Goal: Task Accomplishment & Management: Use online tool/utility

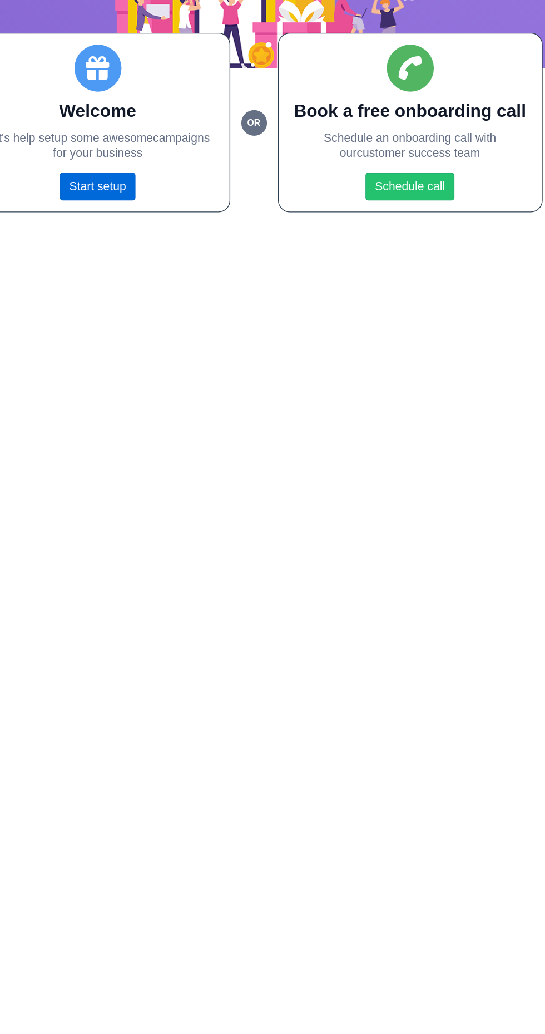
click at [164, 279] on link "Start setup" at bounding box center [154, 279] width 57 height 21
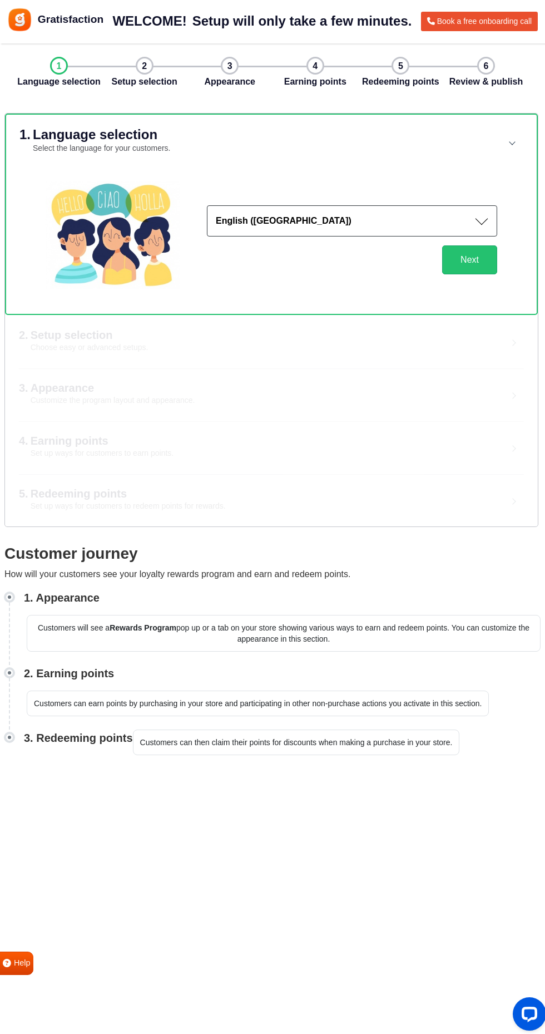
scroll to position [21, 0]
click at [484, 205] on button "English ([GEOGRAPHIC_DATA])" at bounding box center [352, 220] width 290 height 31
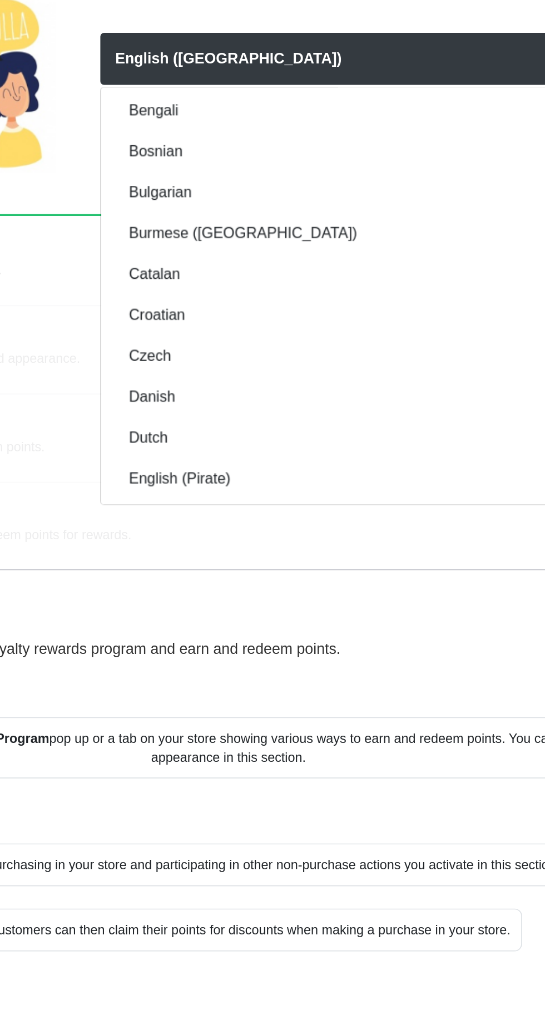
scroll to position [170, 0]
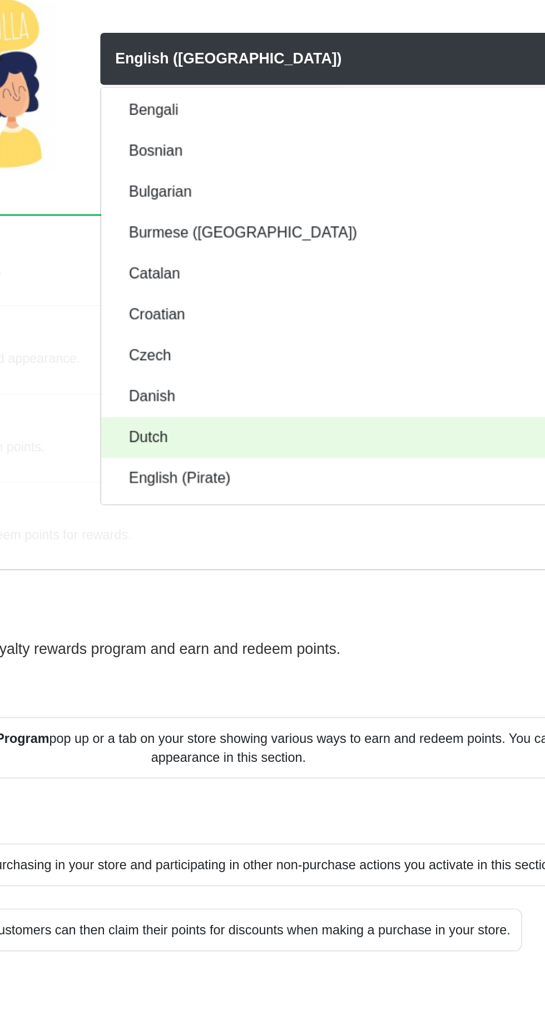
click at [338, 435] on link "Dutch" at bounding box center [352, 447] width 289 height 24
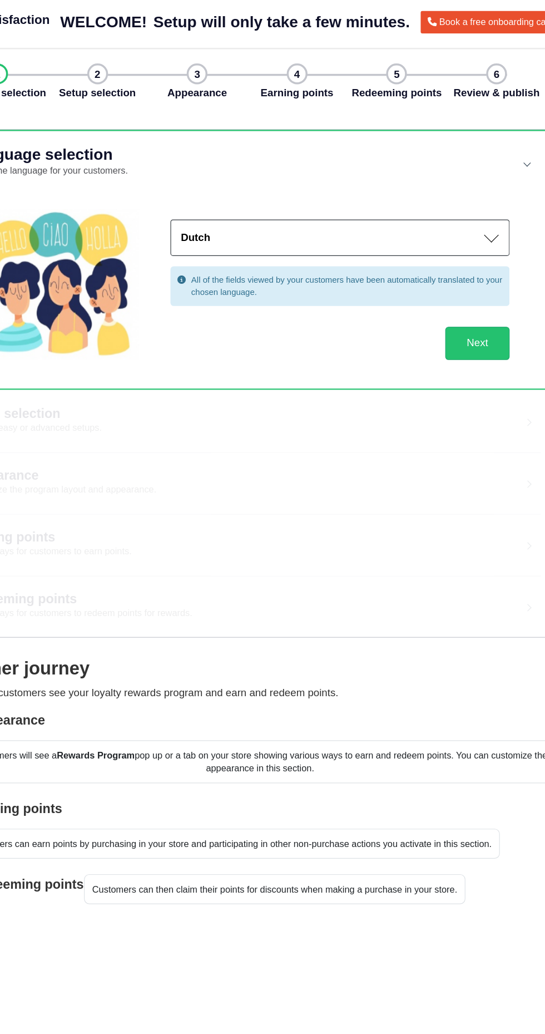
scroll to position [24, 0]
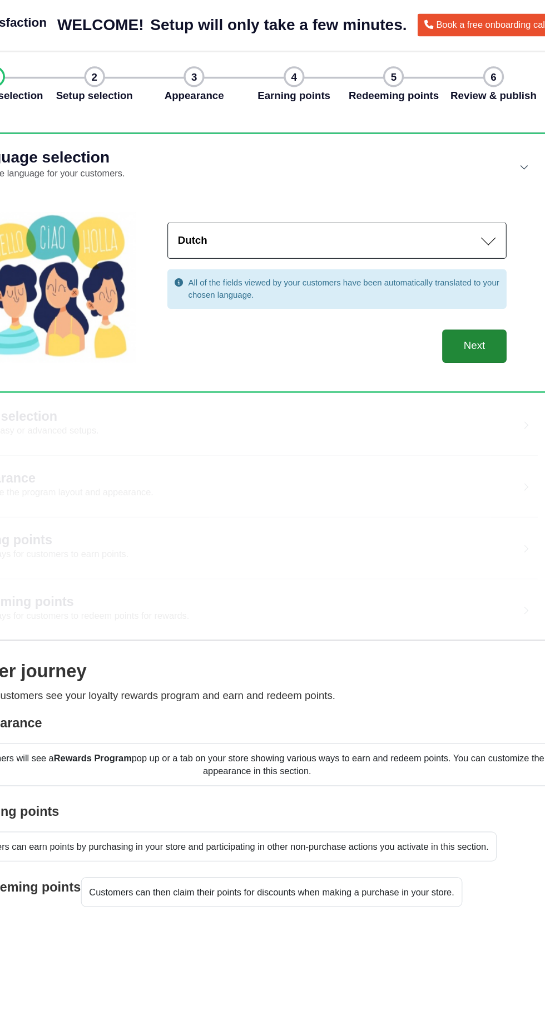
click at [474, 282] on button "Next" at bounding box center [469, 296] width 55 height 29
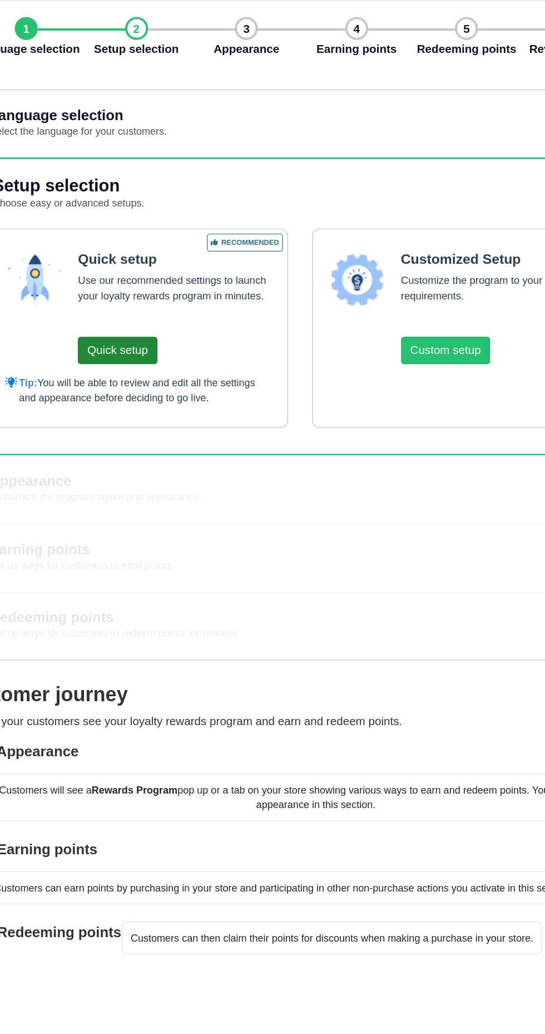
click at [135, 305] on button "Quick setup" at bounding box center [129, 315] width 61 height 21
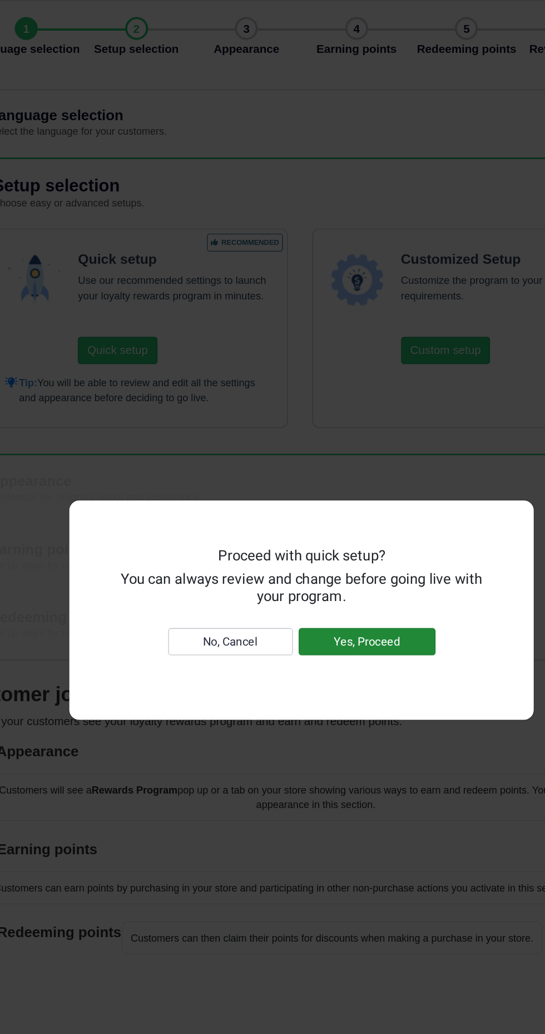
click at [359, 552] on button "Yes, Proceed" at bounding box center [323, 541] width 106 height 21
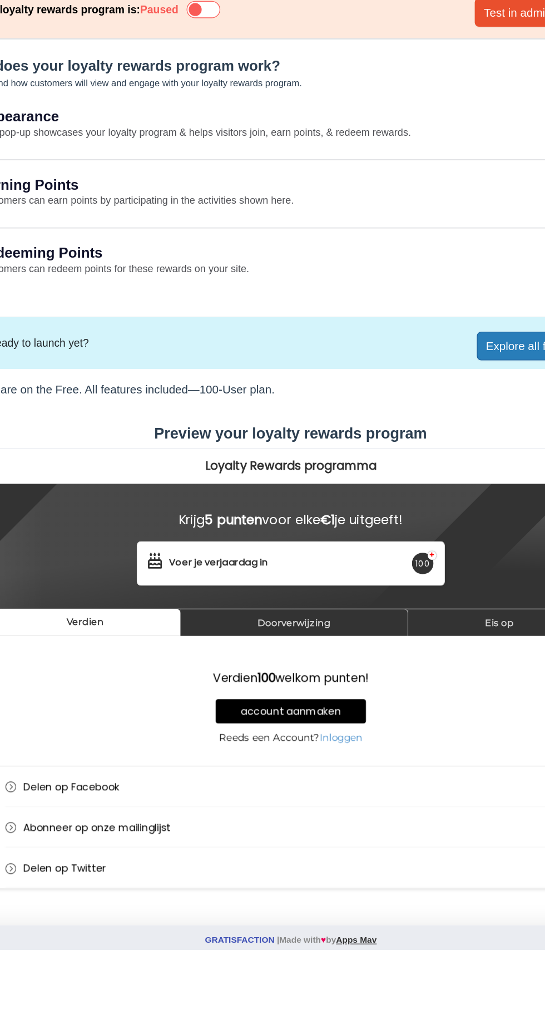
scroll to position [4, 0]
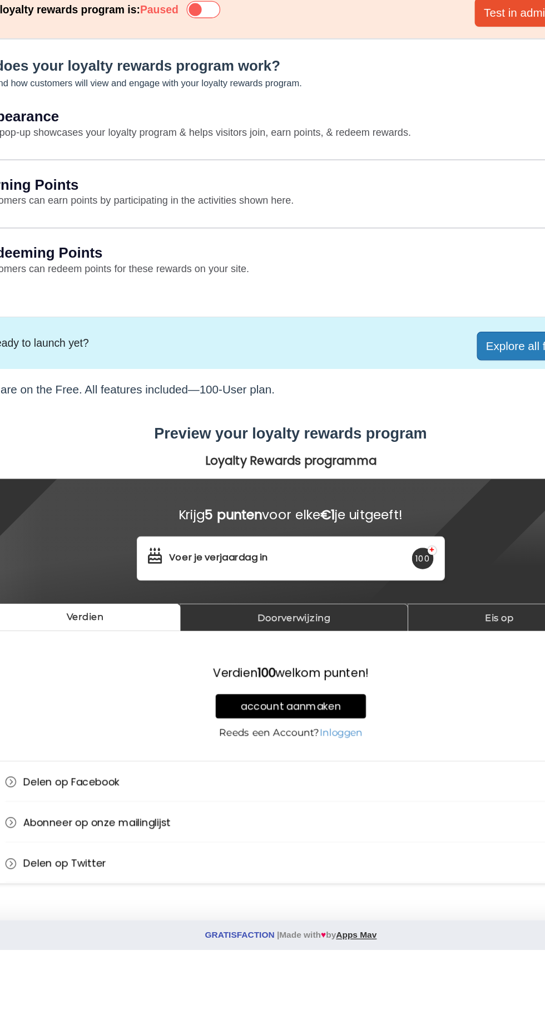
click at [192, 76] on icon at bounding box center [205, 75] width 26 height 13
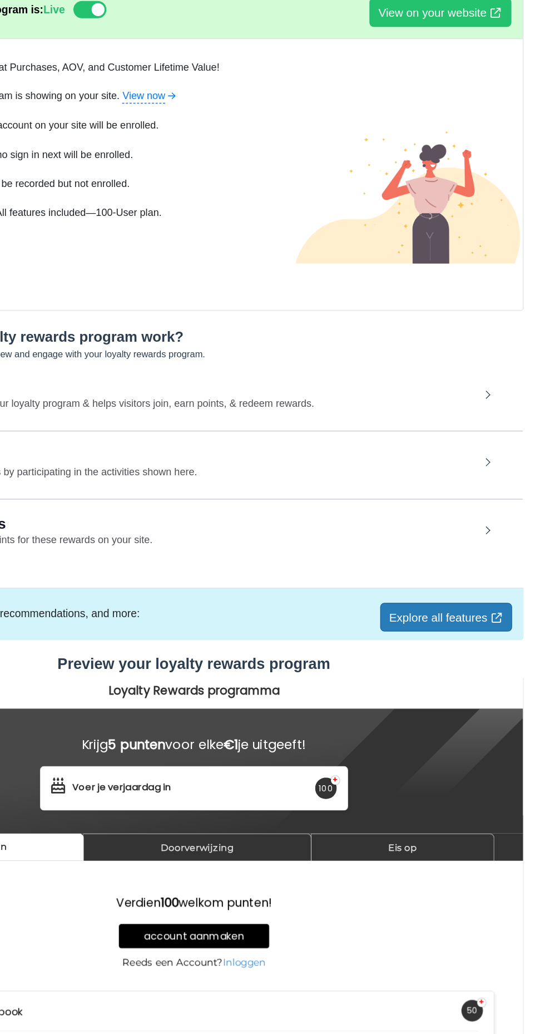
click at [484, 550] on link "Explore all features" at bounding box center [468, 547] width 102 height 22
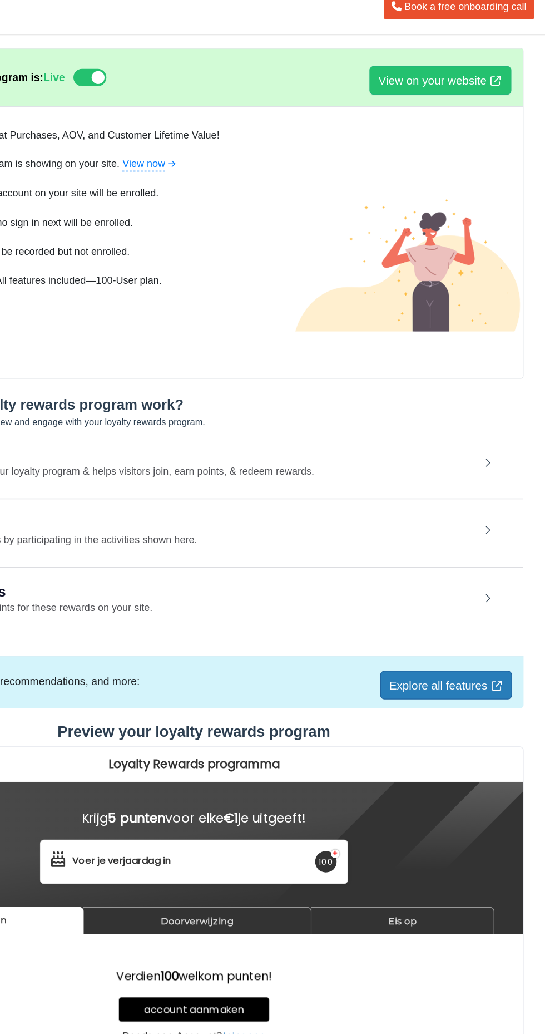
scroll to position [0, 0]
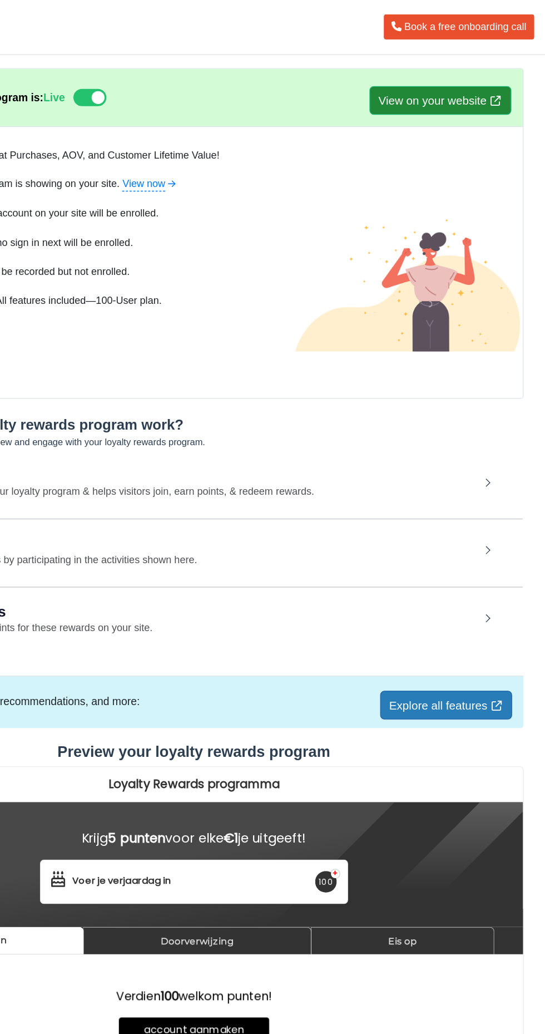
click at [484, 79] on link "View on your website" at bounding box center [464, 78] width 110 height 22
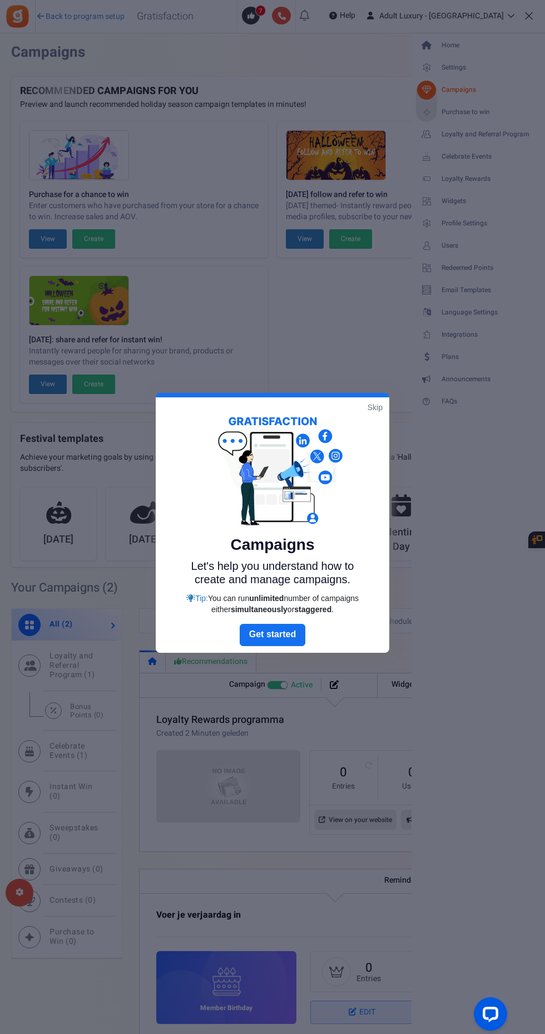
click at [374, 406] on link "Skip" at bounding box center [375, 407] width 15 height 11
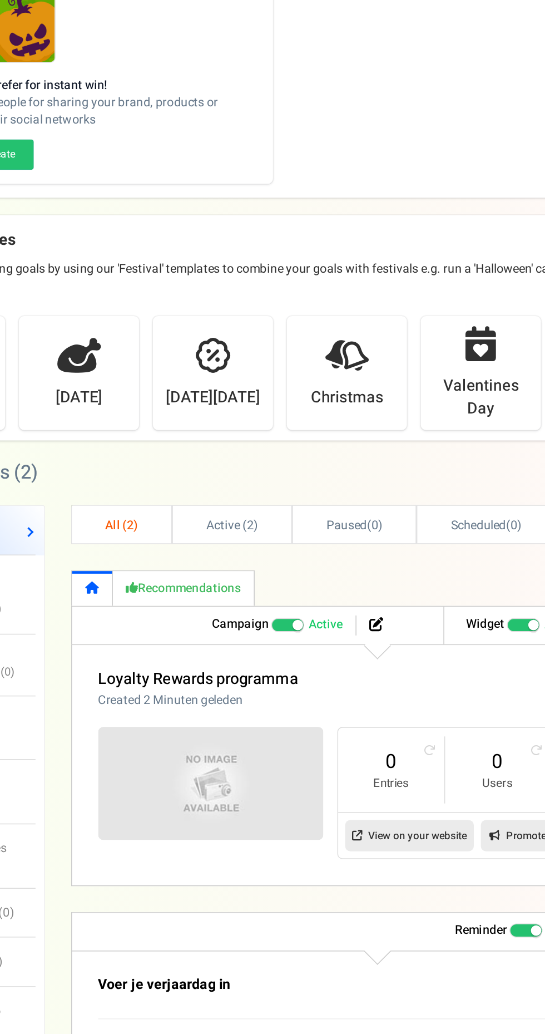
scroll to position [4, 0]
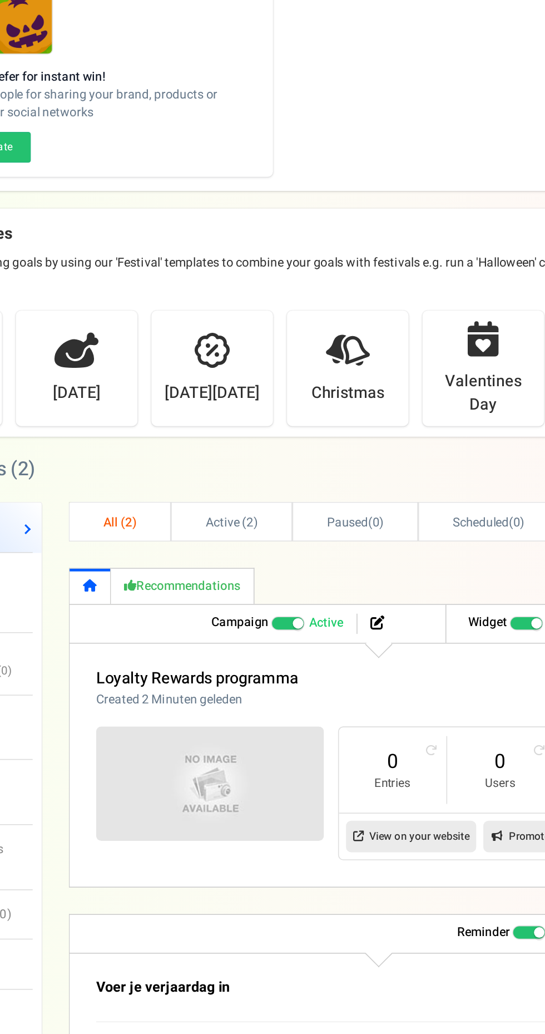
click at [245, 787] on img at bounding box center [228, 782] width 144 height 72
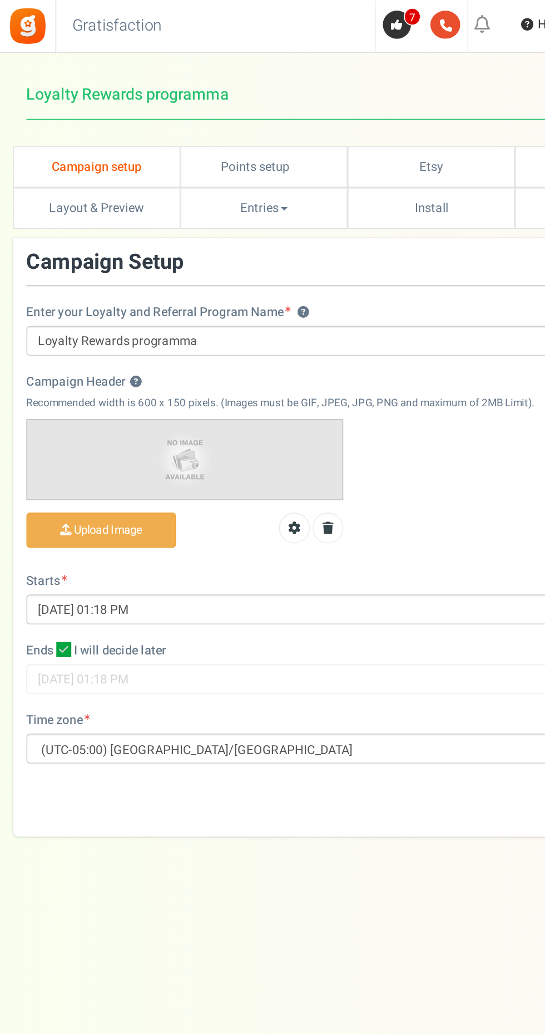
click at [83, 332] on input "Campaign Header ?" at bounding box center [63, 335] width 93 height 22
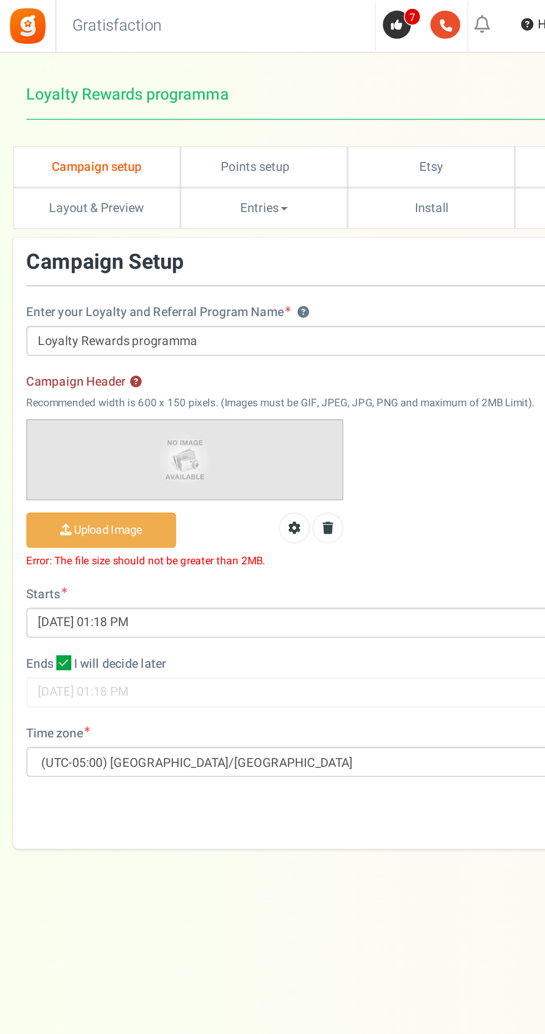
click at [101, 331] on input "Campaign Header ?" at bounding box center [63, 335] width 93 height 22
click at [94, 334] on input "Campaign Header ?" at bounding box center [63, 335] width 93 height 22
click at [90, 342] on input "Campaign Header ?" at bounding box center [63, 335] width 93 height 22
click at [91, 337] on input "Campaign Header ?" at bounding box center [63, 335] width 93 height 22
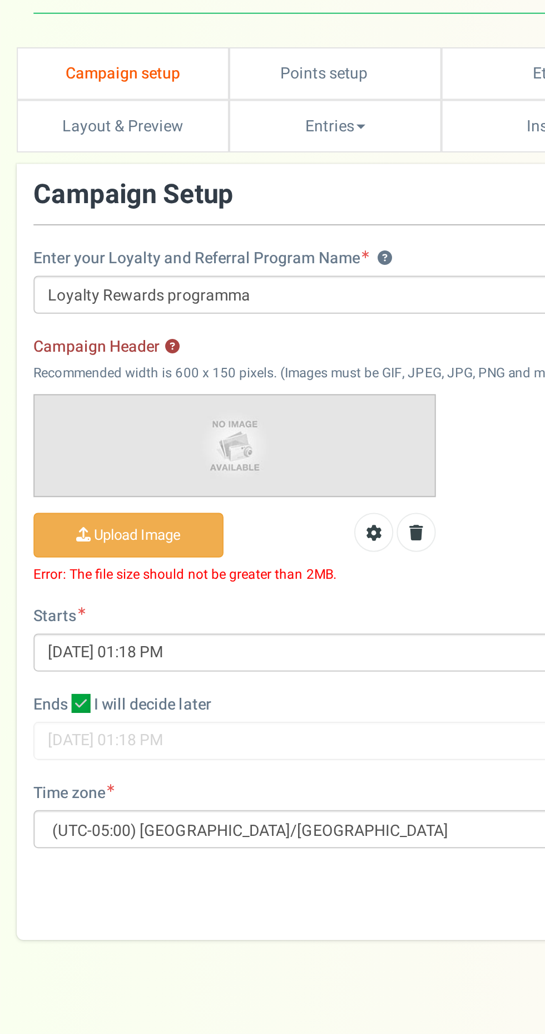
click at [93, 341] on input "Campaign Header ?" at bounding box center [63, 335] width 93 height 22
click at [86, 333] on input "Campaign Header ?" at bounding box center [63, 335] width 93 height 22
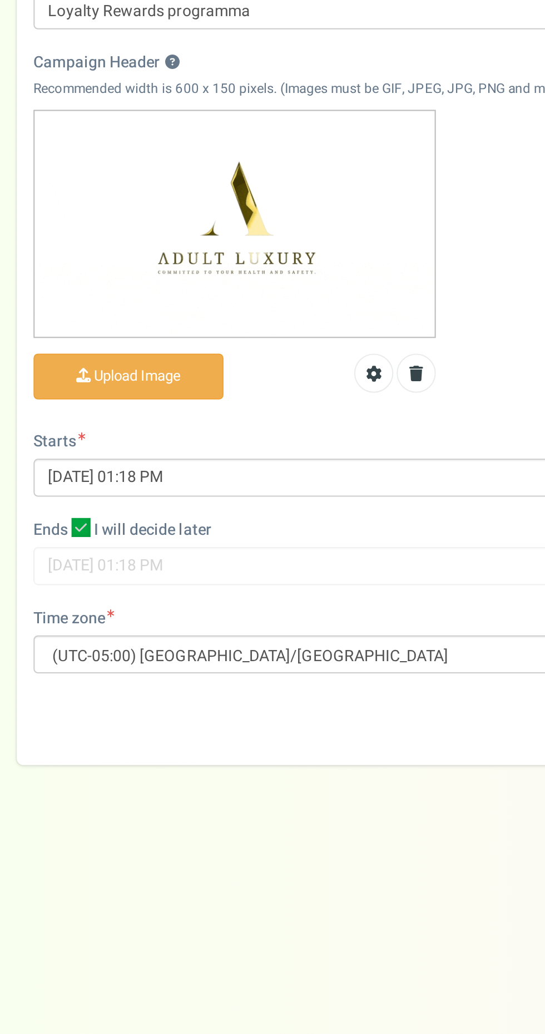
scroll to position [70, 0]
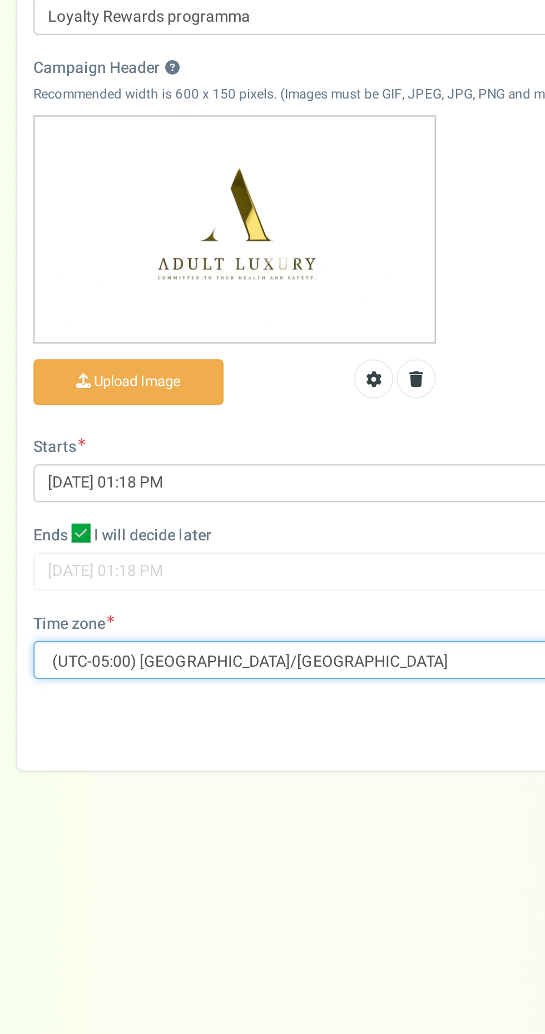
click at [223, 521] on select "(UTC-11:00) Pacific/[GEOGRAPHIC_DATA] (UTC-11:00) [GEOGRAPHIC_DATA]/[GEOGRAPHIC…" at bounding box center [273, 530] width 512 height 19
select select "[GEOGRAPHIC_DATA]/[GEOGRAPHIC_DATA]"
click at [17, 521] on select "(UTC-11:00) Pacific/[GEOGRAPHIC_DATA] (UTC-11:00) [GEOGRAPHIC_DATA]/[GEOGRAPHIC…" at bounding box center [273, 530] width 512 height 19
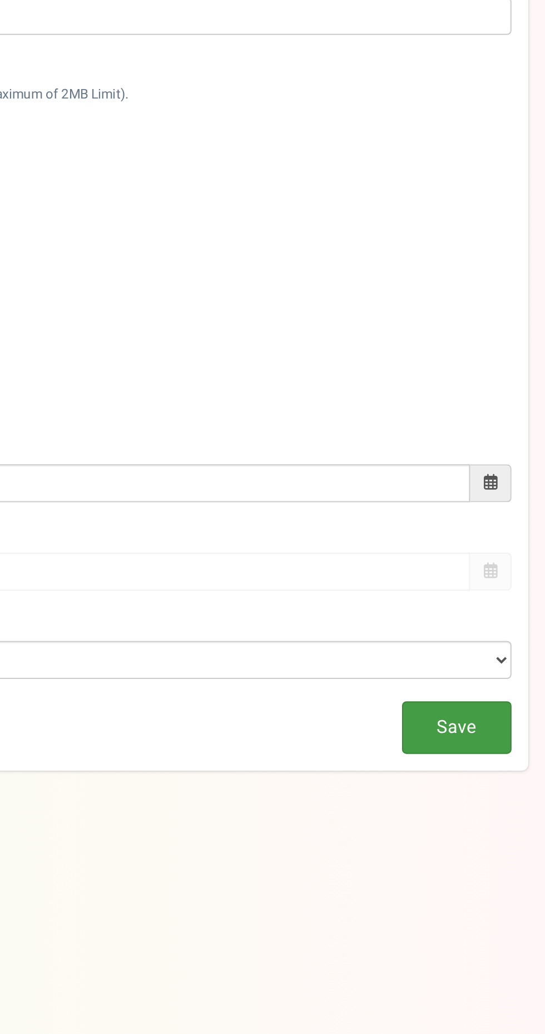
click at [513, 551] on link "Save" at bounding box center [501, 564] width 55 height 26
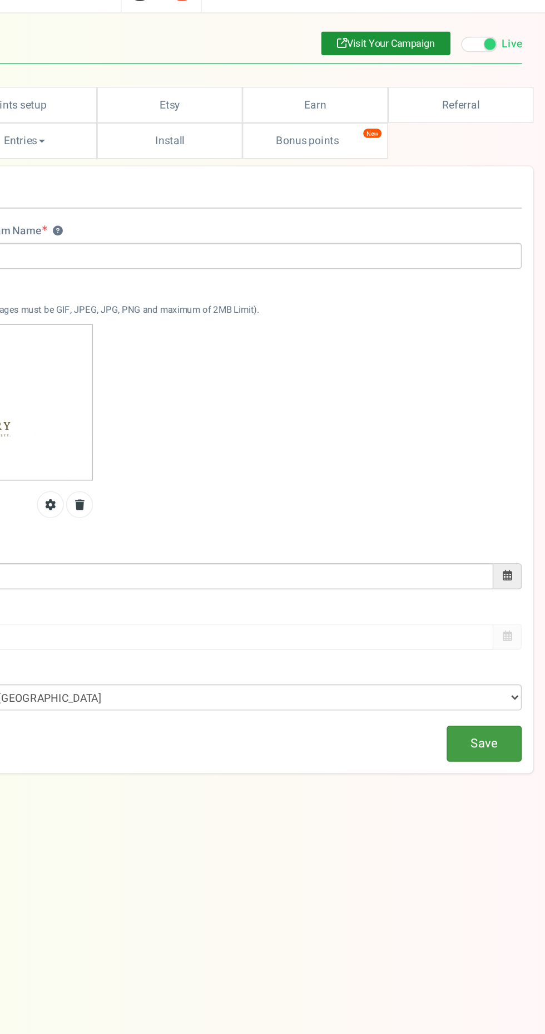
click at [507, 551] on link "Save" at bounding box center [501, 564] width 55 height 26
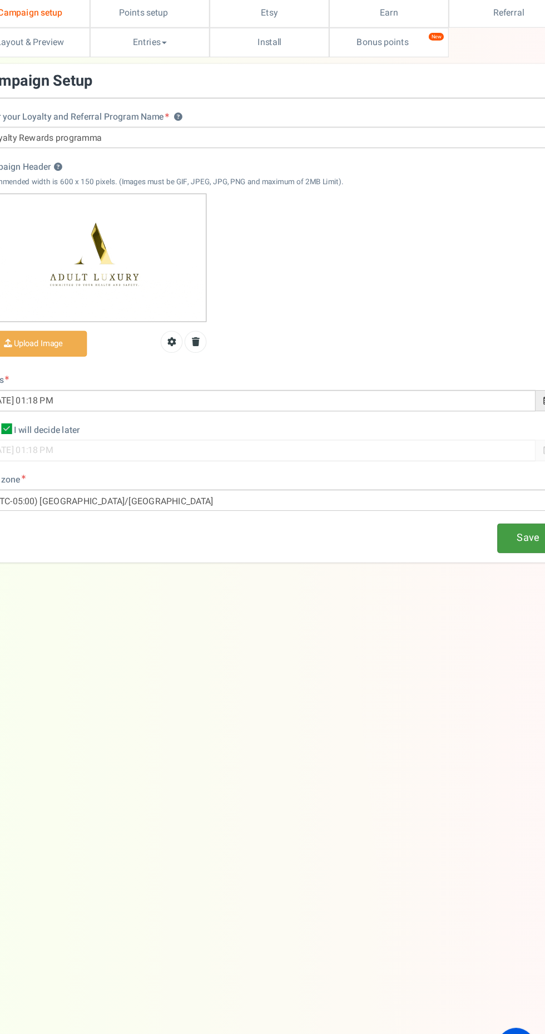
scroll to position [0, 0]
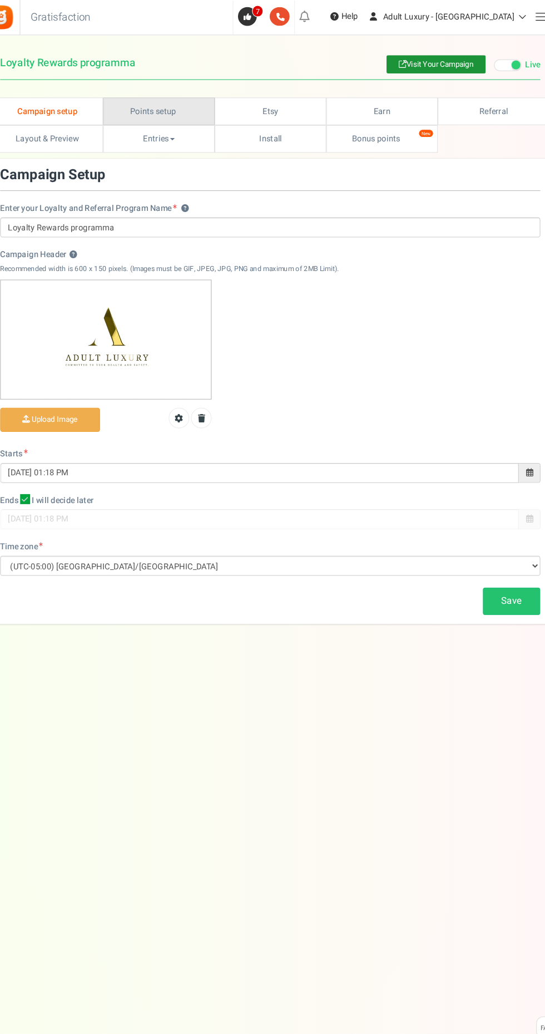
click at [171, 106] on link "Points setup New" at bounding box center [167, 105] width 106 height 26
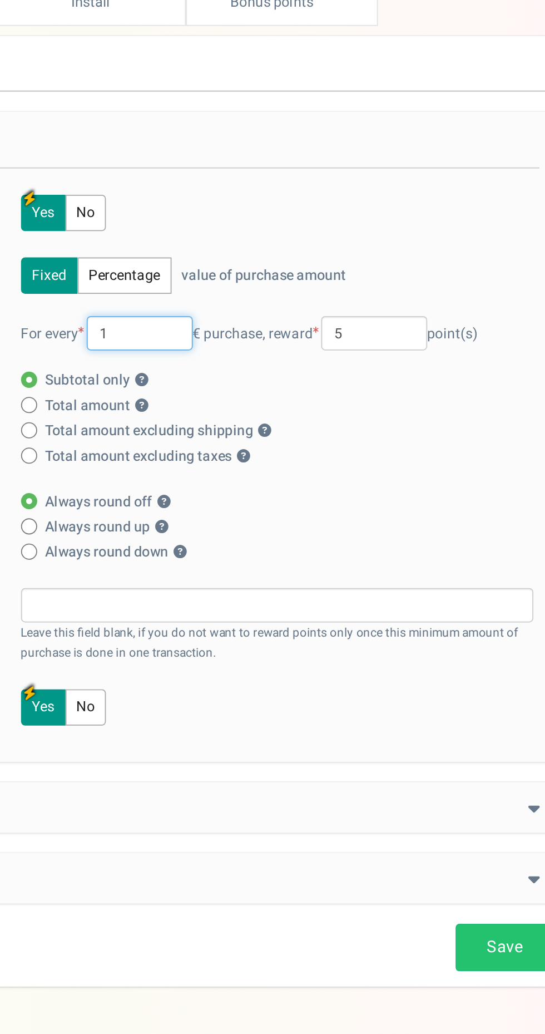
click at [303, 316] on input "1" at bounding box center [300, 313] width 58 height 19
type input "10"
click at [432, 309] on input "5" at bounding box center [429, 313] width 58 height 19
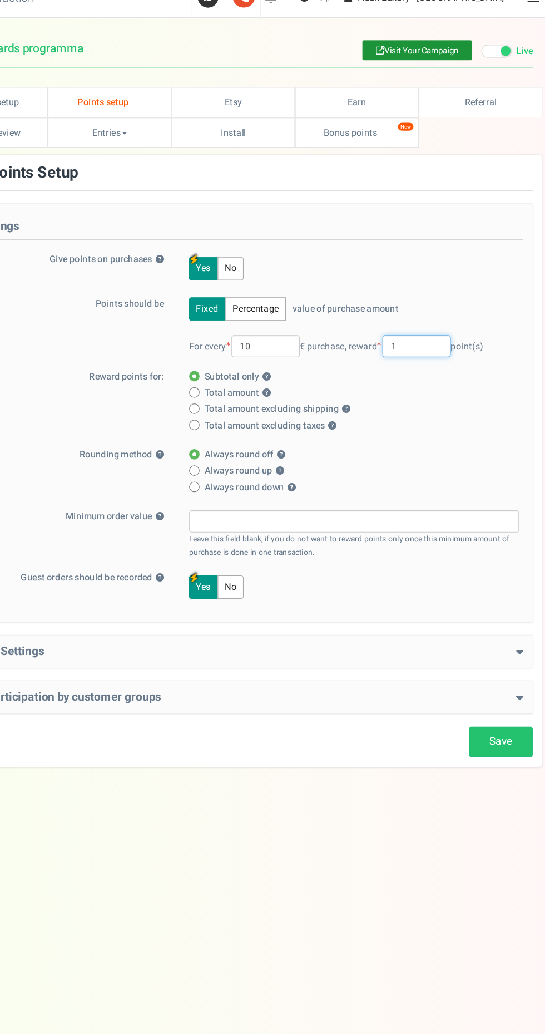
type input "1"
click at [515, 653] on link "Save" at bounding box center [501, 652] width 55 height 26
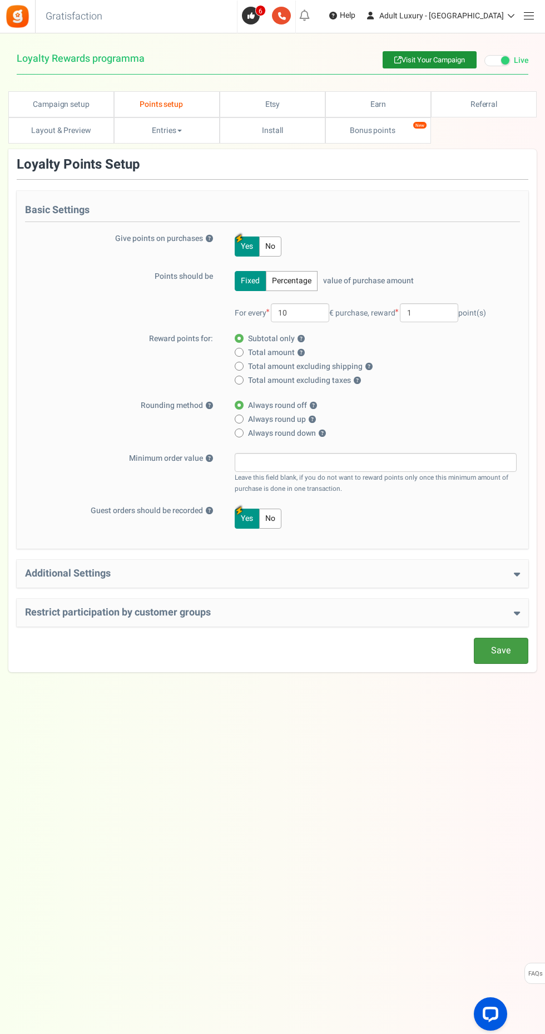
scroll to position [1, 0]
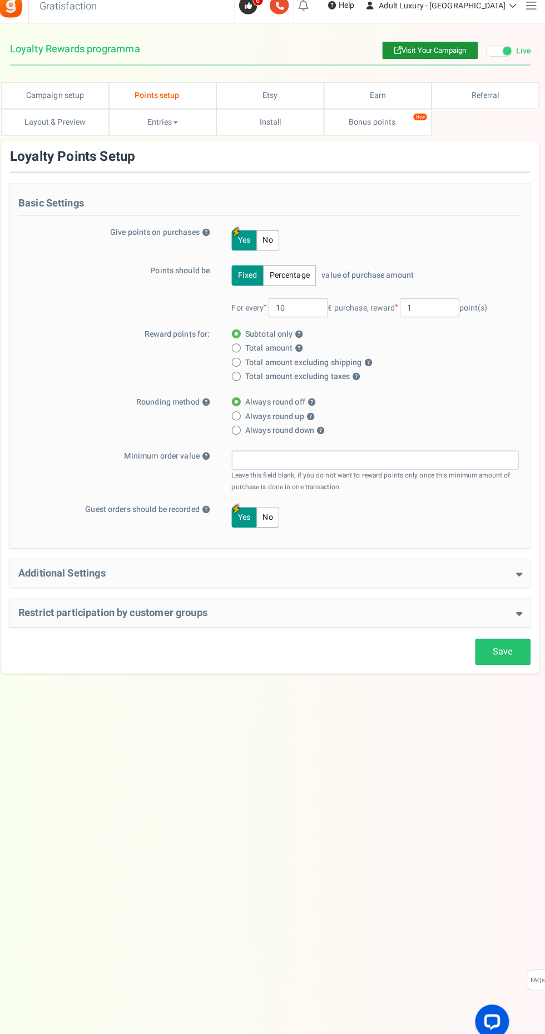
click at [485, 562] on div "Additional Settings Welcome Bonus ? Yes No Enter Welcome Points 100 Welcome Not…" at bounding box center [273, 574] width 512 height 28
click at [514, 564] on div "Additional Settings Welcome Bonus ? Yes No Enter Welcome Points 100 Welcome Not…" at bounding box center [273, 574] width 512 height 28
click at [505, 579] on h4 "Additional Settings" at bounding box center [272, 573] width 495 height 11
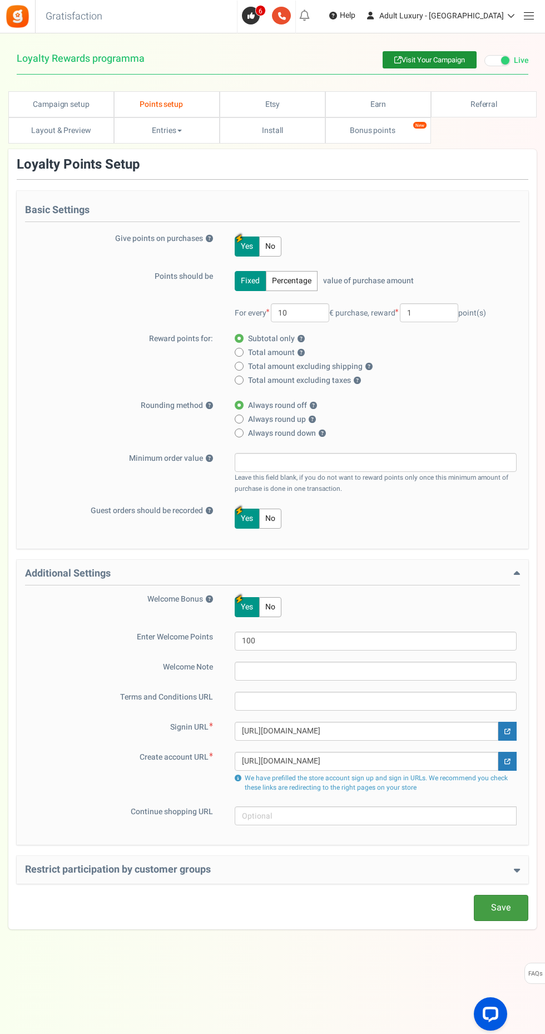
click at [501, 901] on link "Save" at bounding box center [501, 908] width 55 height 26
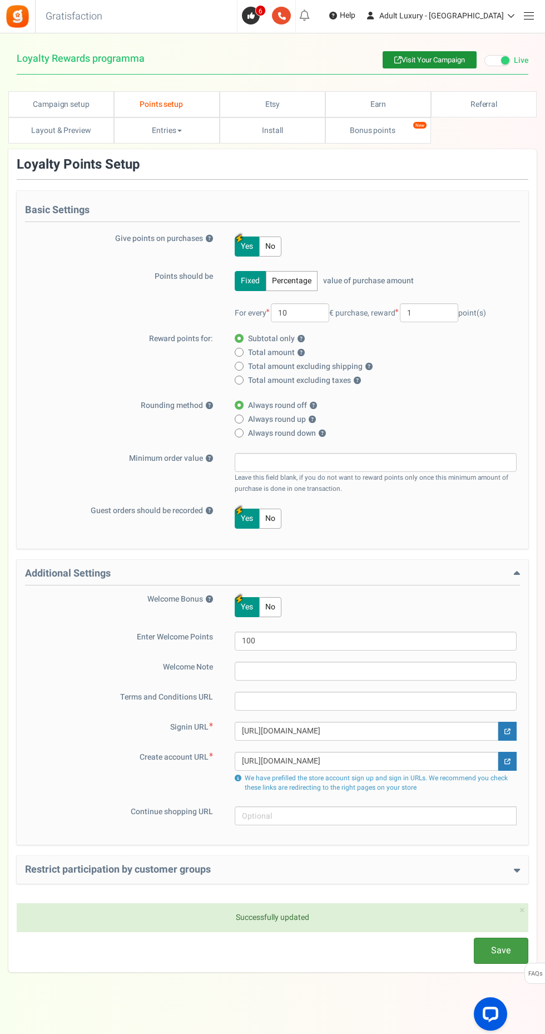
click at [502, 944] on link "Save" at bounding box center [501, 951] width 55 height 26
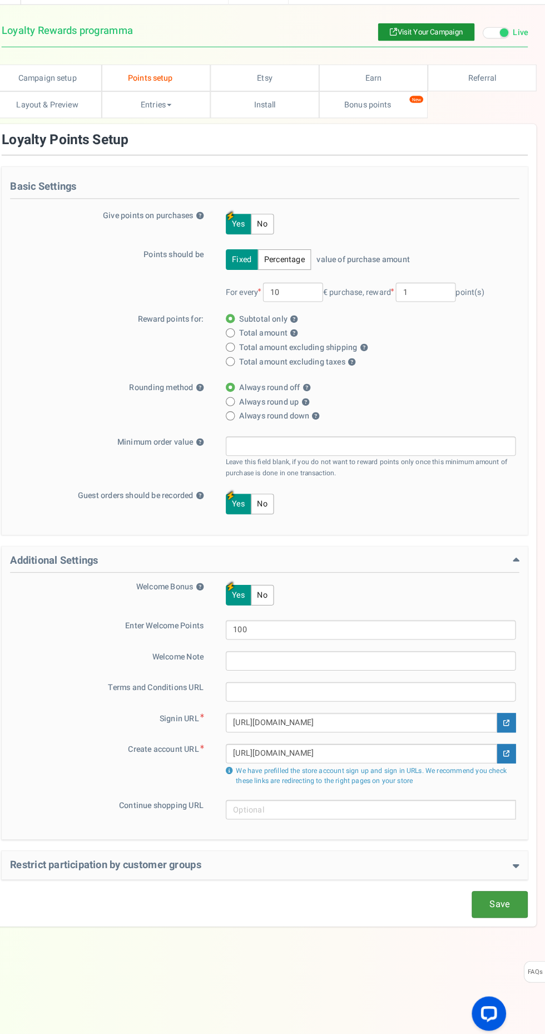
scroll to position [0, 0]
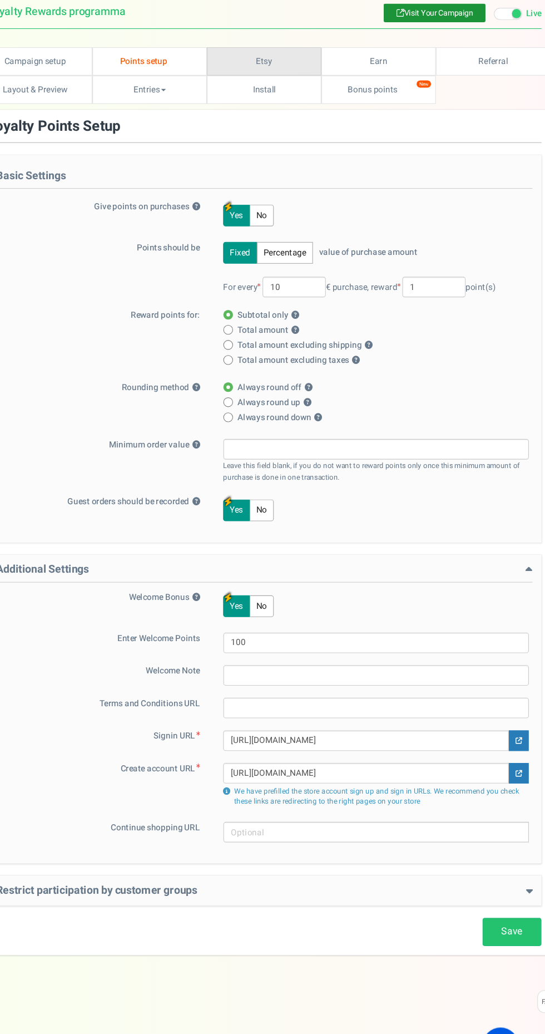
click at [283, 101] on link "Etsy" at bounding box center [273, 105] width 106 height 26
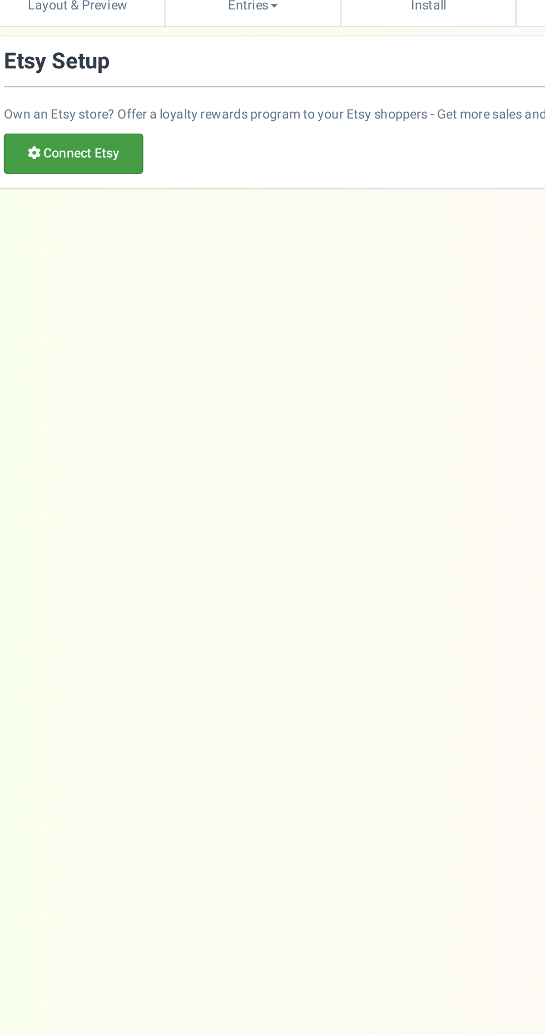
click at [78, 211] on link "Connect Etsy" at bounding box center [59, 221] width 84 height 24
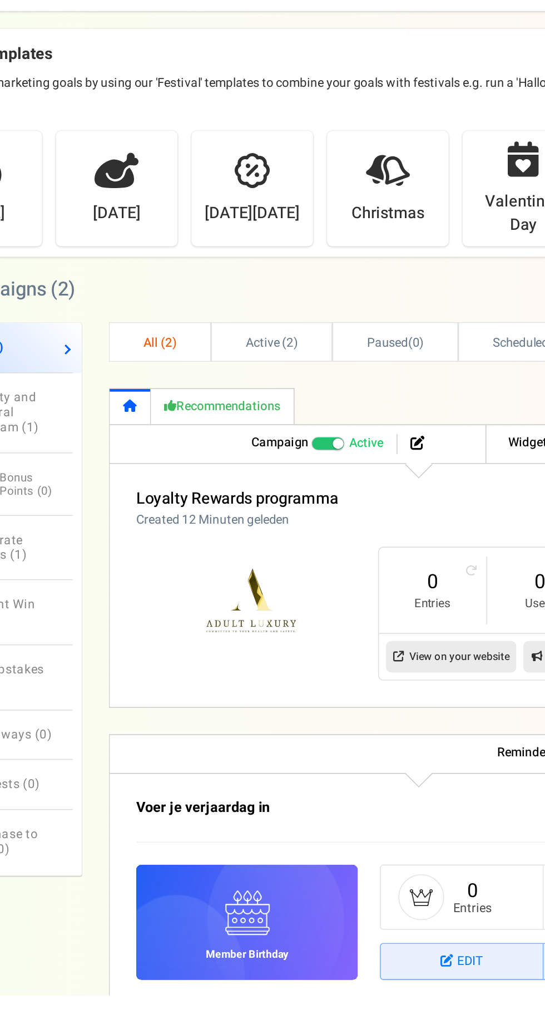
scroll to position [5, 0]
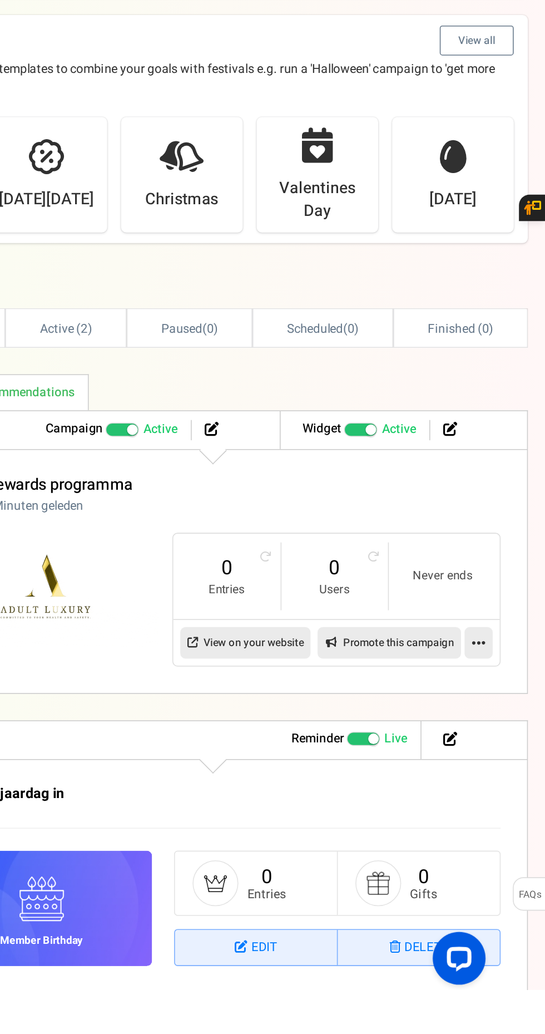
click at [505, 812] on icon at bounding box center [503, 815] width 9 height 10
click at [486, 841] on link "Edit" at bounding box center [467, 841] width 82 height 21
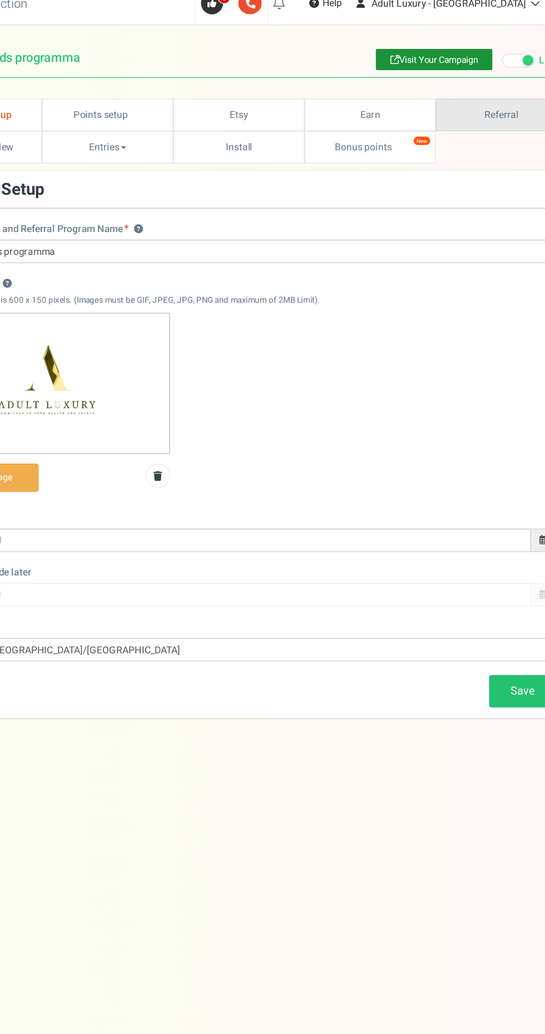
click at [494, 93] on link "Referral" at bounding box center [484, 105] width 106 height 26
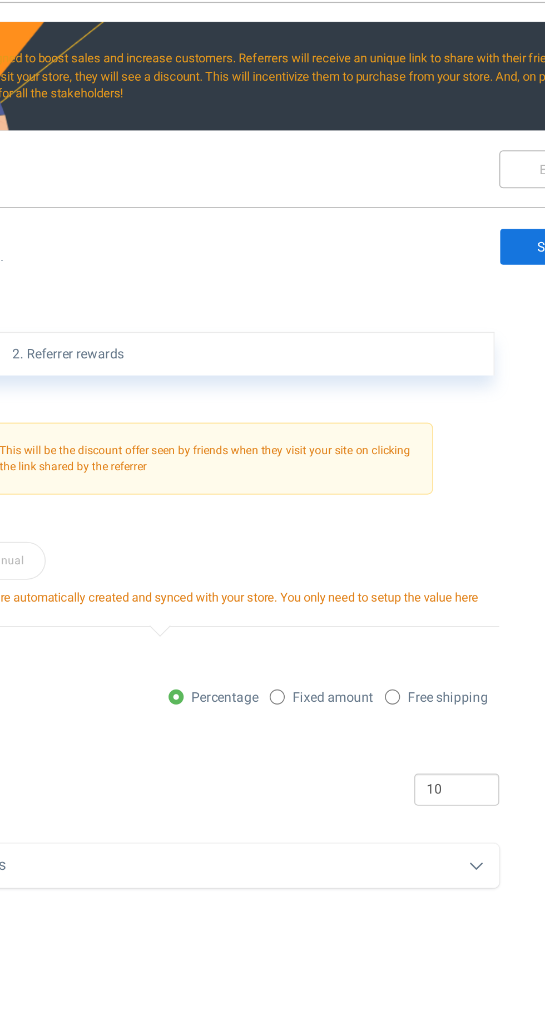
click at [342, 718] on div "1. Friend offer Paused! Coupons over. Upload now! 2. Referrer rewards Paused! C…" at bounding box center [273, 812] width 512 height 930
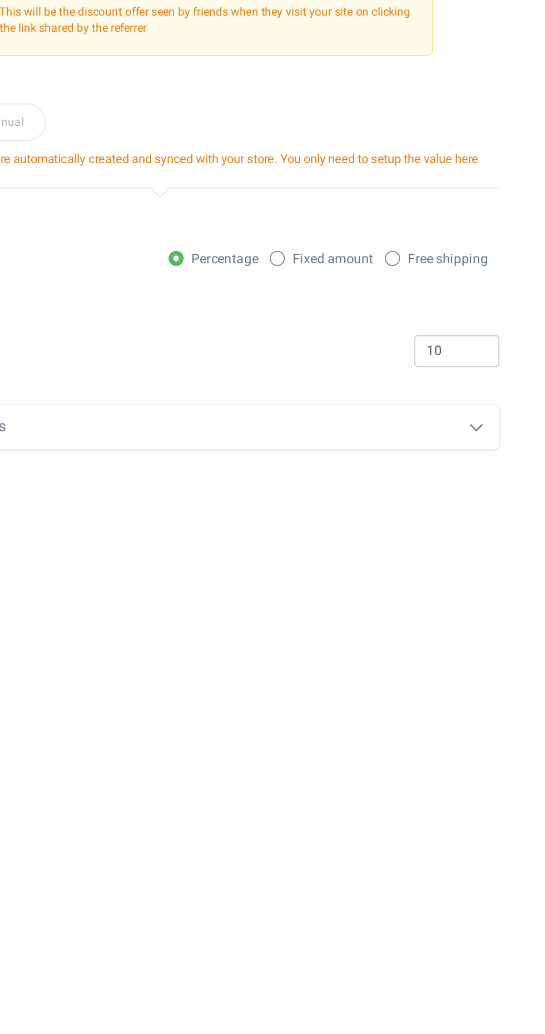
scroll to position [270, 0]
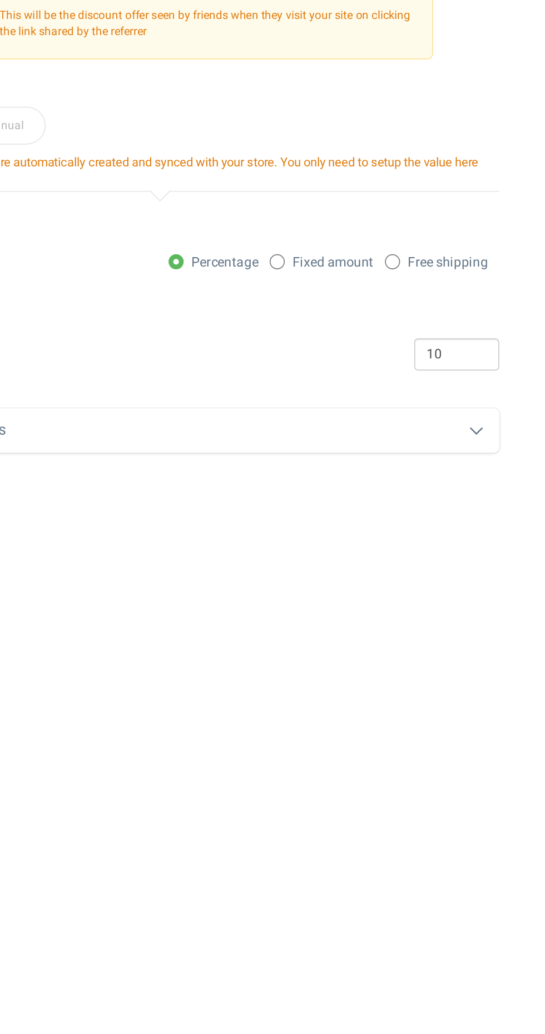
click at [396, 321] on icon at bounding box center [396, 319] width 3 height 3
click at [396, 321] on input "Free shipping" at bounding box center [395, 320] width 7 height 7
radio input "true"
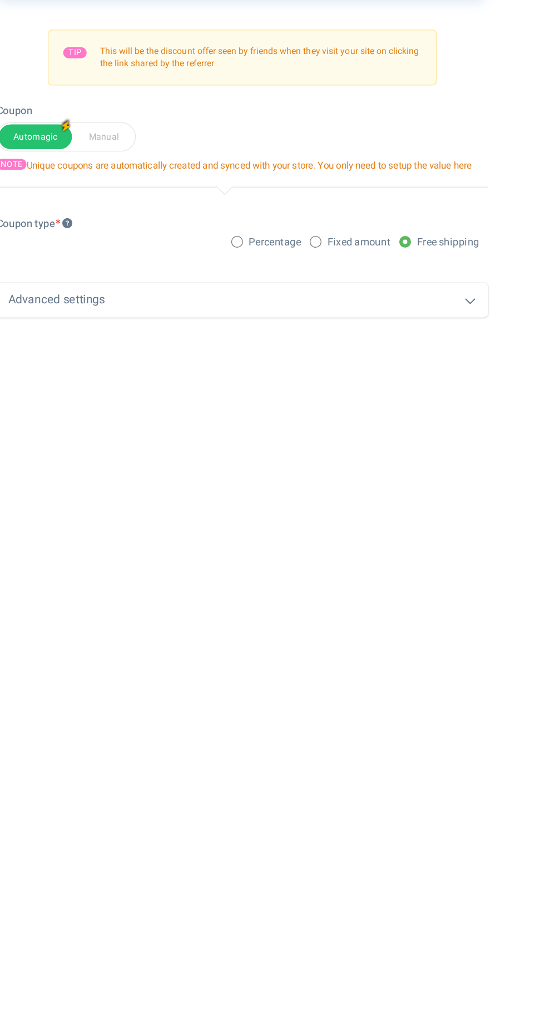
scroll to position [275, 0]
click at [450, 364] on div "Advanced settings" at bounding box center [272, 351] width 373 height 26
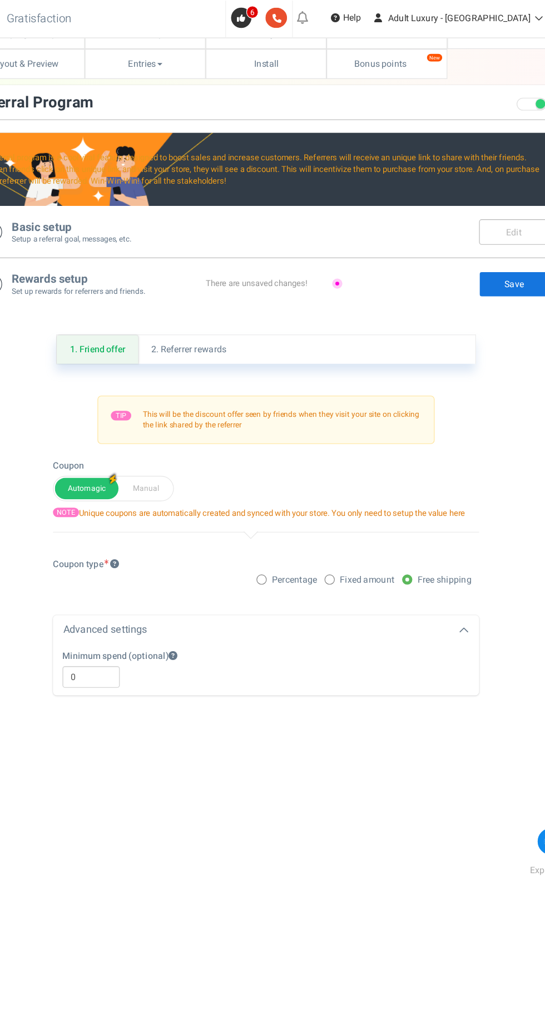
scroll to position [0, 0]
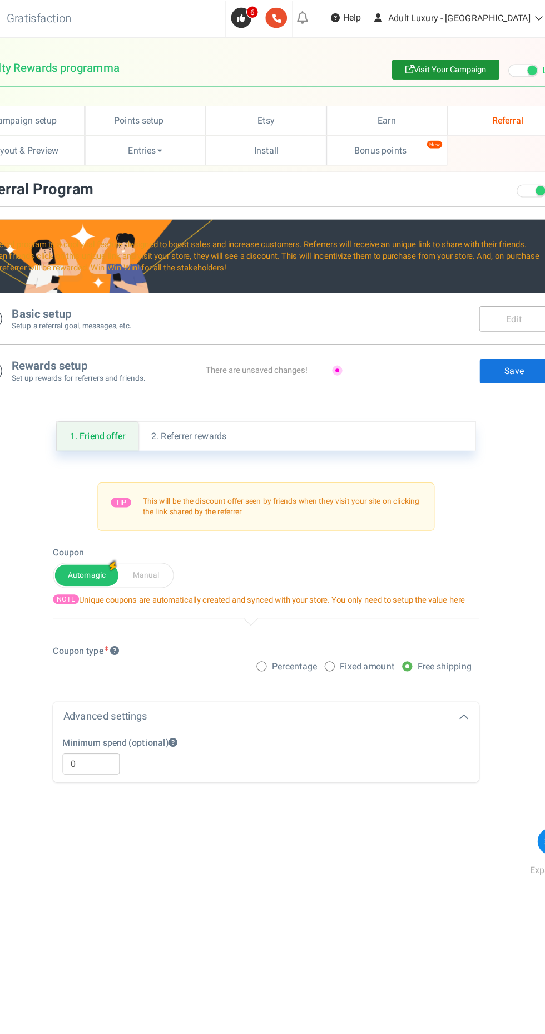
click at [491, 324] on link "Save" at bounding box center [489, 324] width 61 height 22
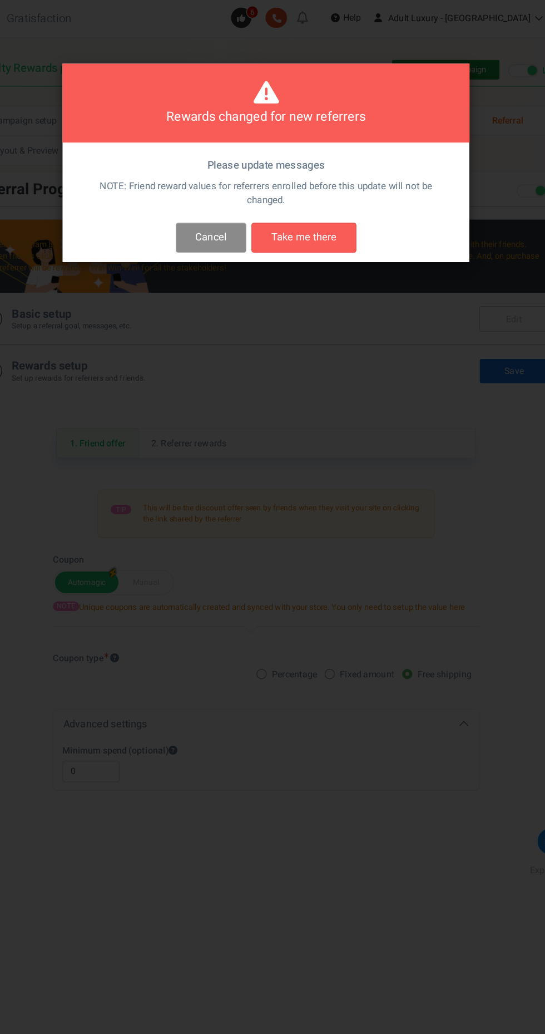
click at [238, 196] on button "Cancel" at bounding box center [225, 208] width 62 height 26
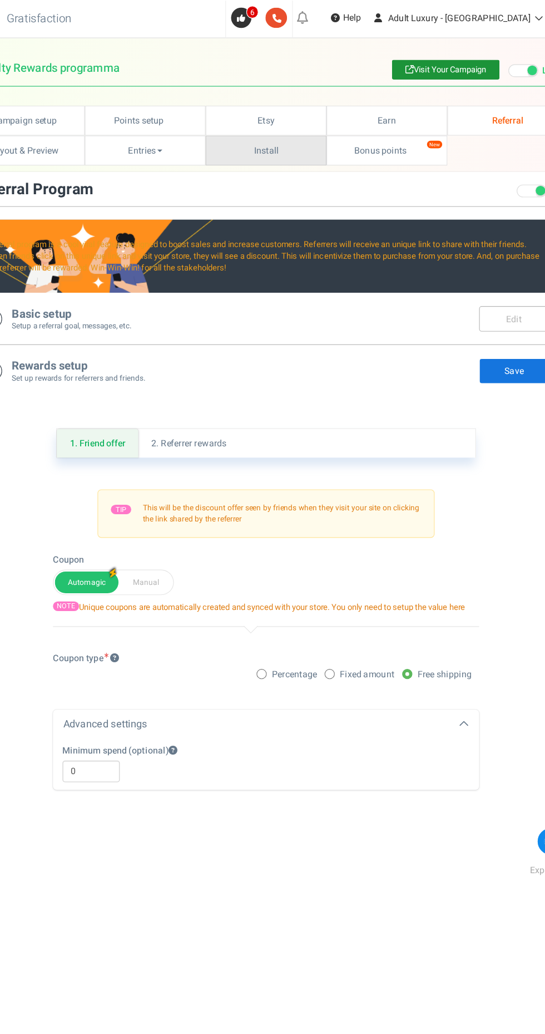
click at [283, 132] on link "Install" at bounding box center [273, 132] width 106 height 26
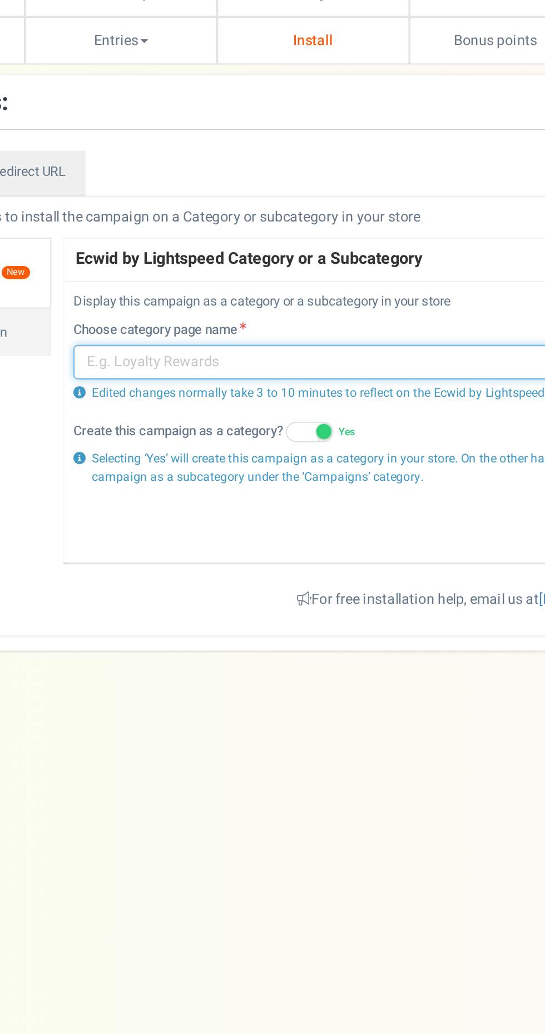
click at [280, 309] on input "text" at bounding box center [329, 308] width 376 height 19
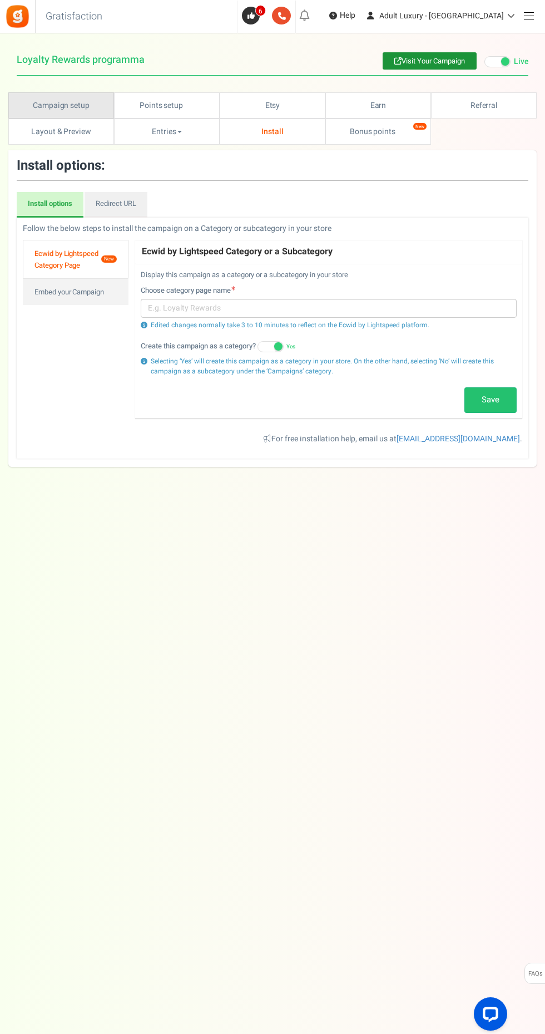
click at [74, 106] on link "Campaign setup" at bounding box center [61, 105] width 106 height 26
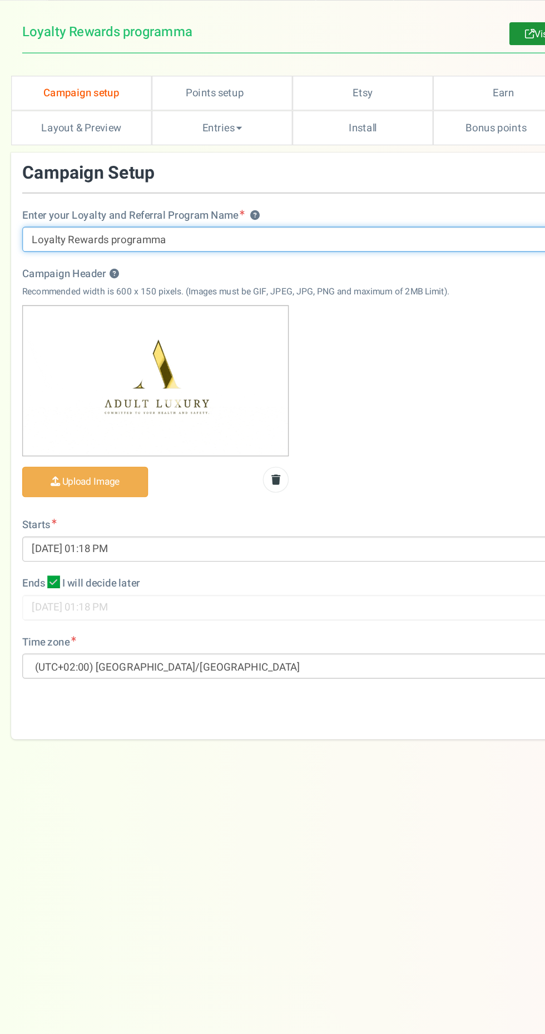
scroll to position [3, 0]
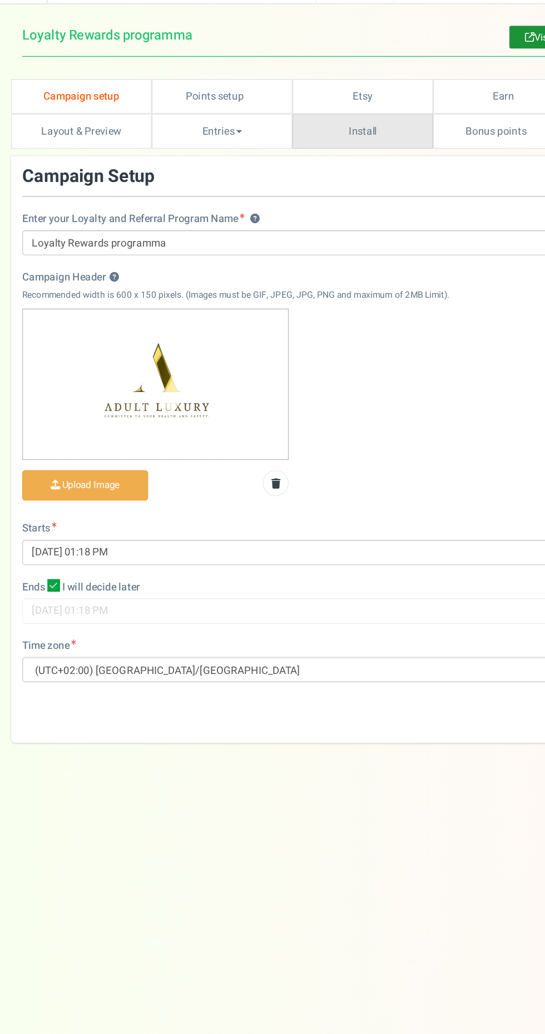
click at [289, 126] on link "Install" at bounding box center [273, 129] width 106 height 26
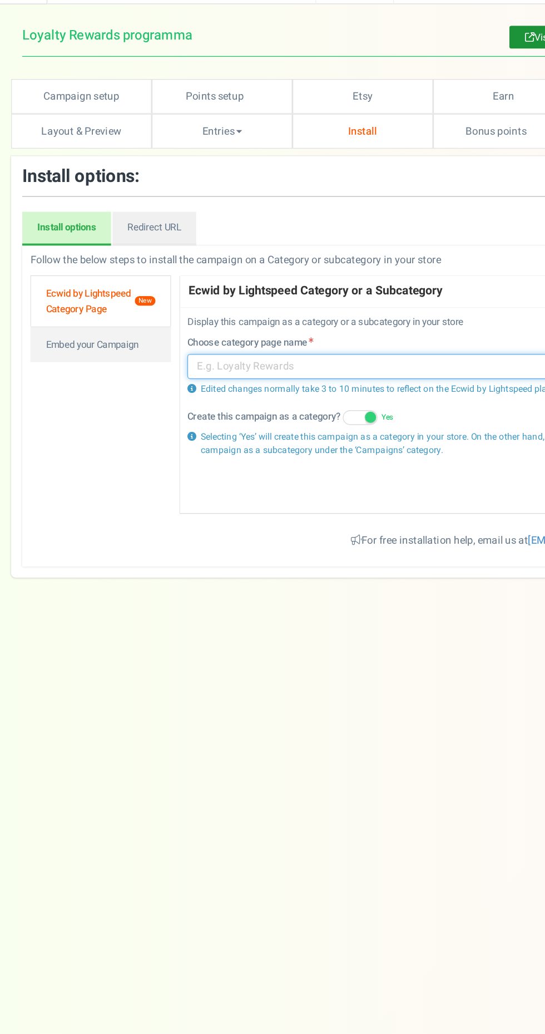
click at [246, 306] on input "text" at bounding box center [329, 305] width 376 height 19
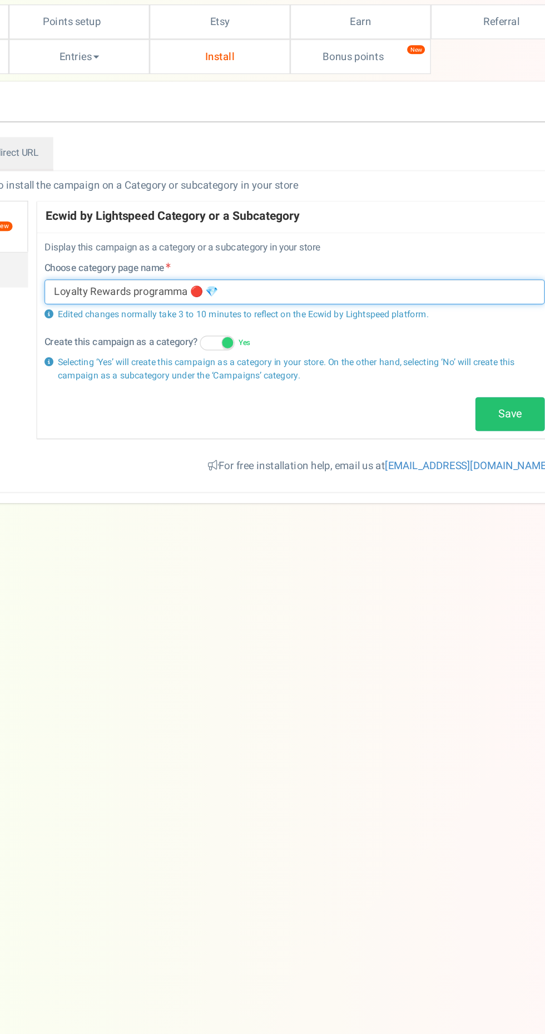
click at [263, 307] on input "Loyalty Rewards programma 🔴 💎" at bounding box center [329, 305] width 376 height 19
type input "Loyalty Rewards programma 💎"
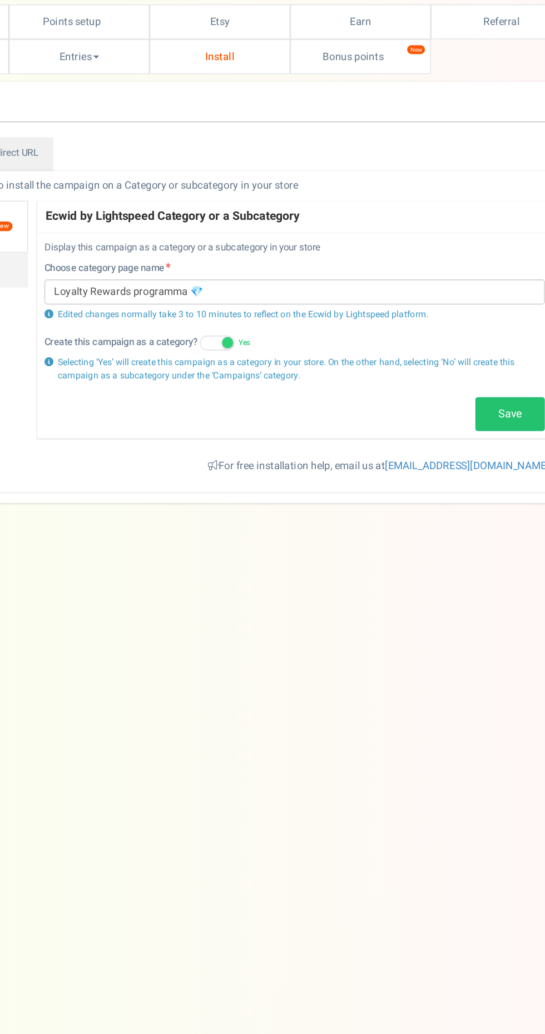
click at [499, 387] on link "Save" at bounding box center [491, 398] width 52 height 26
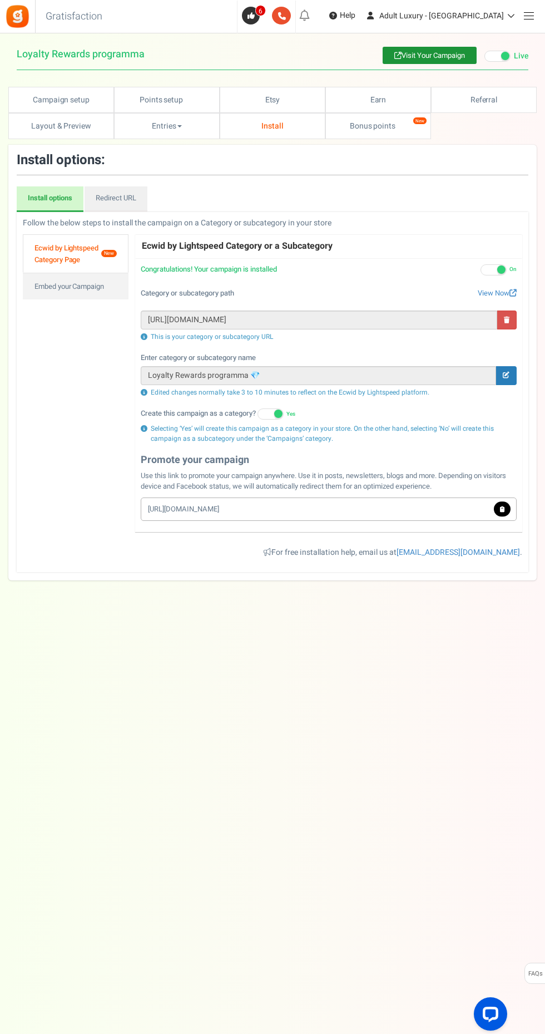
scroll to position [0, 0]
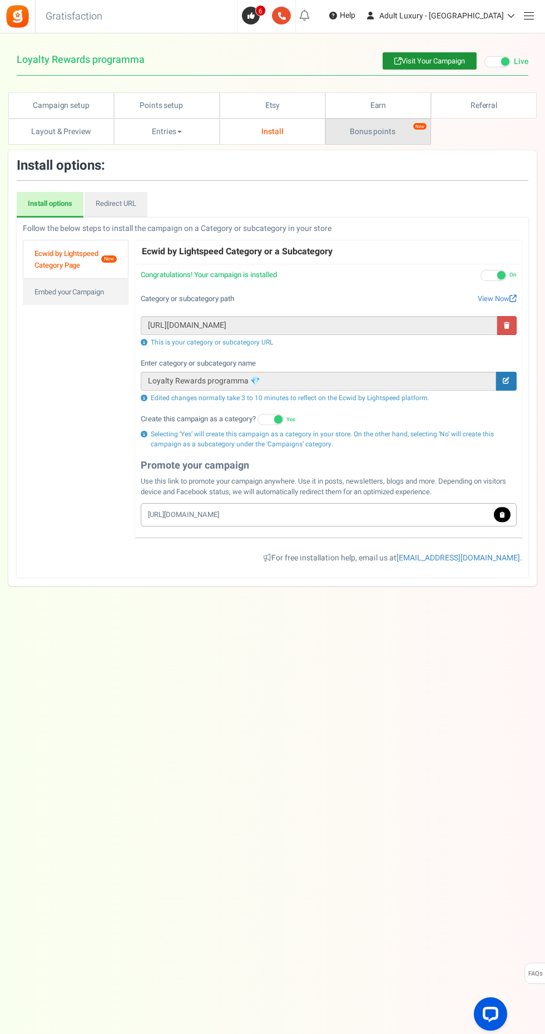
click at [384, 132] on link "Bonus points New" at bounding box center [379, 132] width 106 height 26
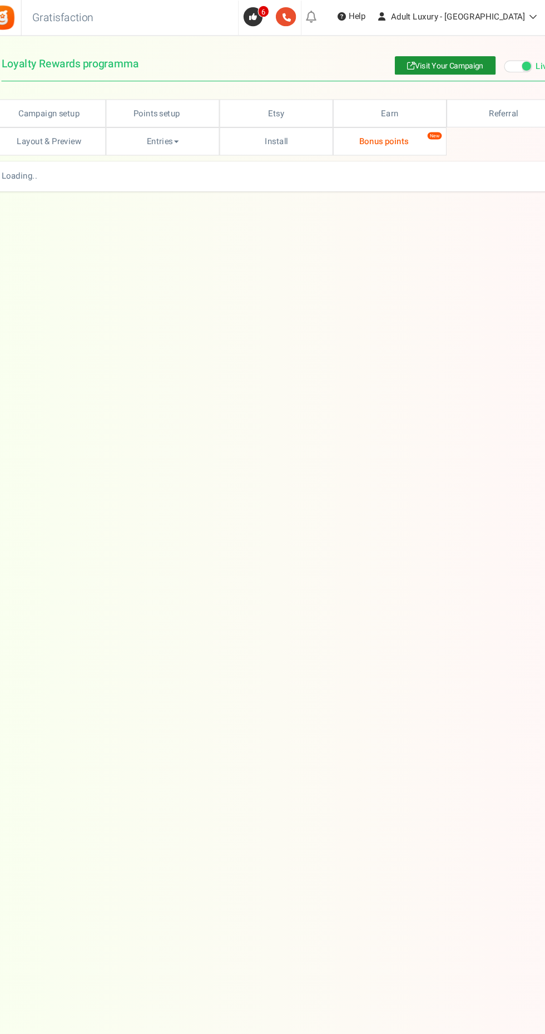
click at [386, 129] on link "Bonus points New" at bounding box center [379, 132] width 106 height 26
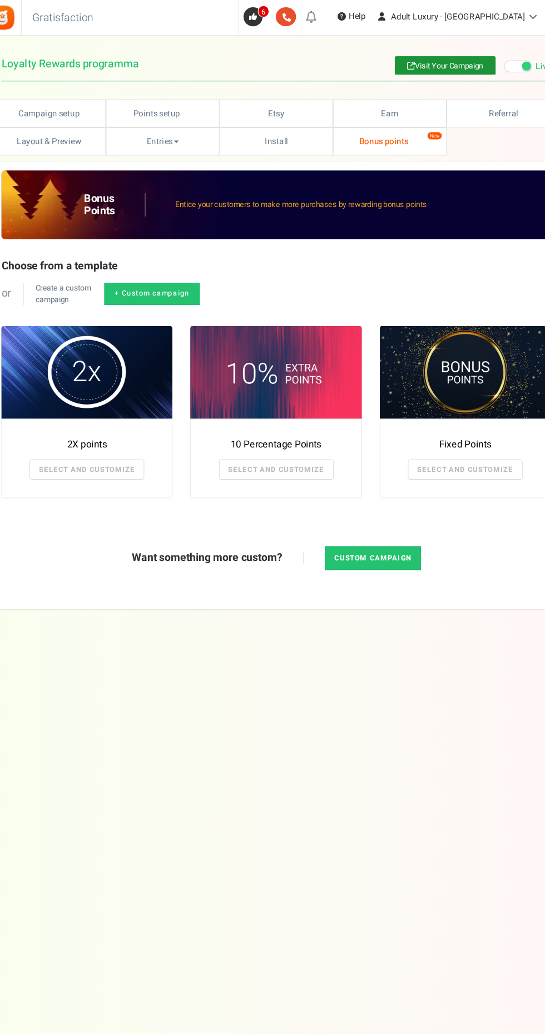
click at [455, 353] on span at bounding box center [448, 346] width 159 height 86
click at [475, 436] on link "SELECT AND CUSTOMIZE" at bounding box center [448, 436] width 107 height 19
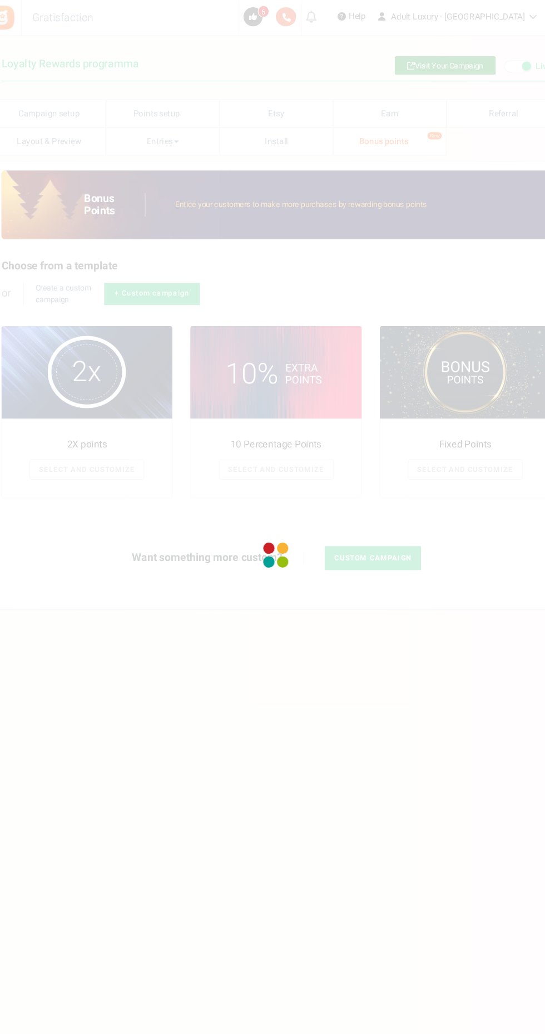
radio input "true"
type input "125"
radio input "true"
type input "[DATE] 12:01 AM"
type input "[DATE] 11:59 PM"
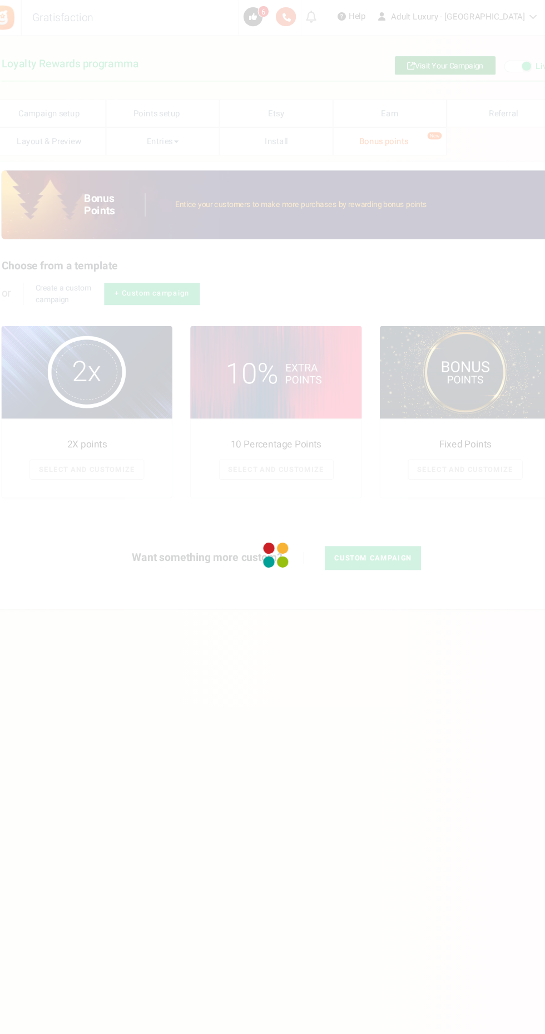
type textarea "Fixed Points"
type textarea "Bonus Points description"
type input "#000000"
type input "#ffbe84"
type input "#000000"
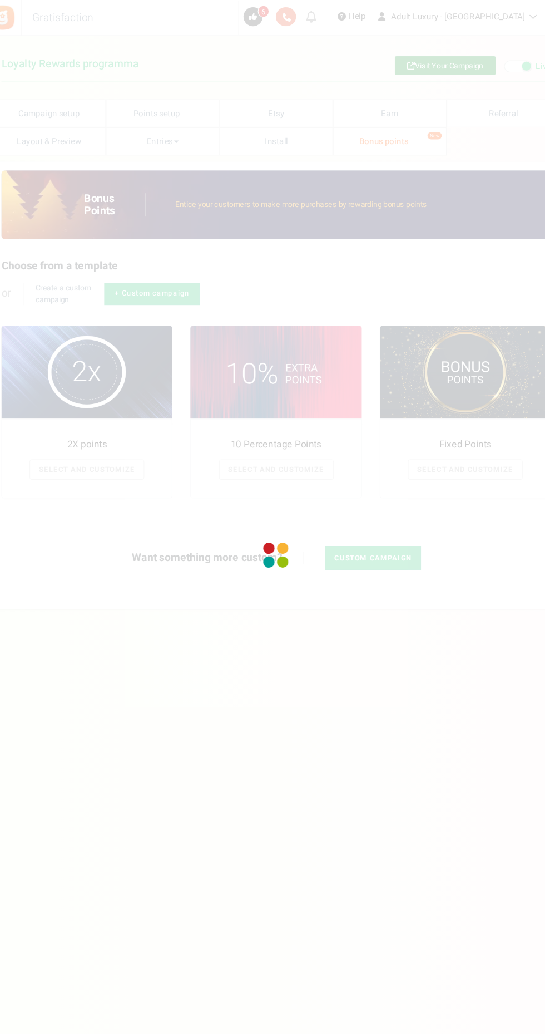
type input "#ffffff"
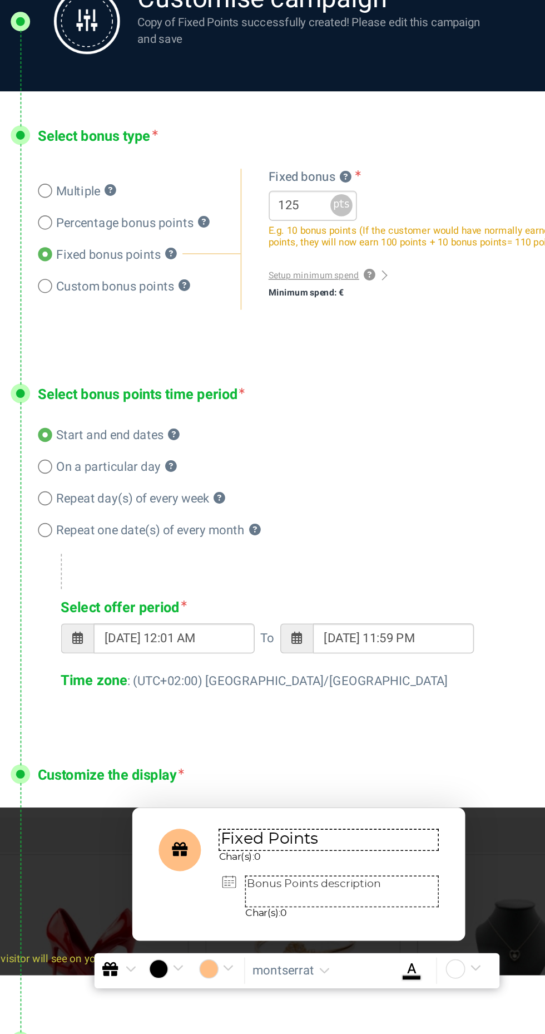
click at [229, 925] on input "#ffbe84" at bounding box center [224, 930] width 26 height 14
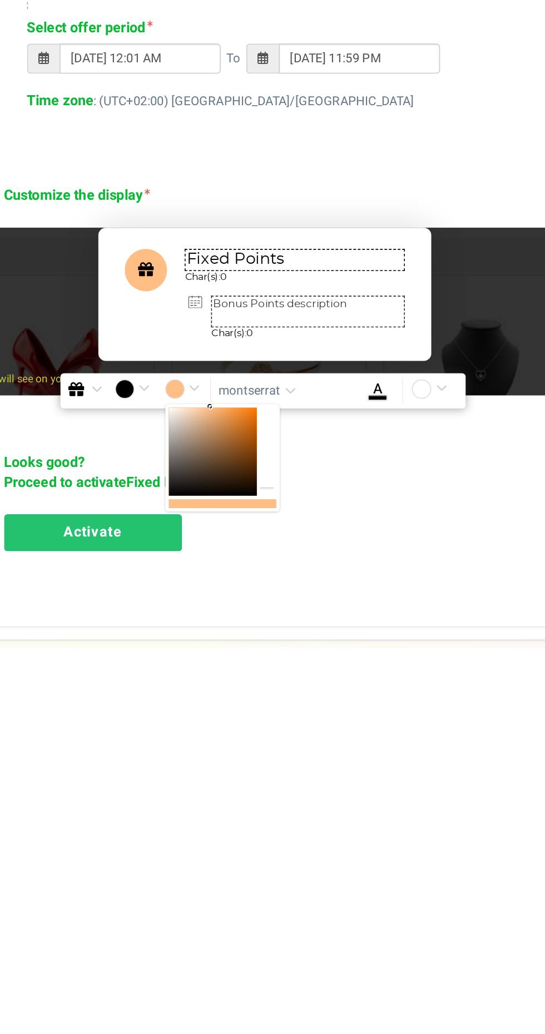
scroll to position [77, 0]
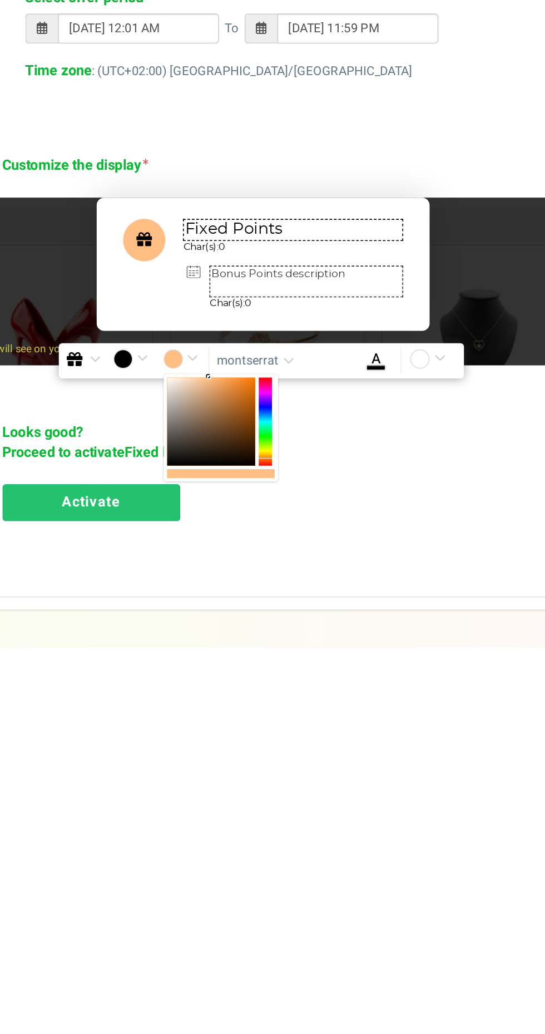
click at [277, 907] on div at bounding box center [275, 892] width 8 height 56
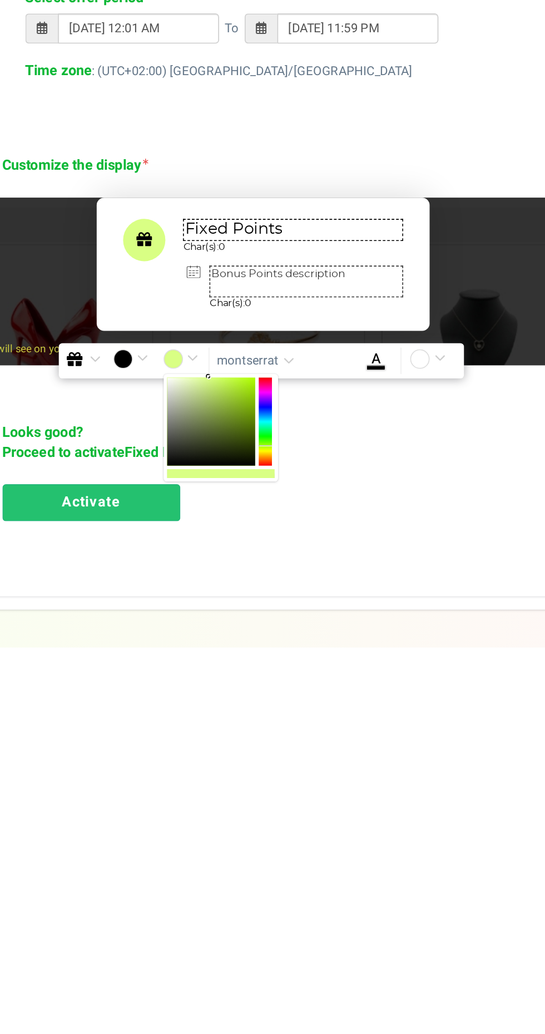
click at [280, 903] on div at bounding box center [247, 895] width 72 height 68
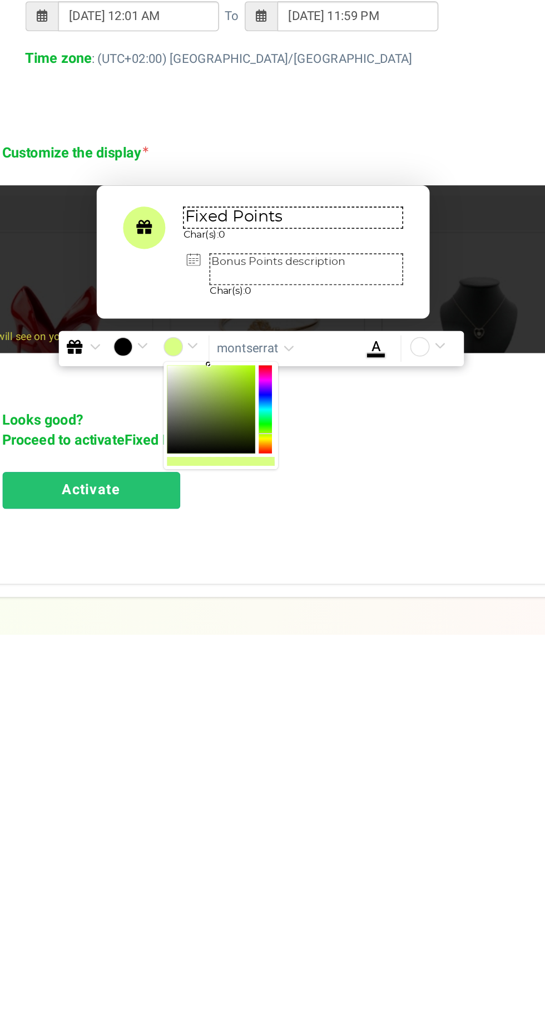
click at [276, 898] on div at bounding box center [275, 892] width 8 height 56
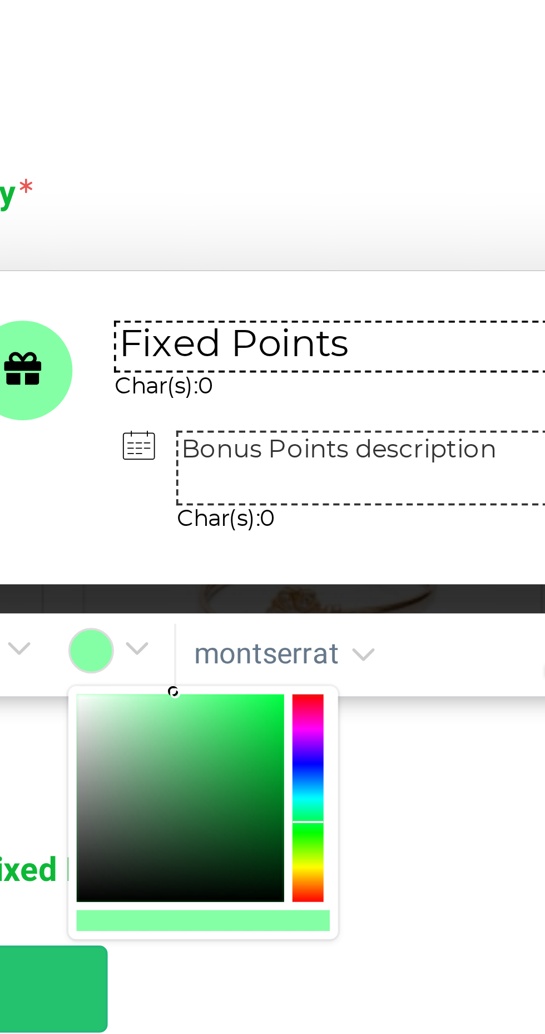
click at [277, 907] on div at bounding box center [275, 891] width 8 height 56
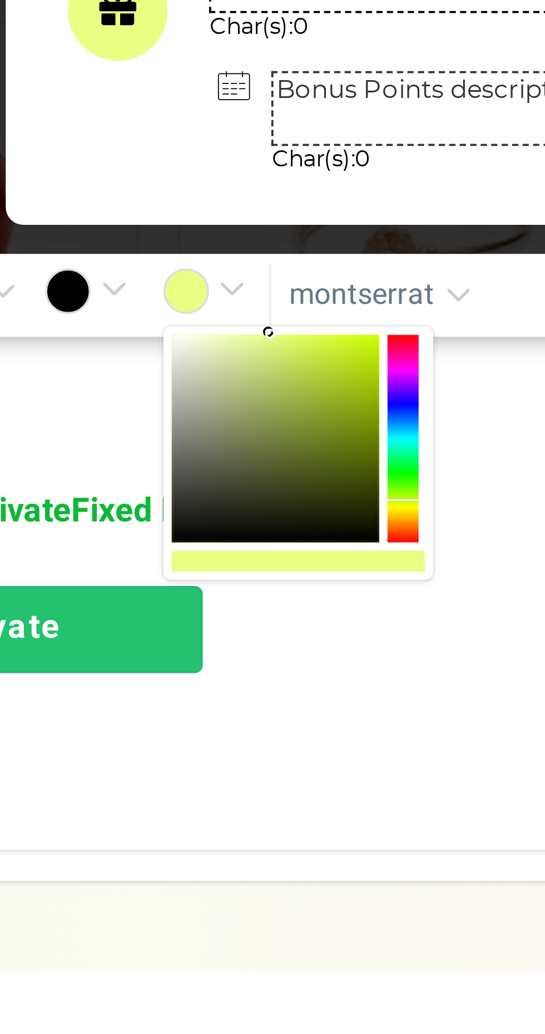
scroll to position [77, 0]
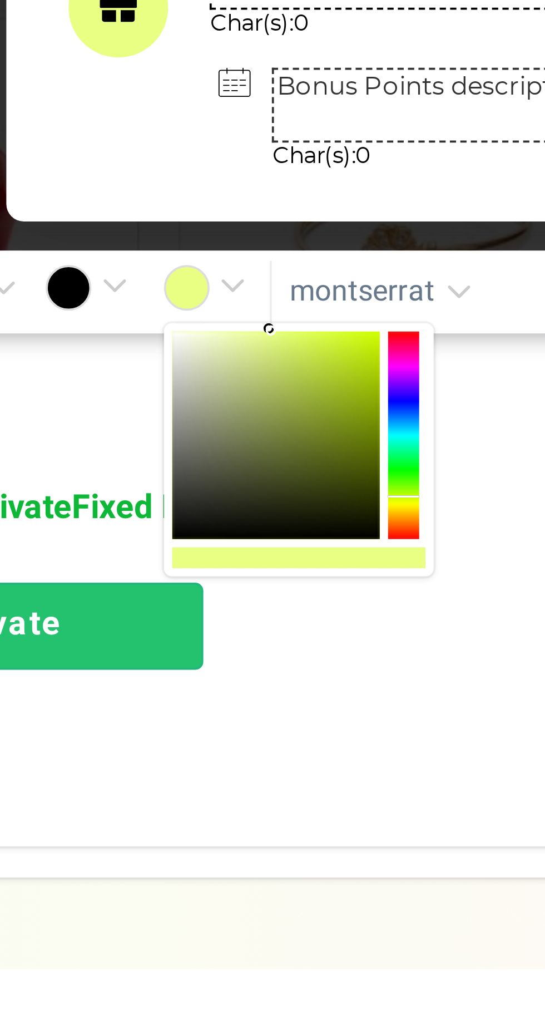
click at [274, 909] on div at bounding box center [275, 891] width 8 height 56
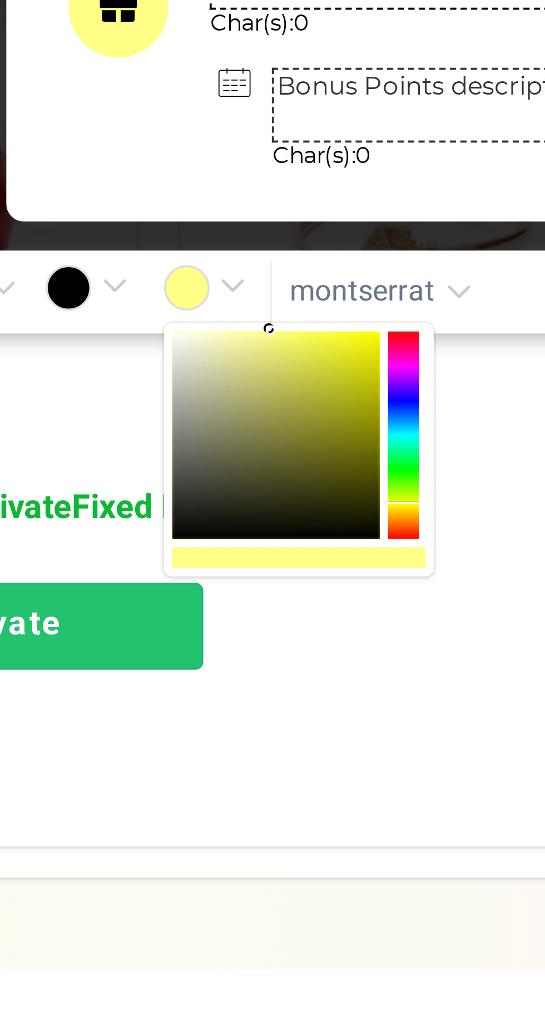
click at [278, 910] on div at bounding box center [275, 891] width 8 height 56
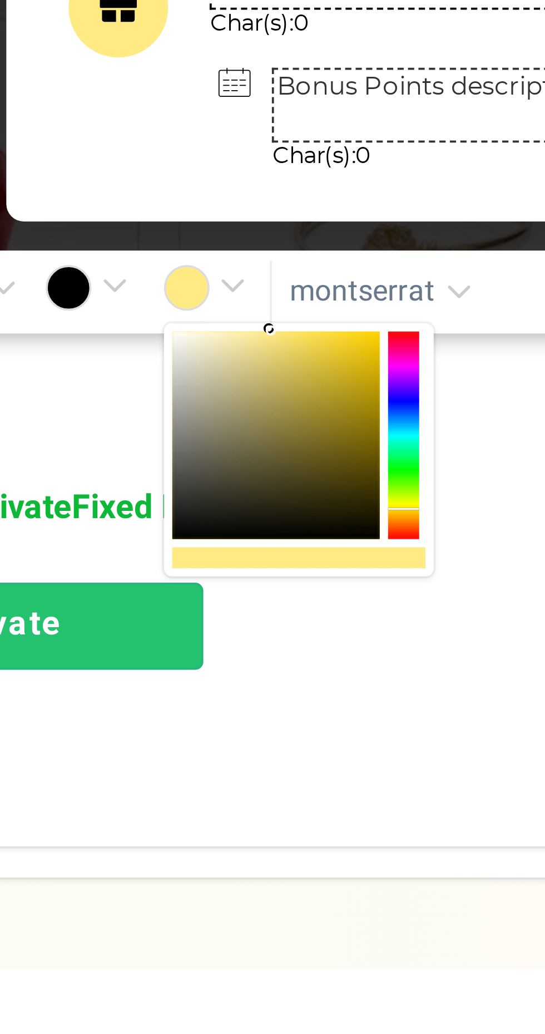
click at [258, 886] on div at bounding box center [241, 891] width 56 height 56
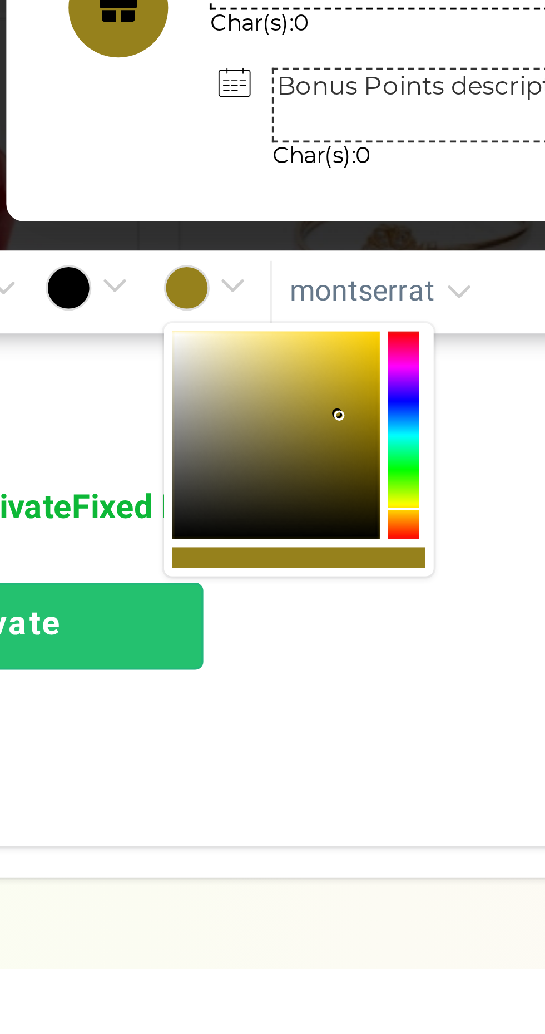
click at [276, 906] on div at bounding box center [275, 891] width 8 height 56
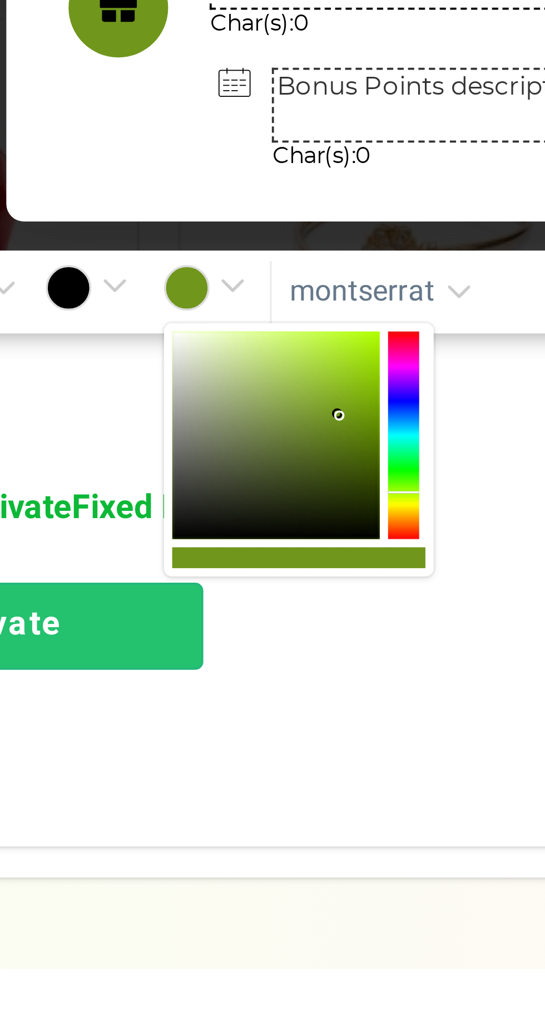
click at [277, 909] on div at bounding box center [275, 891] width 8 height 56
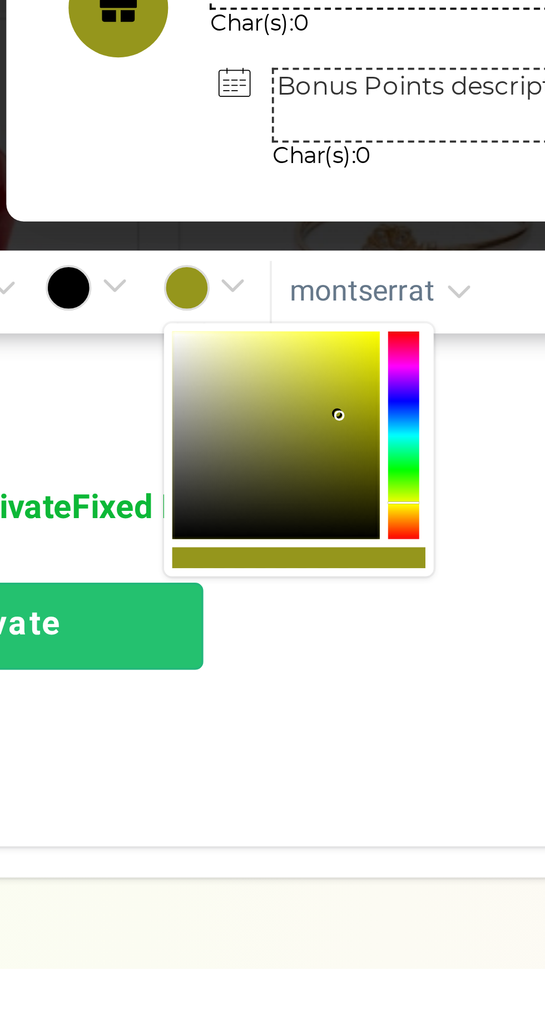
click at [277, 912] on div at bounding box center [275, 891] width 8 height 56
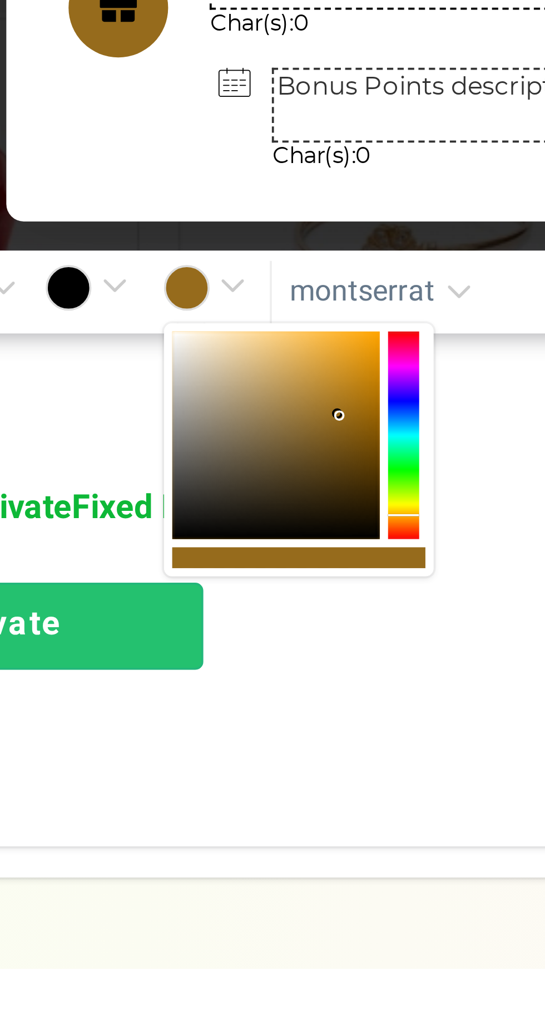
click at [260, 871] on div at bounding box center [241, 891] width 56 height 56
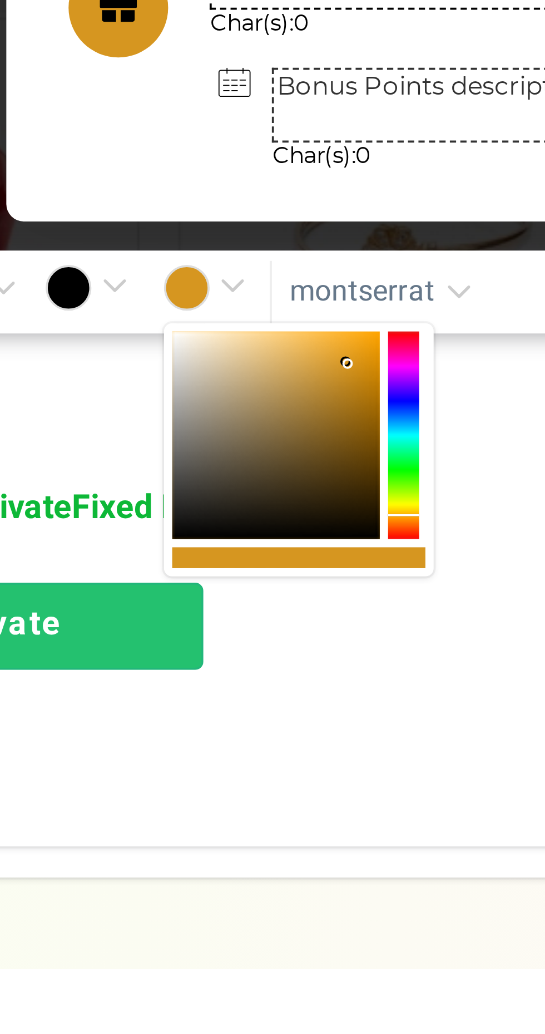
click at [264, 864] on div at bounding box center [241, 891] width 56 height 56
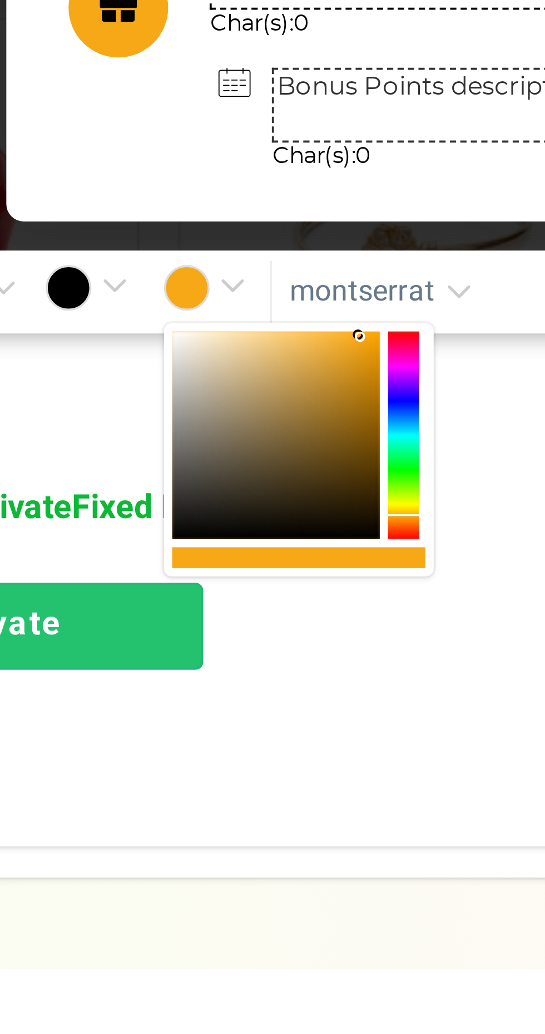
click at [259, 871] on div at bounding box center [241, 891] width 56 height 56
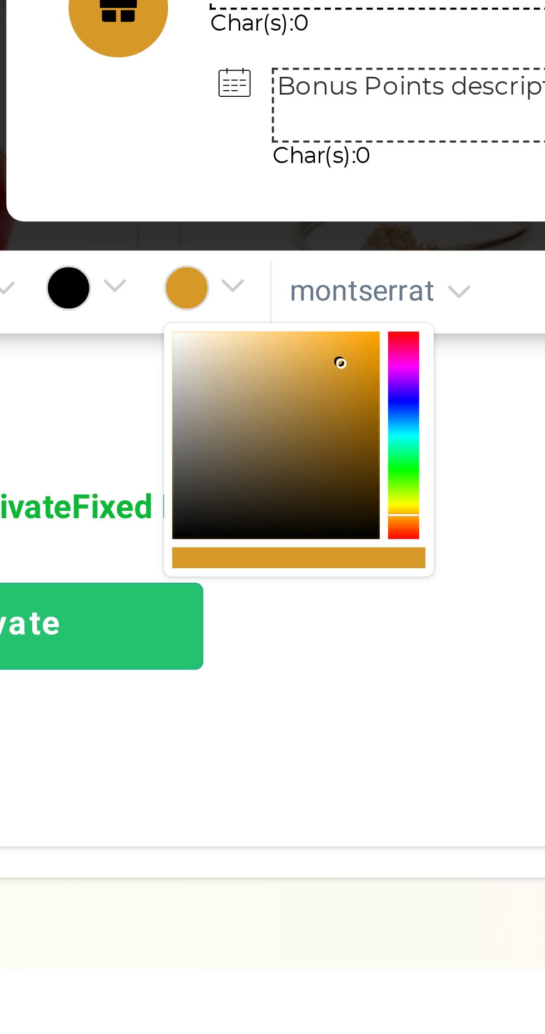
click at [241, 868] on div at bounding box center [241, 891] width 56 height 56
type input "#e8bf73"
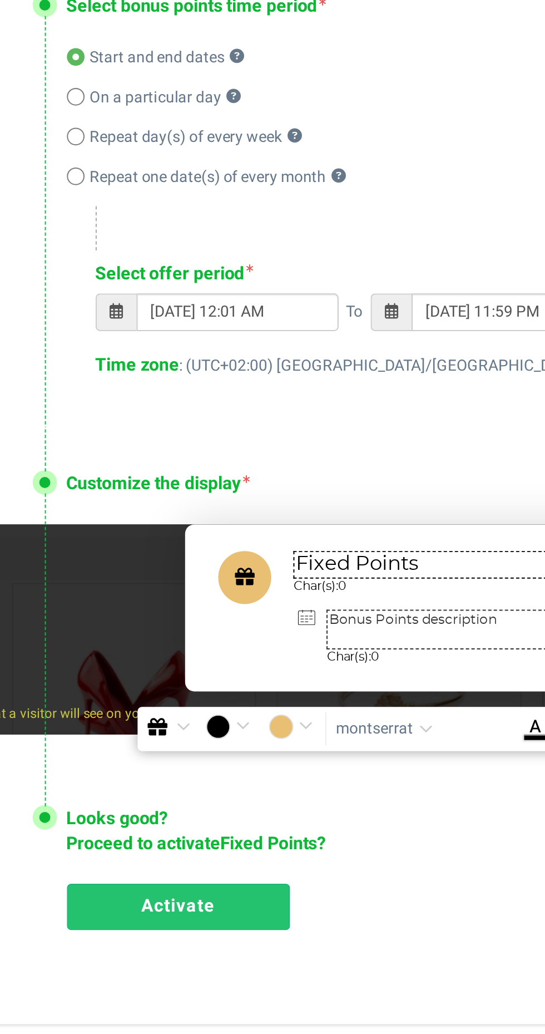
scroll to position [76, 0]
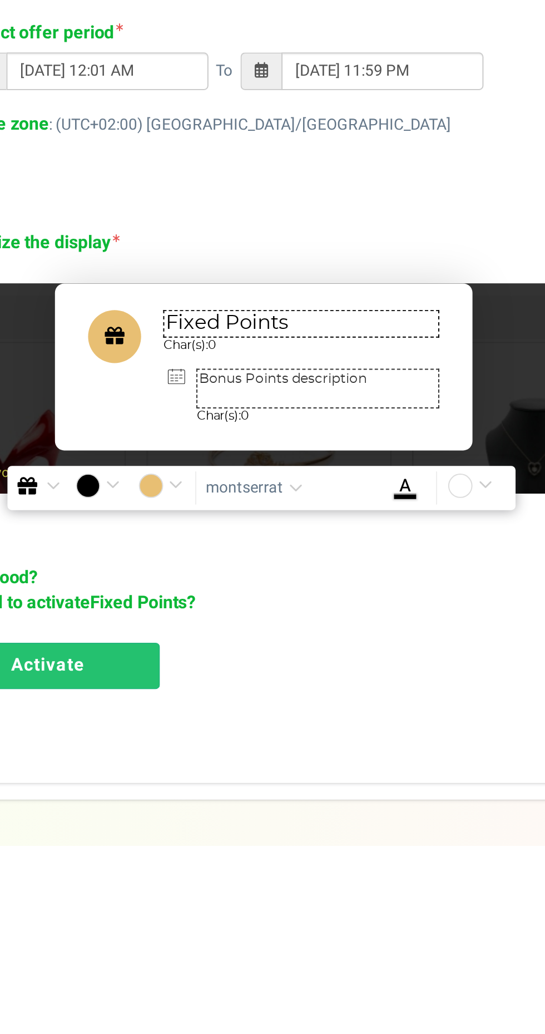
paste textarea "Der brandheiße Ausverkauf läuft mit bis zu 65 % Rabatt + KOSTENLOSER Versand in…"
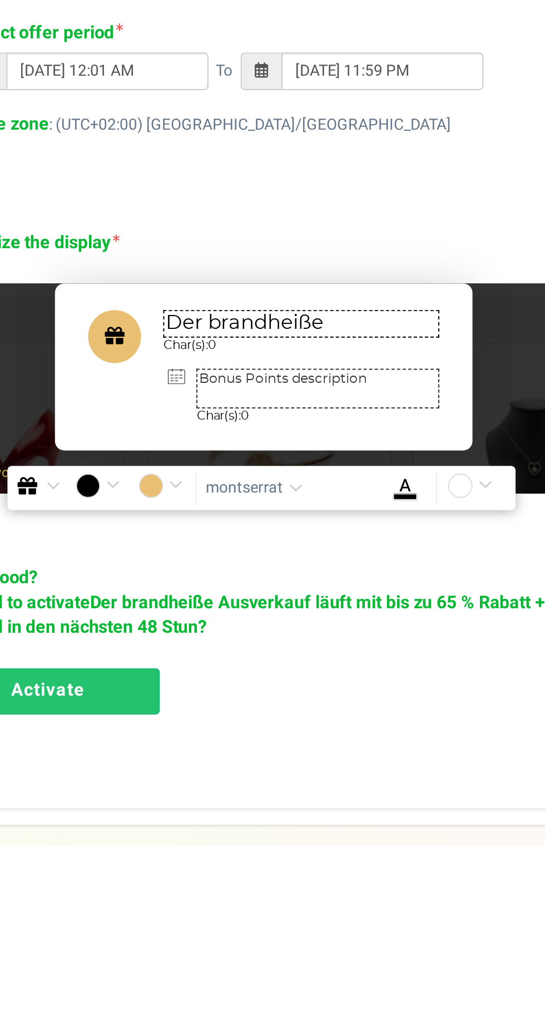
scroll to position [47, 0]
type textarea "Der brandheiße Ausverkauf läuft mit bis zu 65 % Rabatt + KOSTENLOSER Versand in…"
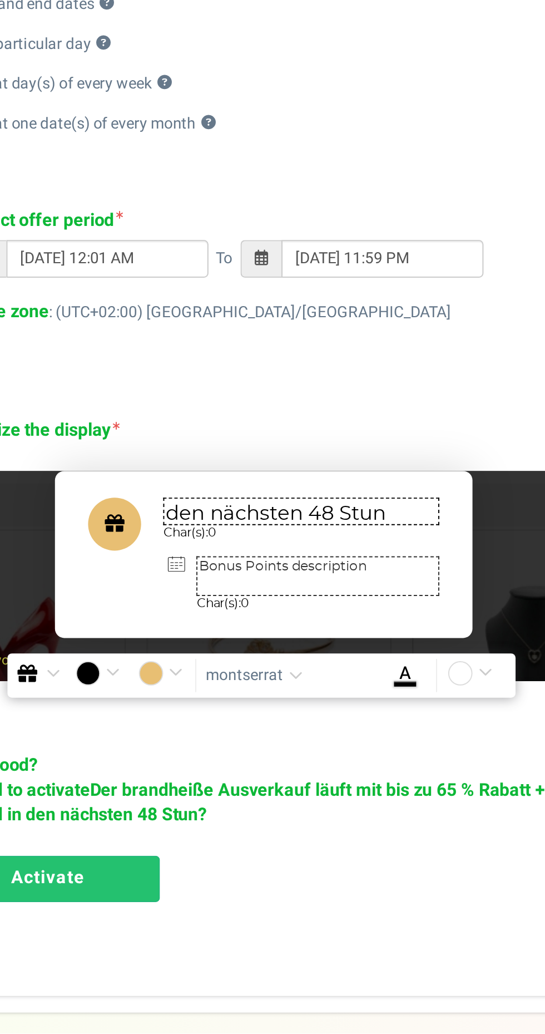
click at [297, 801] on textarea "Bonus Points description" at bounding box center [301, 804] width 122 height 20
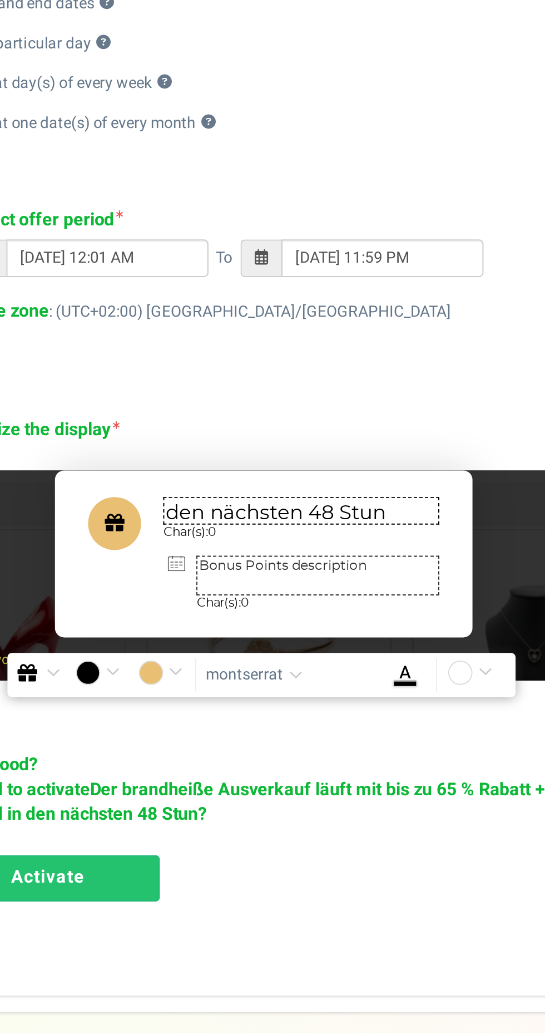
paste textarea "ist du bereit für eine organsmische Zeit? Der brandheiße Sale bietet bis zu 65 …"
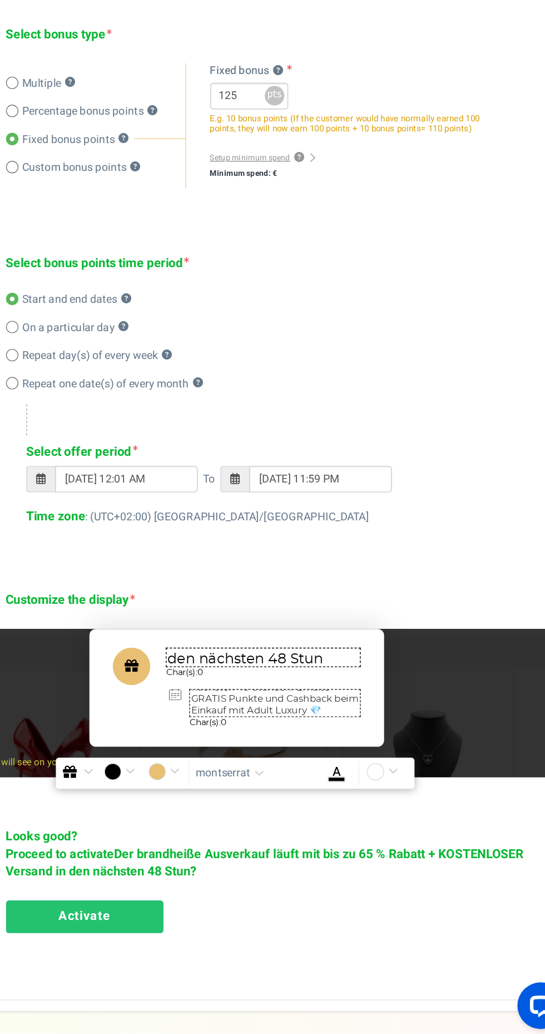
scroll to position [82, 0]
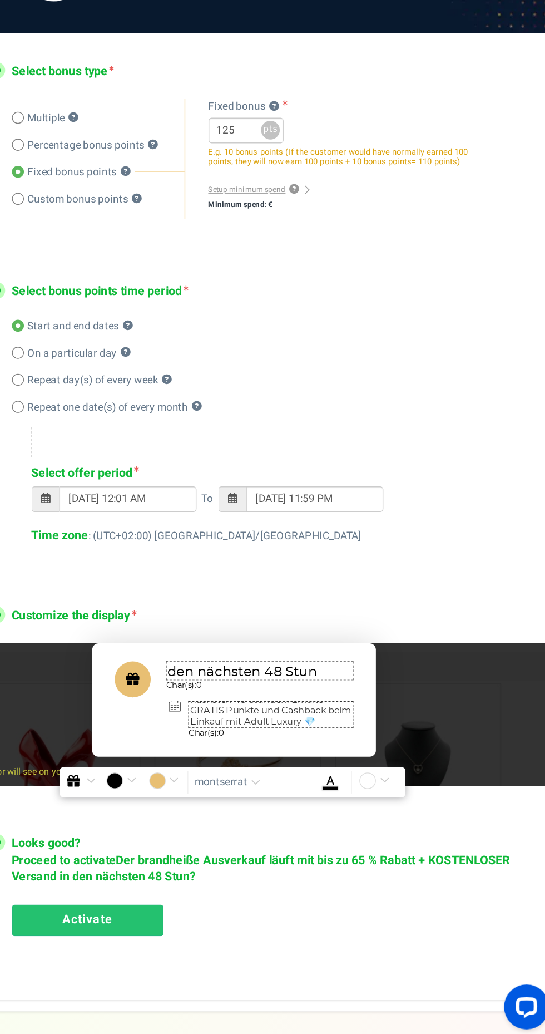
type textarea "Bist du bereit für eine organsmische Zeit? Der brandheiße Sale bietet bis zu 65…"
click at [196, 942] on link "Activate" at bounding box center [165, 949] width 112 height 23
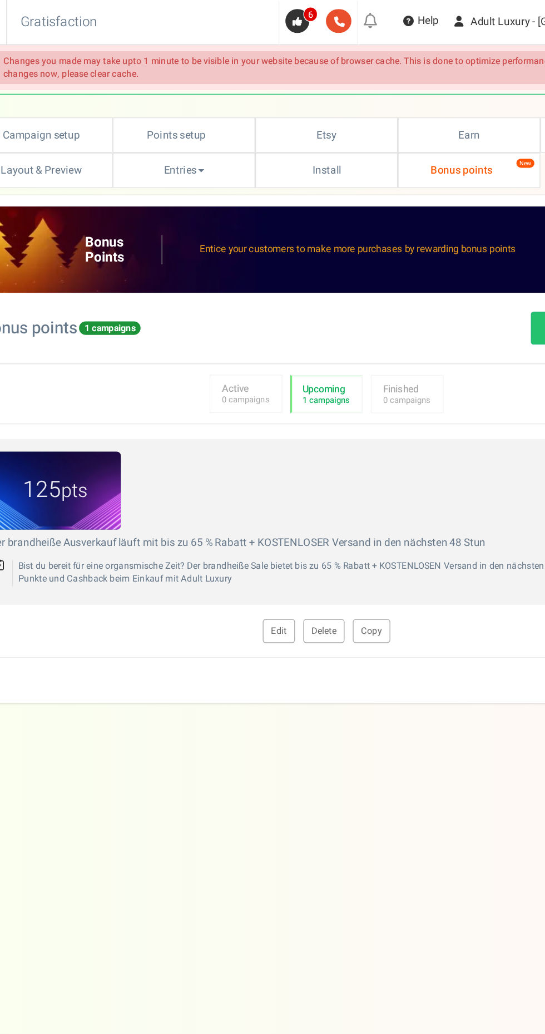
scroll to position [0, 0]
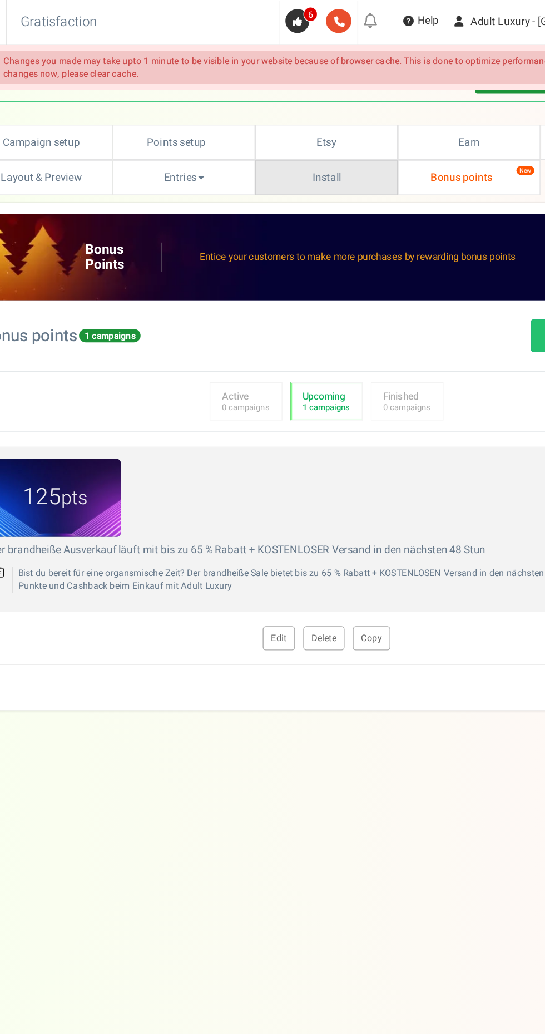
click at [293, 136] on link "Install" at bounding box center [273, 132] width 106 height 26
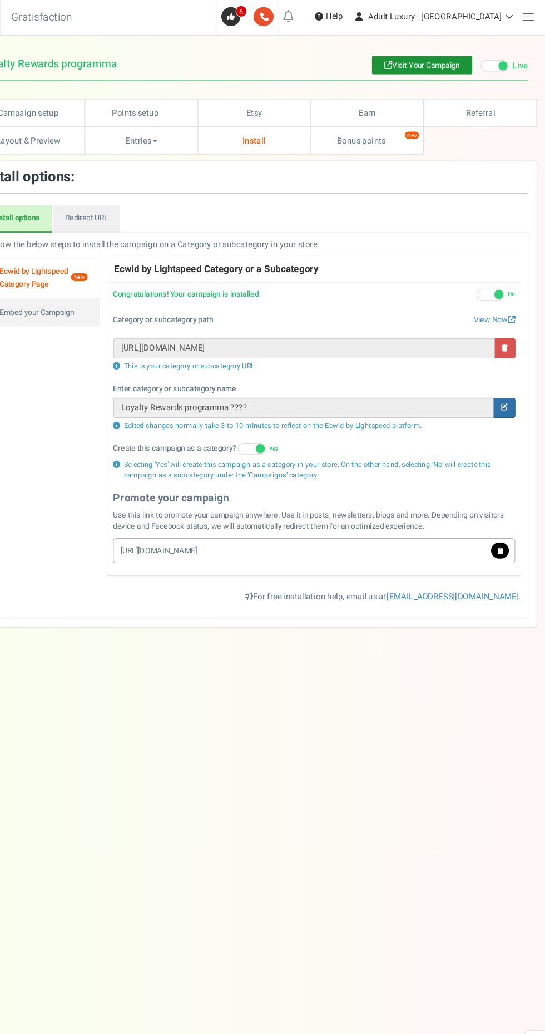
click at [506, 382] on icon at bounding box center [506, 380] width 7 height 7
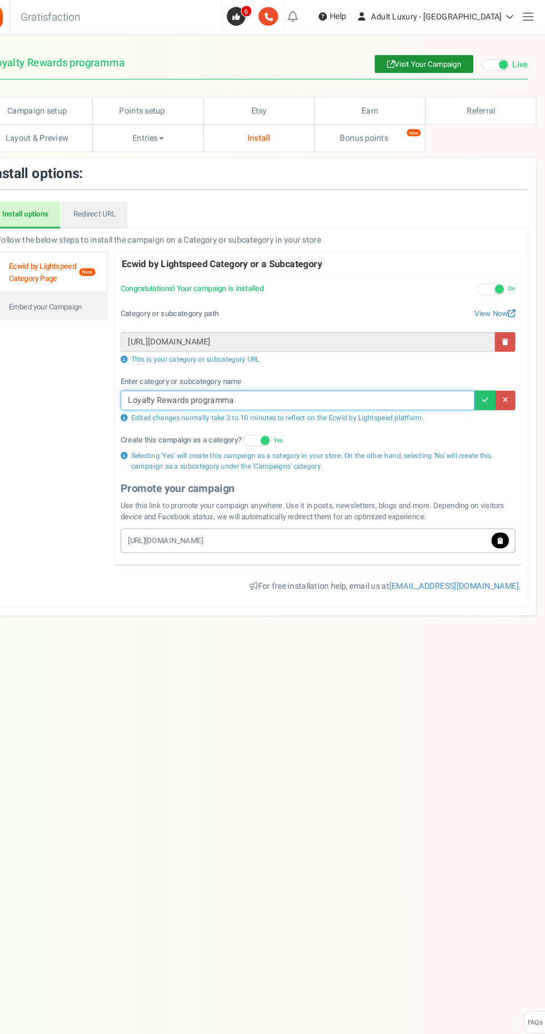
type input "Loyalty Rewards programma"
click at [488, 381] on icon at bounding box center [488, 380] width 6 height 7
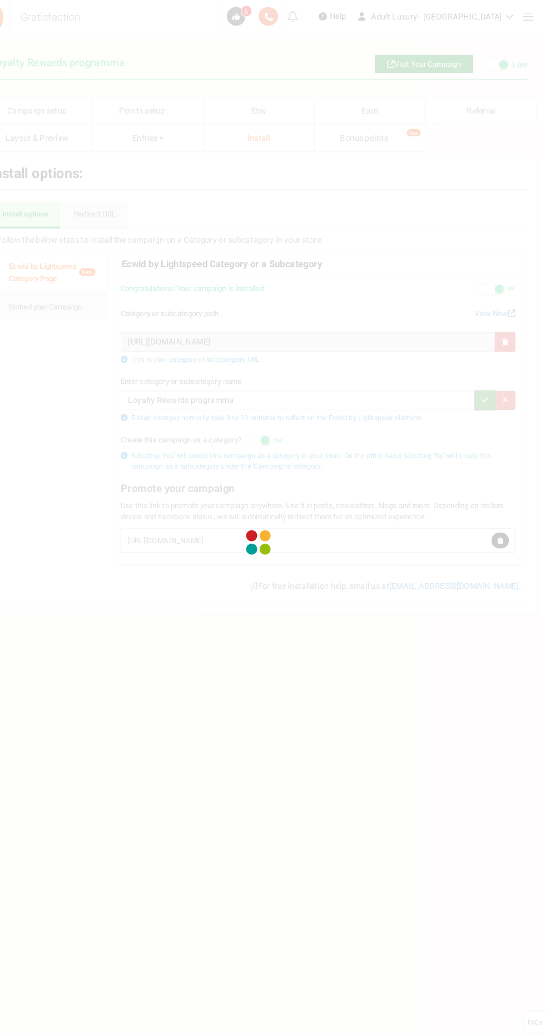
type input "Loyalty Rewards programma"
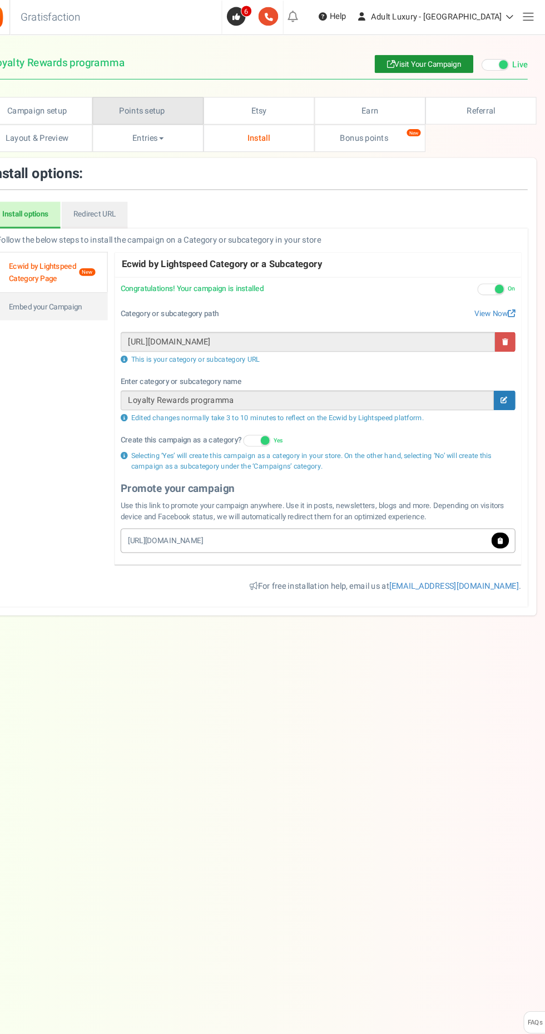
click at [170, 102] on link "Points setup New" at bounding box center [167, 105] width 106 height 26
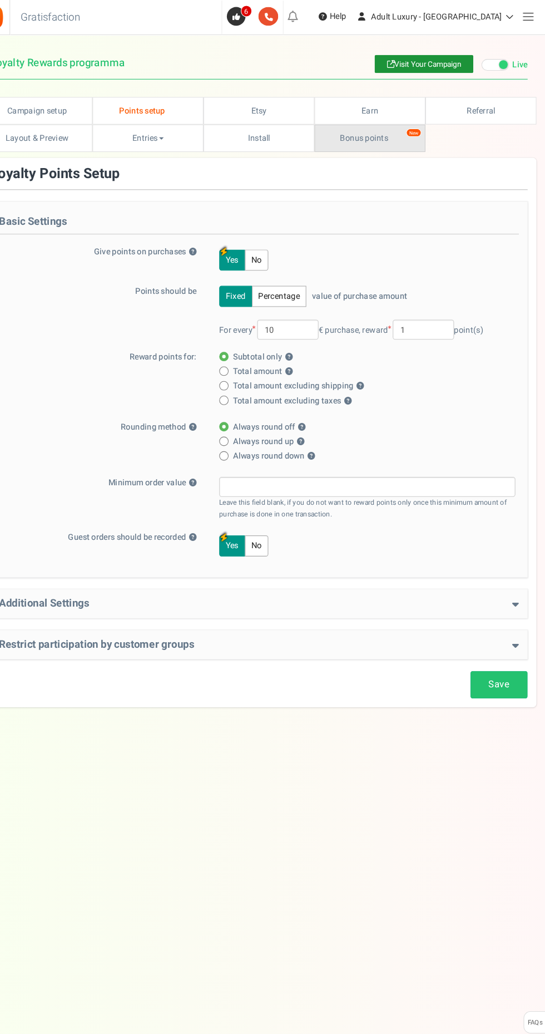
click at [406, 138] on link "Bonus points New" at bounding box center [379, 132] width 106 height 26
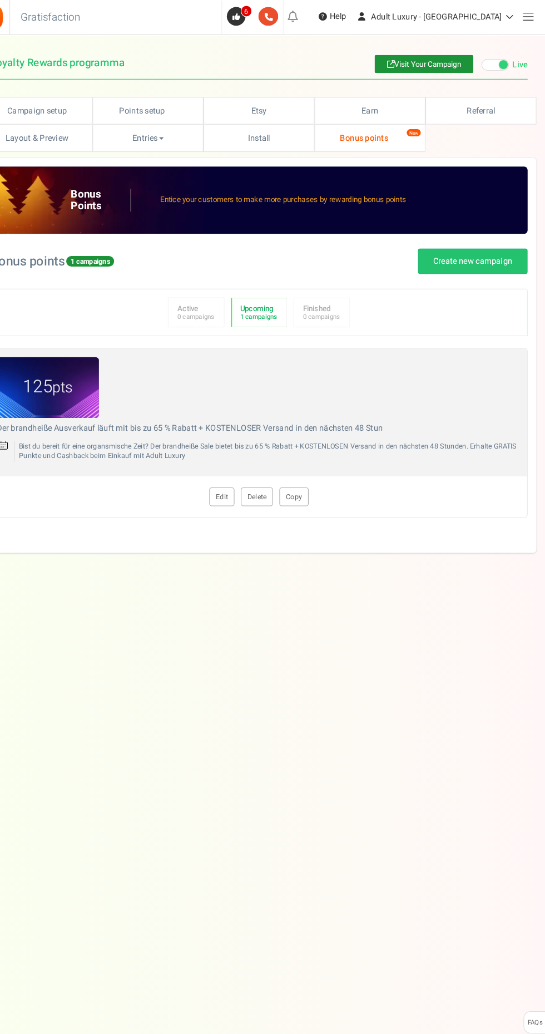
click at [237, 472] on link "Edit" at bounding box center [237, 473] width 24 height 18
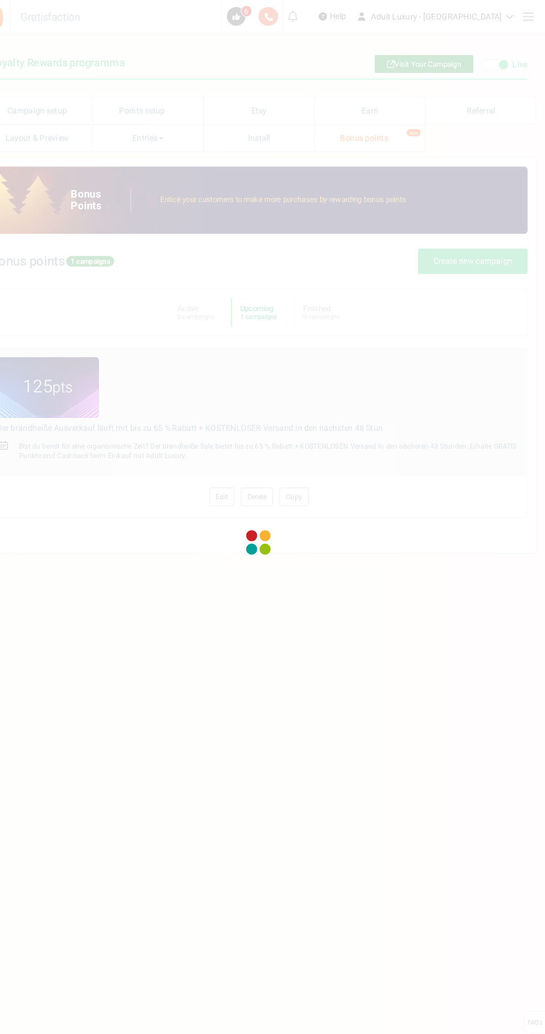
radio input "true"
type input "125"
radio input "true"
type input "[DATE] 12:01 AM"
type input "[DATE] 11:59 PM"
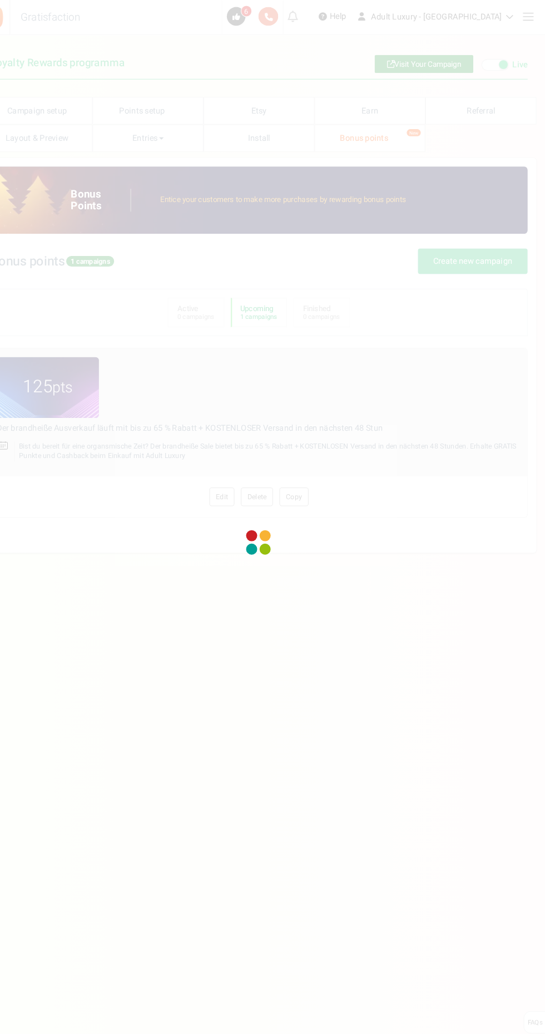
type textarea "Der brandheiße Ausverkauf läuft mit bis zu 65 % Rabatt + KOSTENLOSER Versand in…"
type textarea "Bist du bereit für eine organsmische Zeit? Der brandheiße Sale bietet bis zu 65…"
type input "#e8bf73"
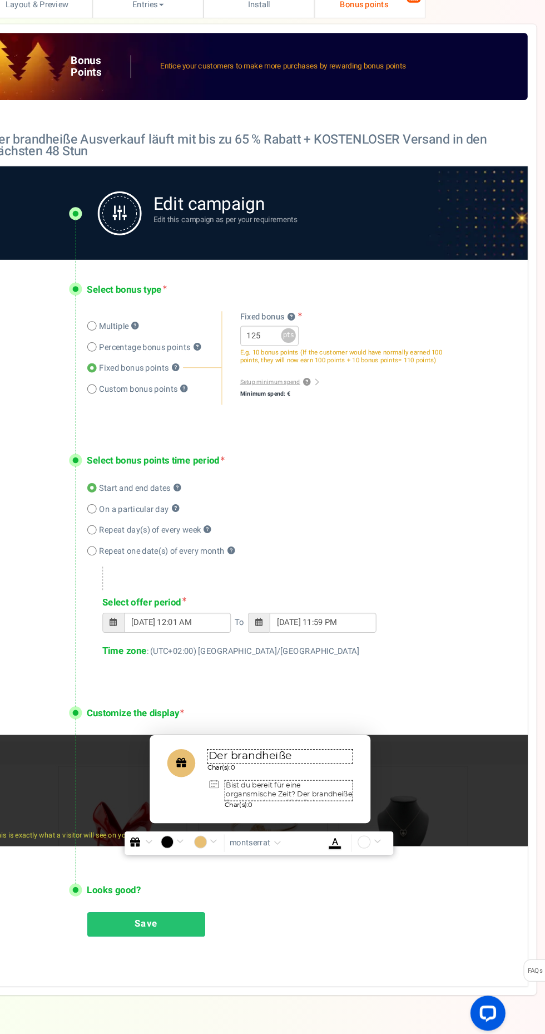
scroll to position [78, 0]
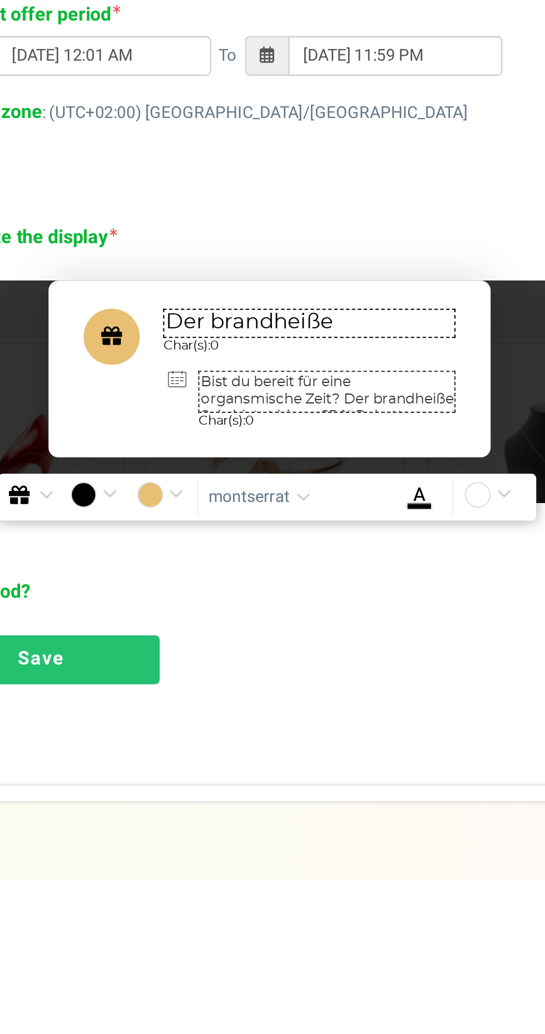
paste textarea "uitverkoop is de komende 48 uur. Krijg 65% korting + GRATIS bezorging."
paste textarea
type textarea "De uitverkoop is de komende 48 uur. Krijg 65% korting + GRATIS bezorging❤️"
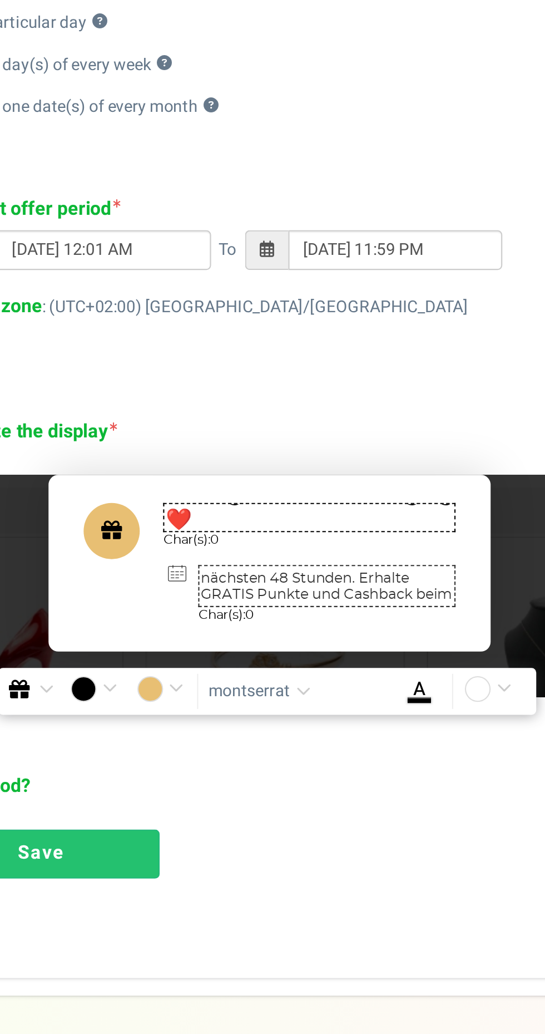
scroll to position [46, 0]
paste textarea "Geniet van orgastisch plezier. Krijg 65% korting + GRATIS bezorging + GRATIS pu…"
click at [303, 805] on textarea "Geniet van orgastisch plezier. Krijg 65% korting + GRATIS bezorging + GRATIS pu…" at bounding box center [301, 802] width 122 height 20
click at [295, 810] on textarea "Geniet van orgastisch plezier. Krijg 65% korting + GRATIS bezorging + GRATIS pu…" at bounding box center [301, 802] width 122 height 20
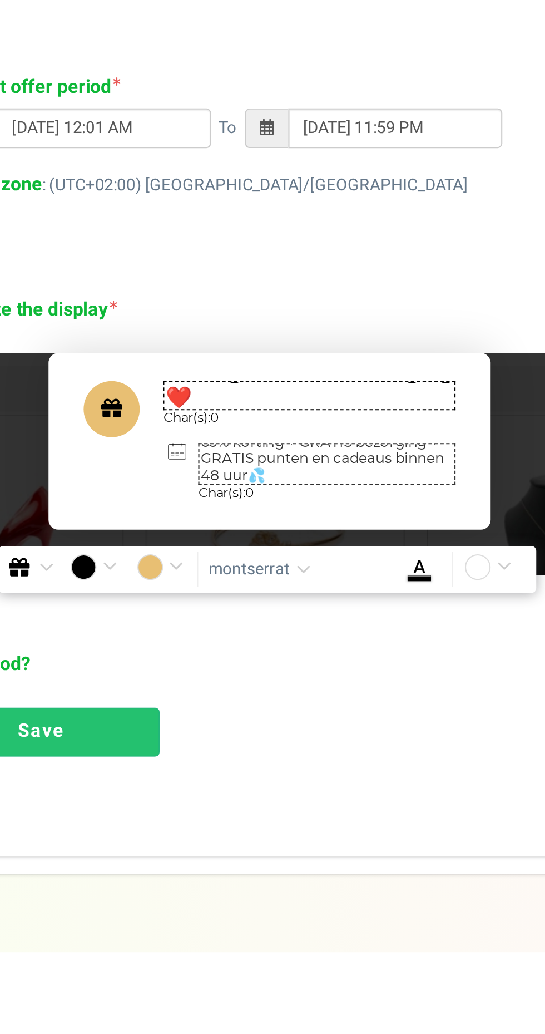
scroll to position [78, 0]
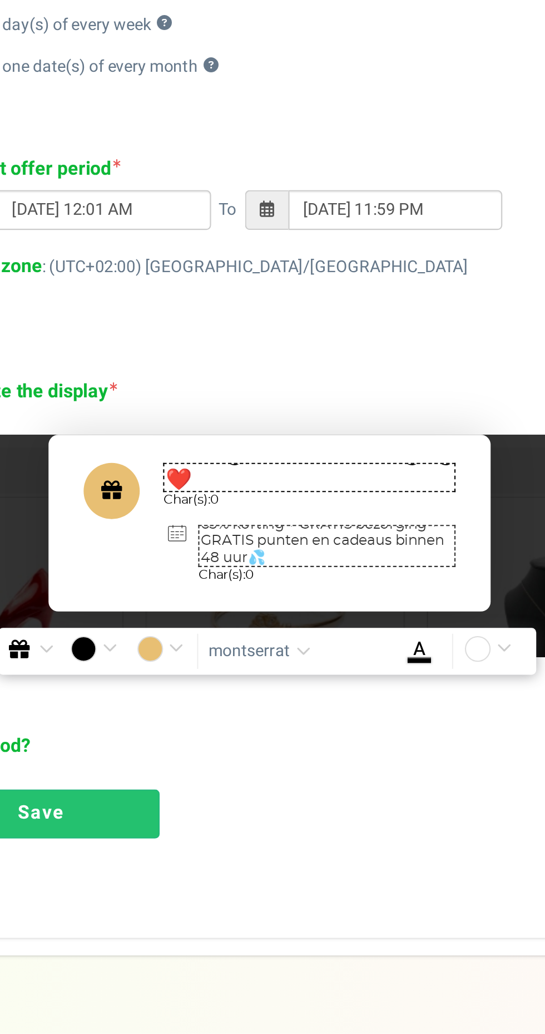
type textarea "Geniet van orgastisch plezier. Krijg 65% korting + GRATIS bezorging + GRATIS pu…"
click at [194, 925] on link "Save" at bounding box center [165, 929] width 112 height 23
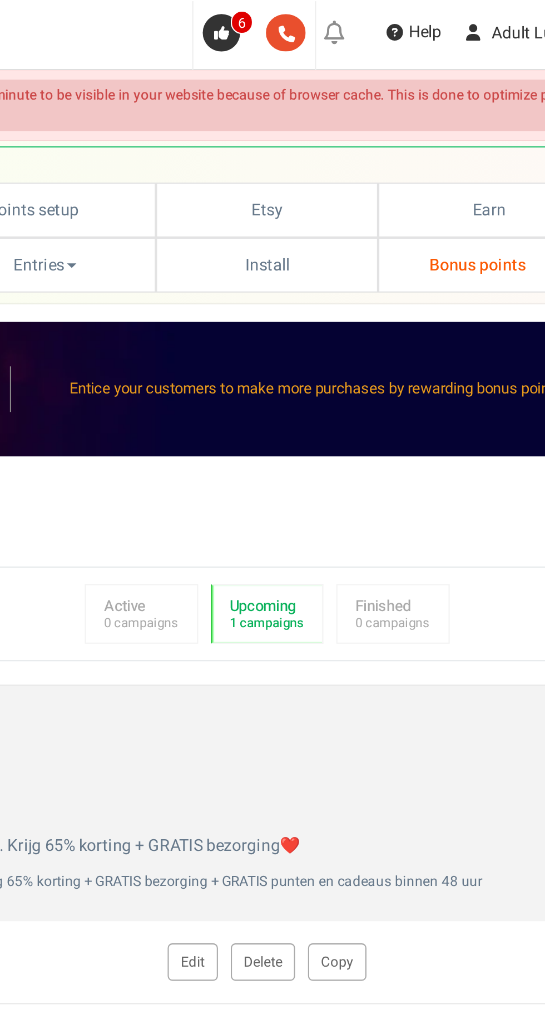
scroll to position [0, 0]
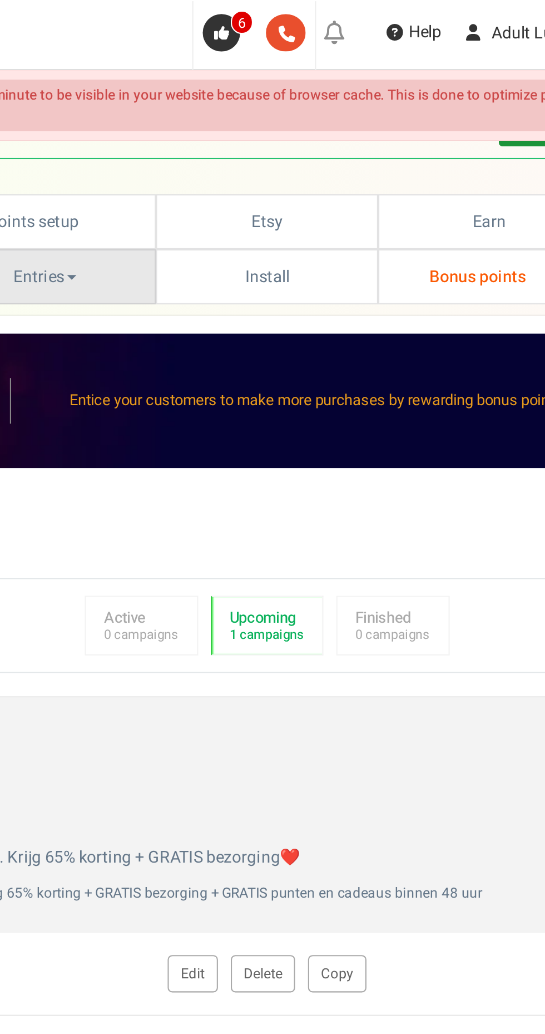
click at [166, 128] on link "Entries" at bounding box center [167, 132] width 106 height 26
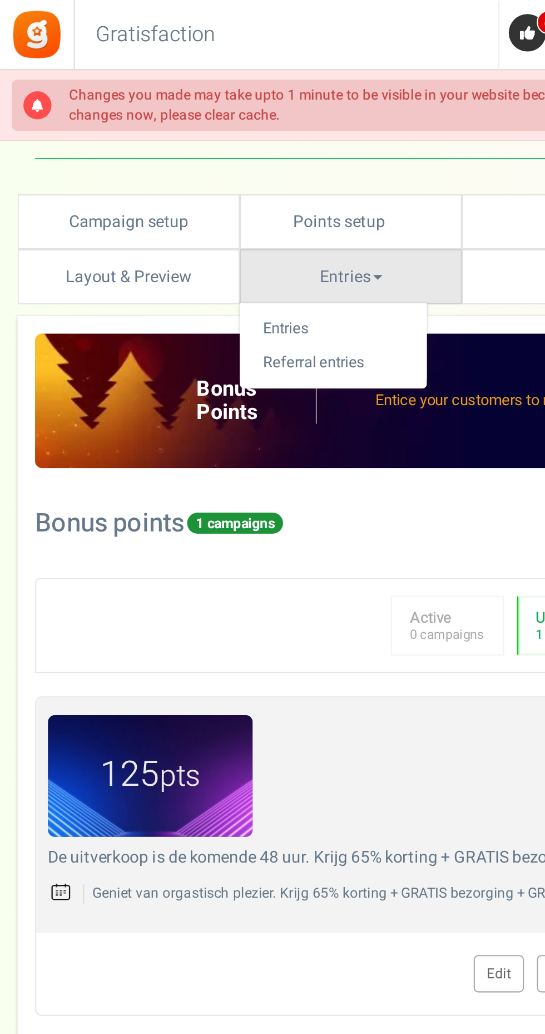
click at [78, 138] on div at bounding box center [272, 517] width 545 height 1034
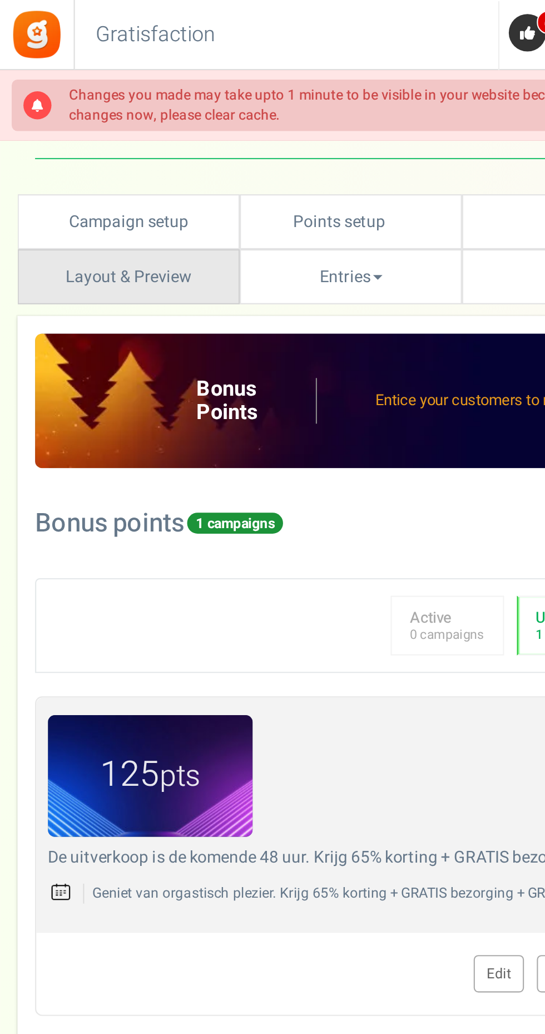
click at [75, 135] on link "Layout & Preview" at bounding box center [61, 132] width 106 height 26
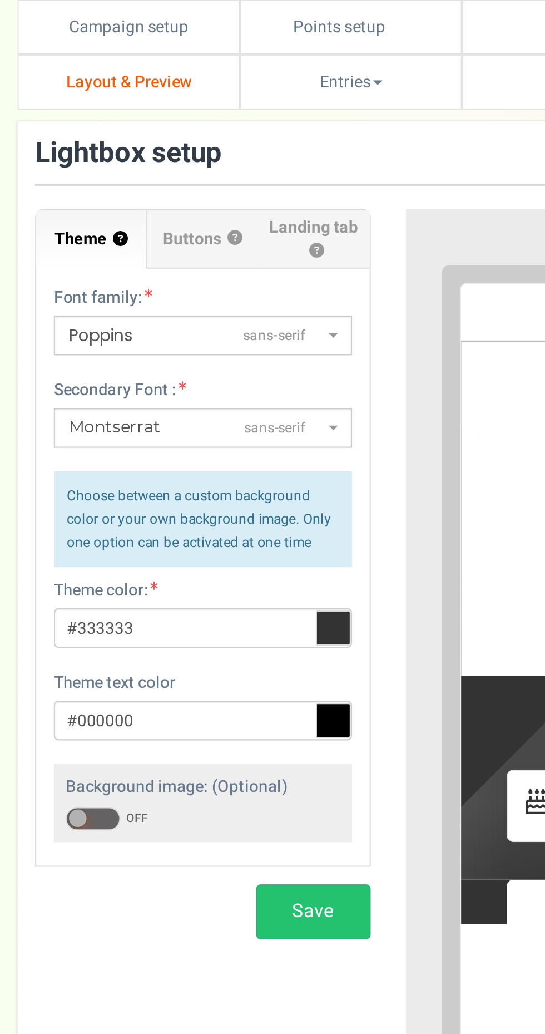
click at [163, 393] on icon at bounding box center [158, 391] width 17 height 17
click at [163, 393] on input "#333333" at bounding box center [97, 391] width 142 height 19
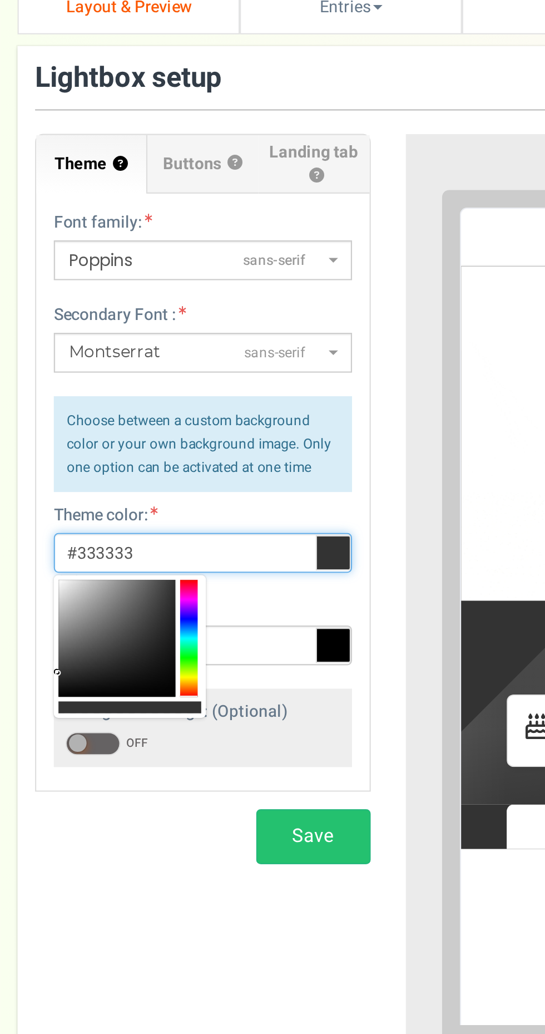
click at [91, 454] on div at bounding box center [90, 432] width 8 height 56
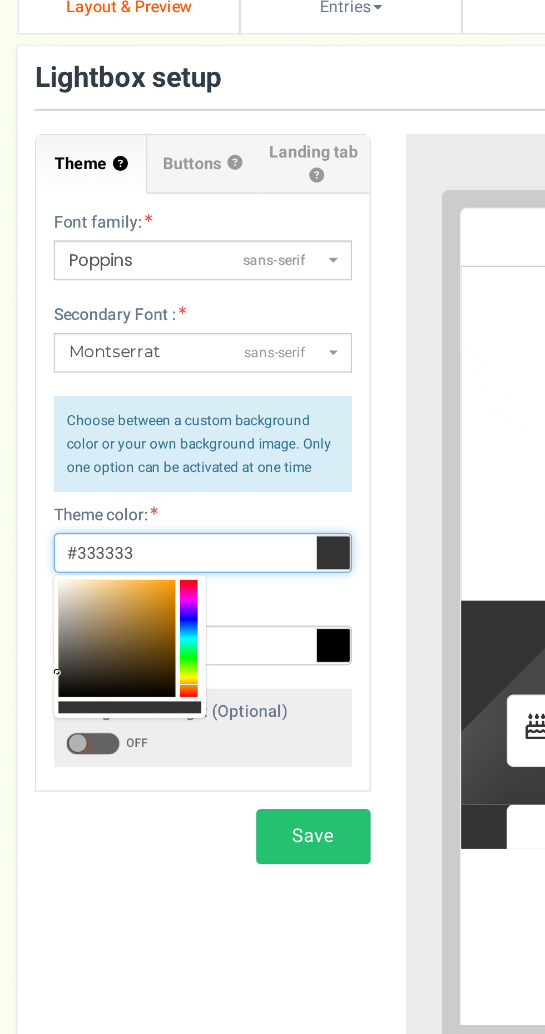
click at [63, 412] on div at bounding box center [56, 432] width 56 height 56
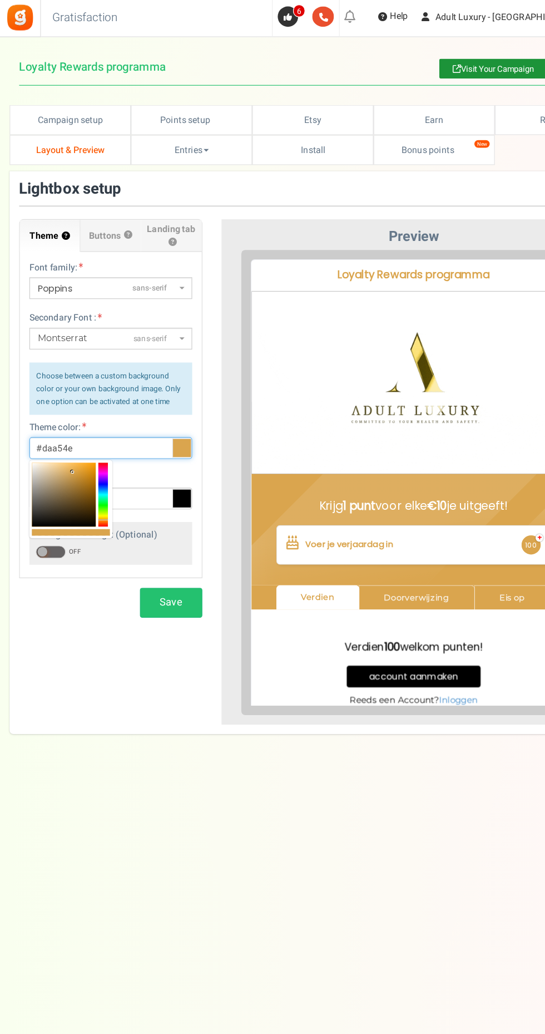
click at [71, 435] on div at bounding box center [56, 432] width 56 height 56
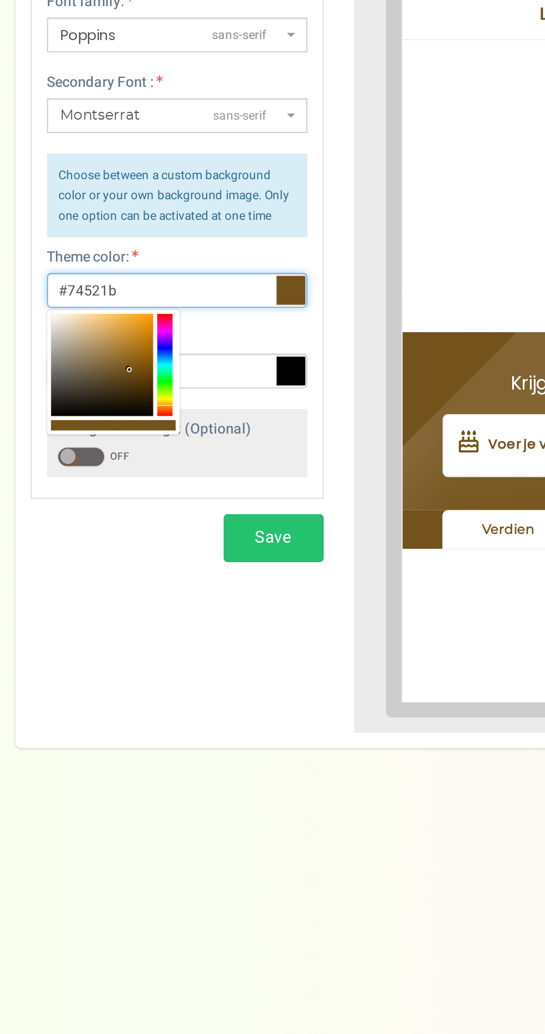
click at [65, 430] on div at bounding box center [56, 432] width 56 height 56
type input "#8b682e"
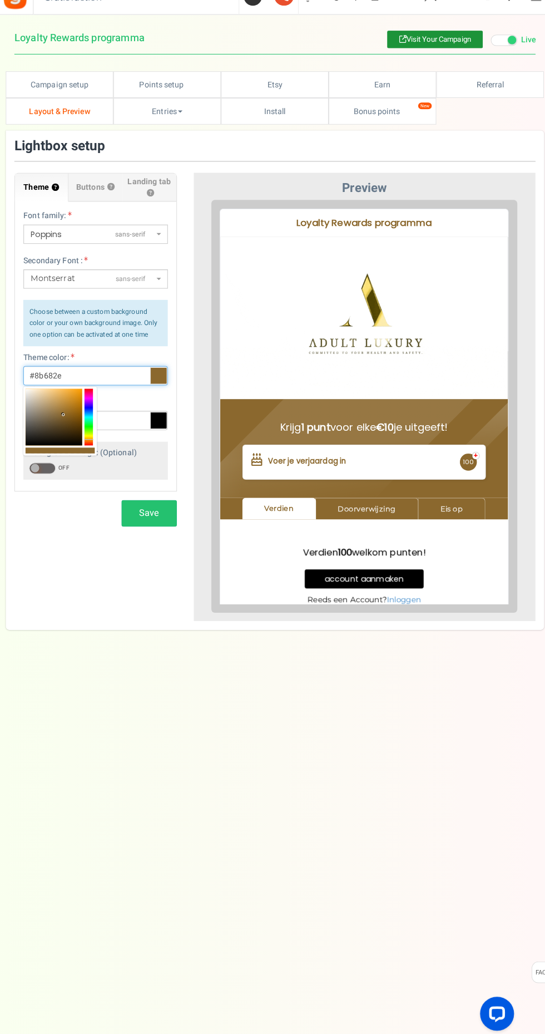
scroll to position [3, 0]
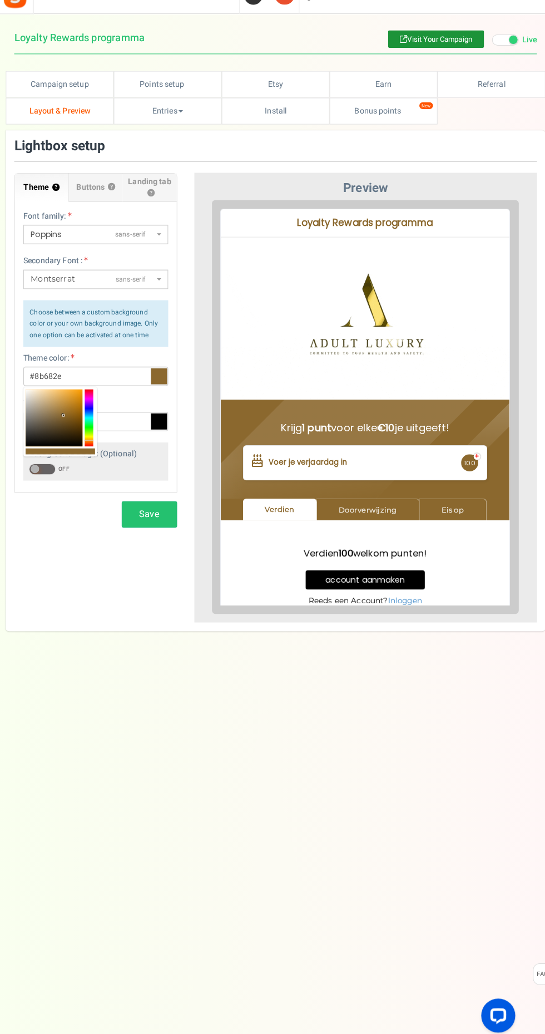
click at [159, 433] on icon at bounding box center [158, 432] width 17 height 17
click at [159, 433] on input "#000000" at bounding box center [97, 432] width 142 height 19
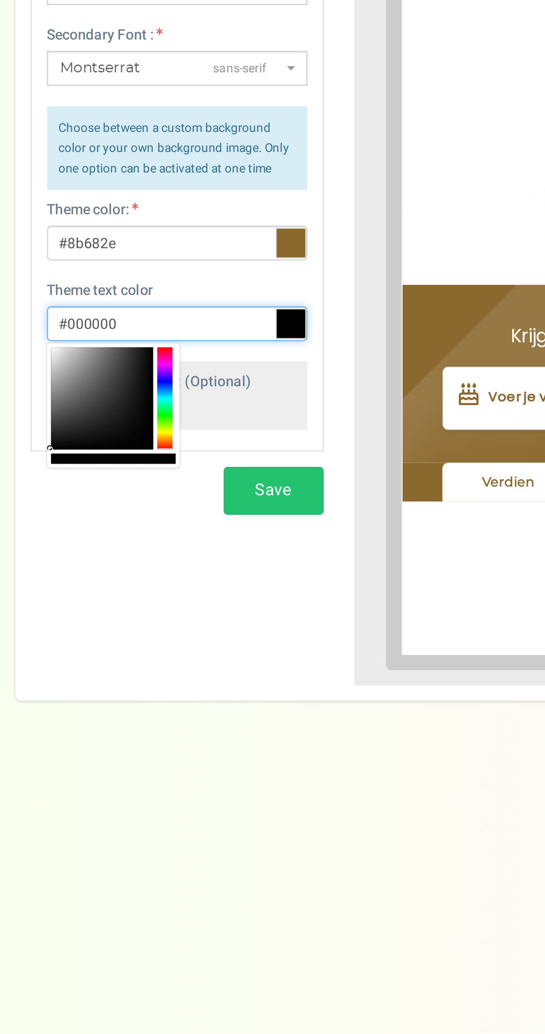
click at [93, 492] on div at bounding box center [90, 473] width 8 height 56
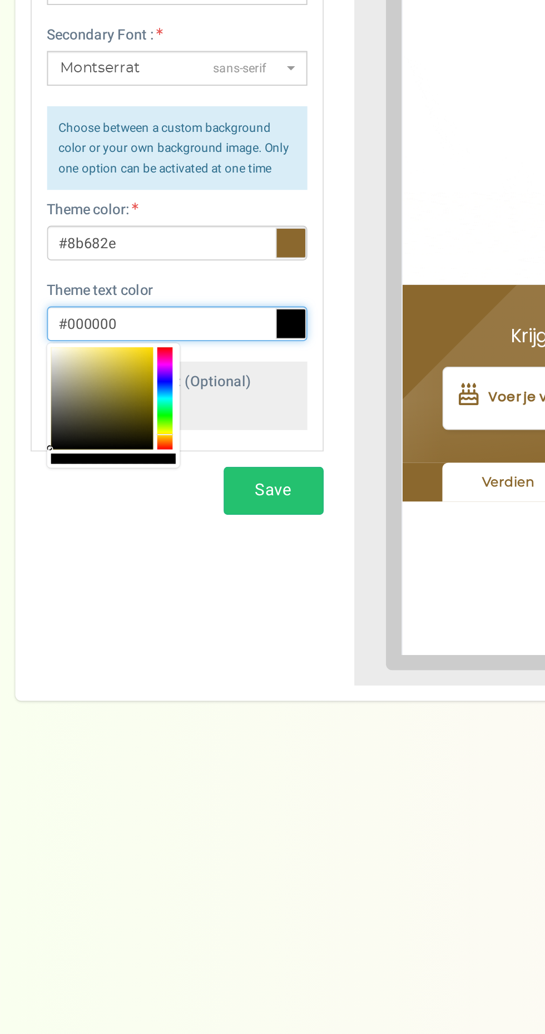
click at [91, 495] on div at bounding box center [90, 473] width 8 height 56
click at [70, 462] on div at bounding box center [56, 473] width 56 height 56
type input "#b17f2c"
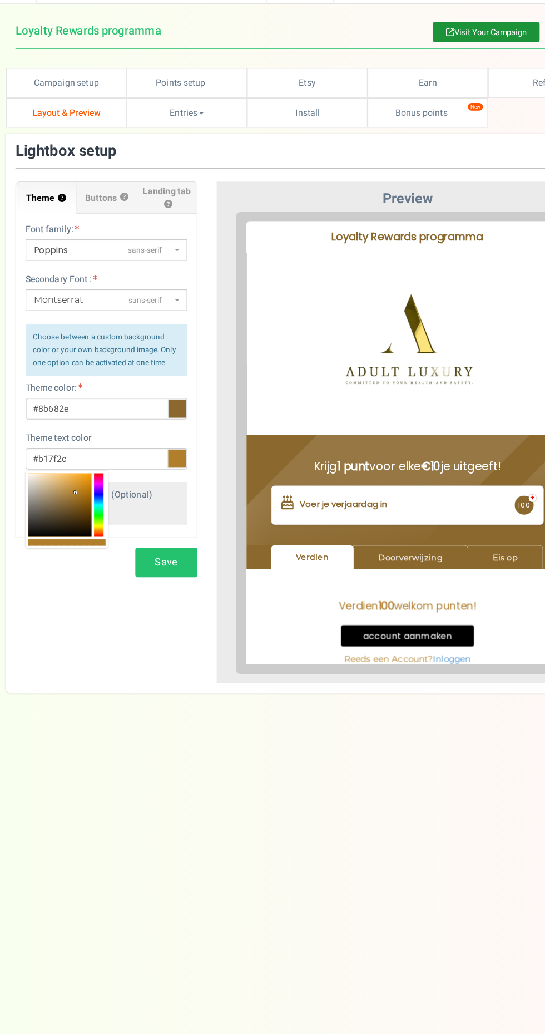
click at [110, 204] on button "?" at bounding box center [111, 203] width 7 height 7
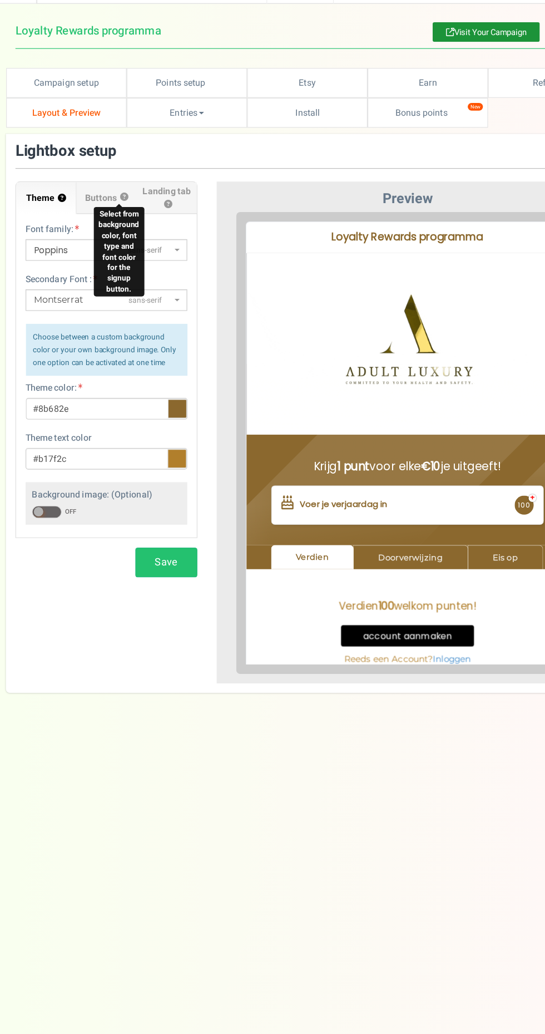
click at [150, 208] on button "?" at bounding box center [150, 209] width 7 height 7
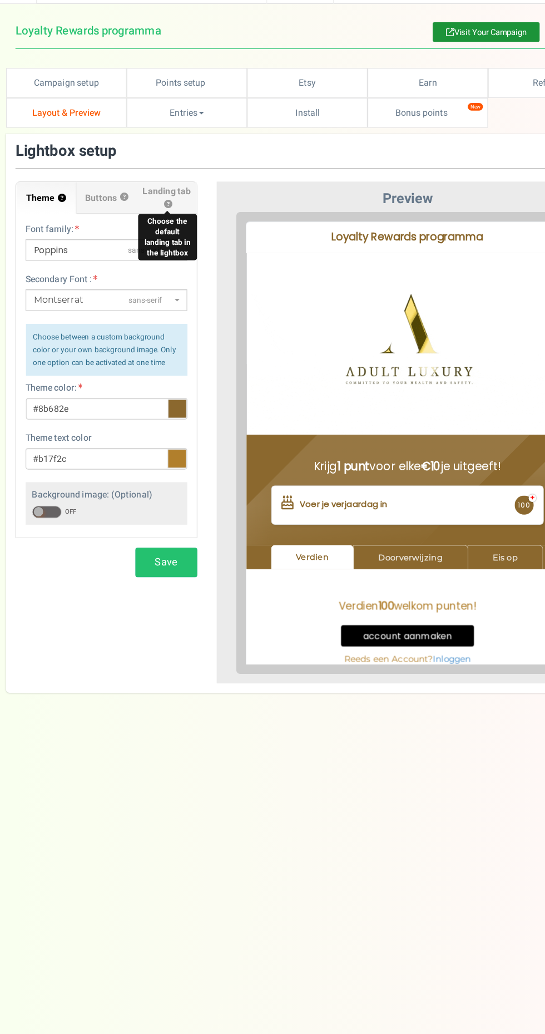
click at [90, 202] on span "Buttons" at bounding box center [91, 203] width 28 height 11
click at [0, 0] on input "Buttons ?" at bounding box center [0, 0] width 0 height 0
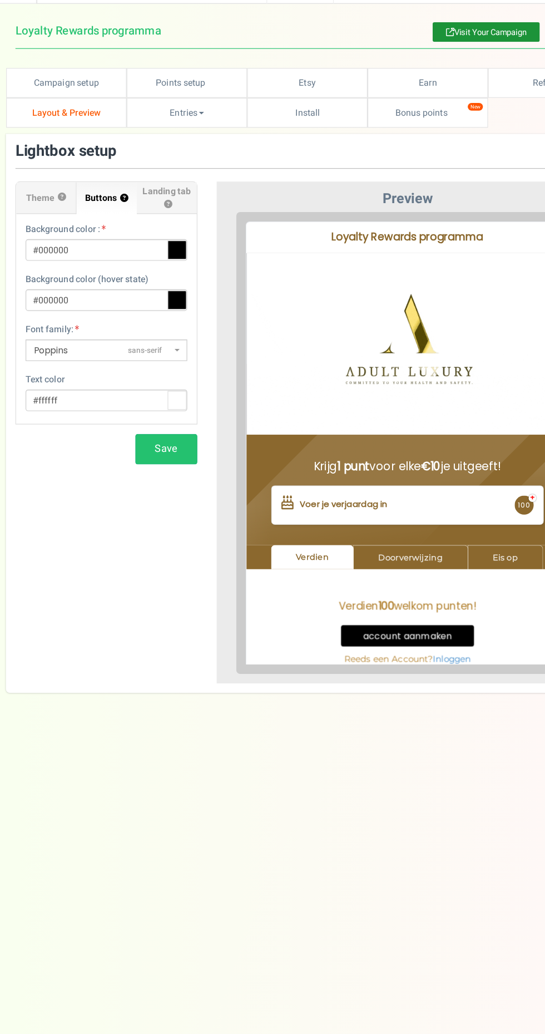
click at [161, 249] on icon at bounding box center [158, 249] width 17 height 17
click at [161, 249] on input "#000000" at bounding box center [97, 249] width 142 height 19
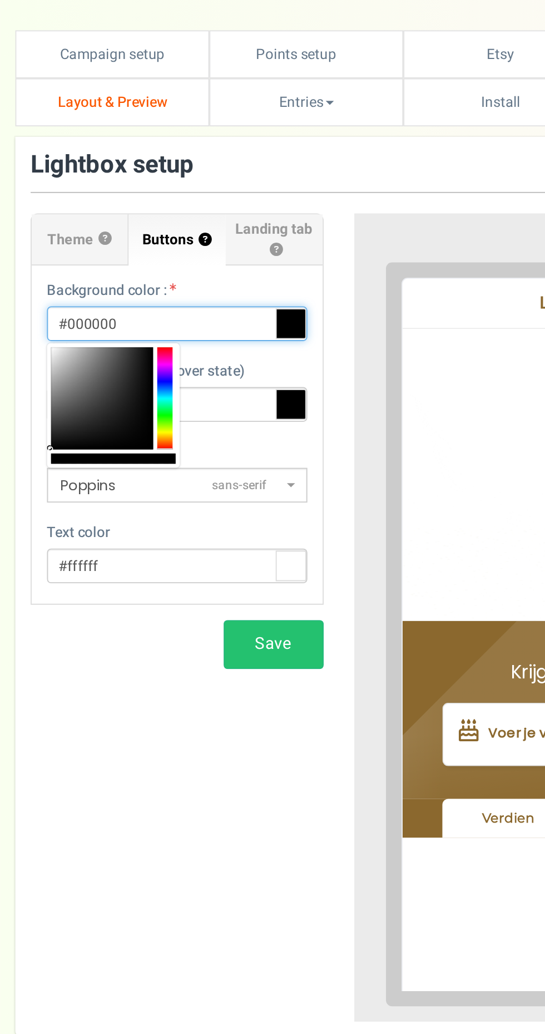
click at [90, 307] on div at bounding box center [90, 290] width 8 height 56
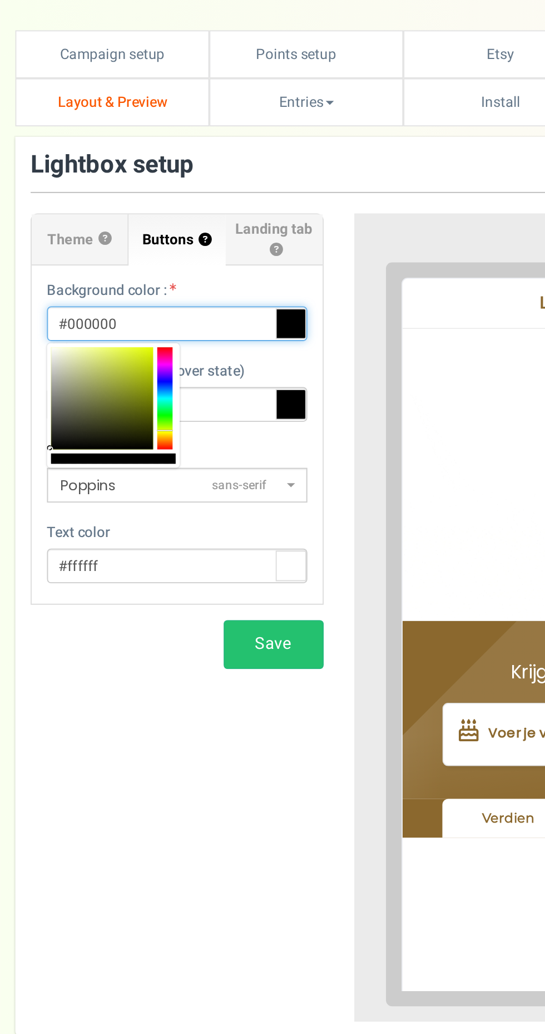
click at [89, 309] on div at bounding box center [90, 290] width 8 height 56
click at [97, 309] on div at bounding box center [62, 294] width 72 height 68
click at [97, 307] on div at bounding box center [62, 294] width 72 height 68
click at [91, 311] on div at bounding box center [90, 290] width 8 height 56
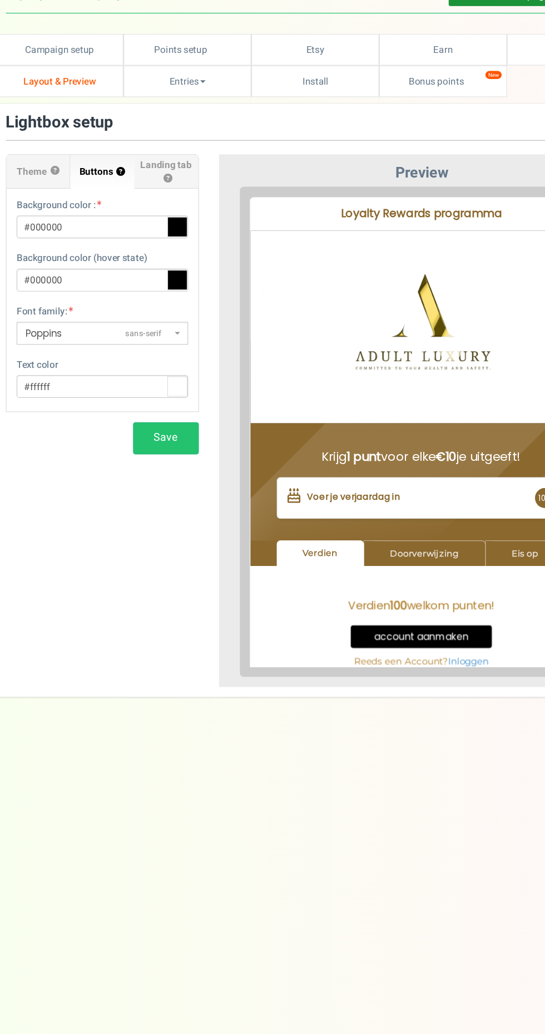
scroll to position [6, 0]
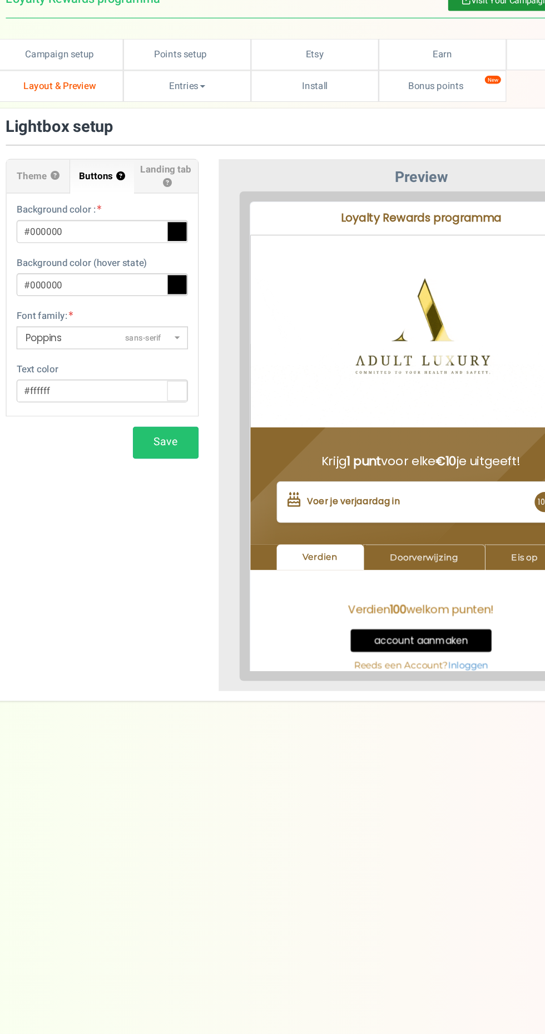
click at [159, 290] on icon at bounding box center [158, 290] width 17 height 17
click at [159, 290] on input "#000000" at bounding box center [97, 290] width 142 height 19
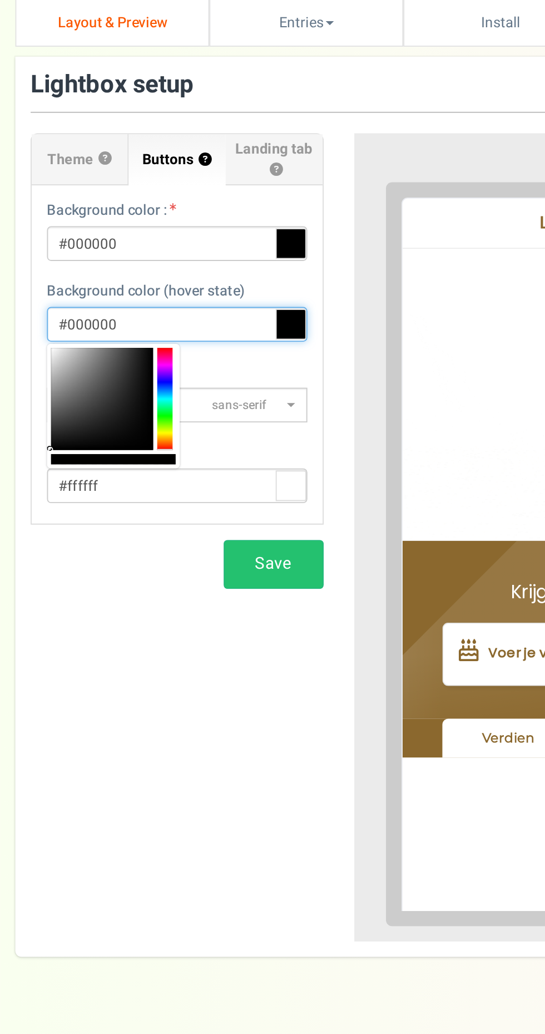
click at [88, 355] on div at bounding box center [90, 331] width 8 height 56
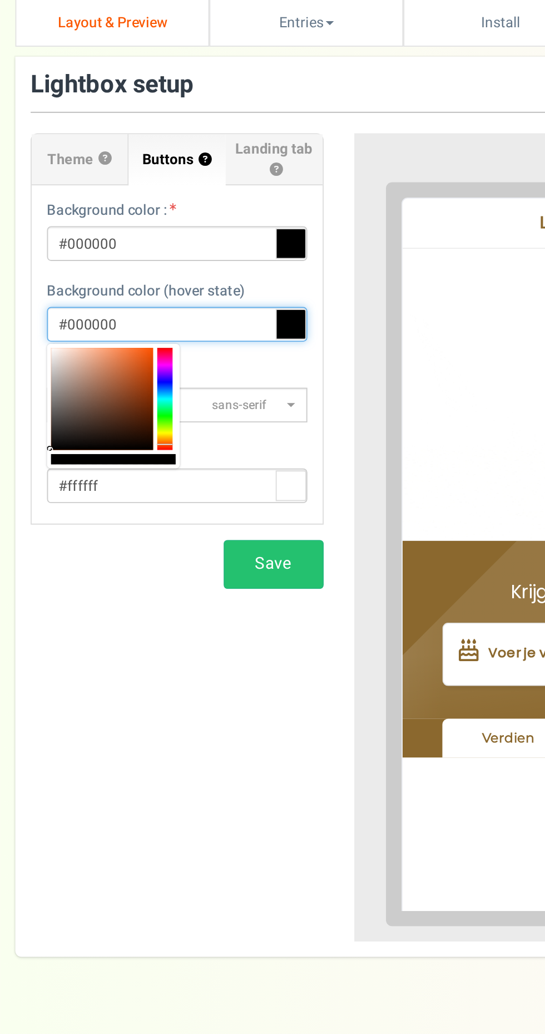
click at [93, 350] on div at bounding box center [90, 331] width 8 height 56
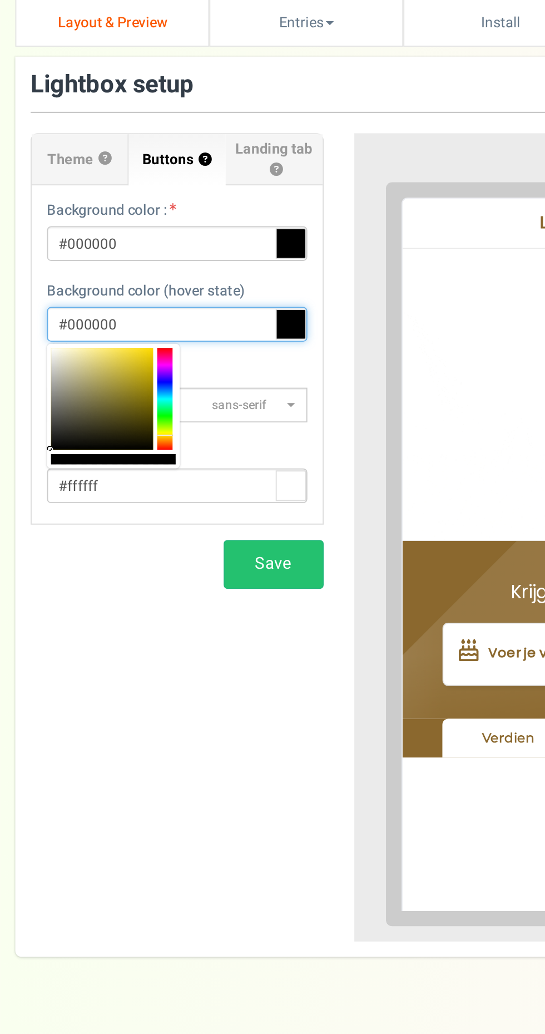
click at [90, 343] on div at bounding box center [90, 331] width 8 height 56
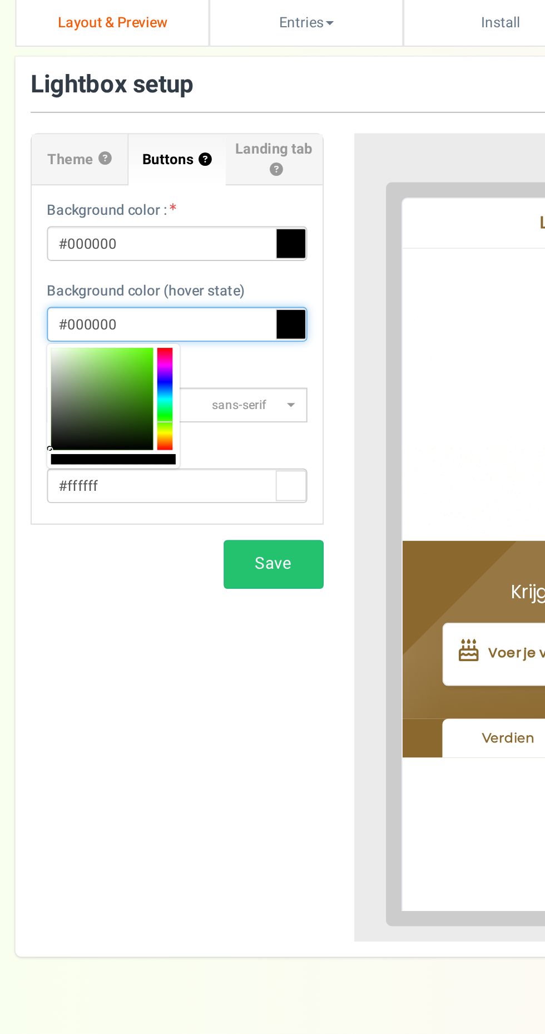
click at [96, 356] on div at bounding box center [62, 335] width 72 height 68
click at [101, 354] on div "Signup Button Text account aanmaken Background color : #000000 Background color…" at bounding box center [96, 301] width 159 height 173
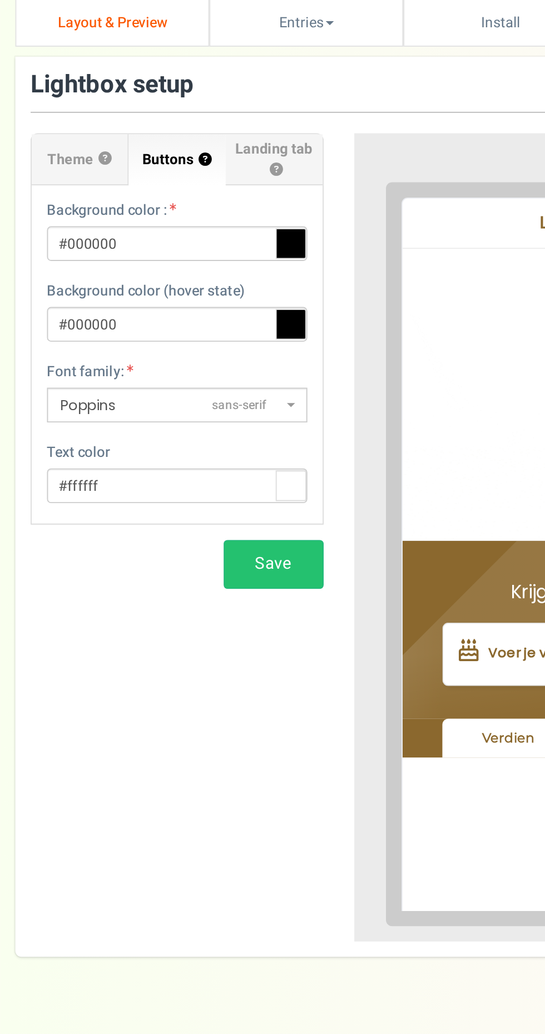
click at [157, 294] on icon at bounding box center [158, 290] width 17 height 17
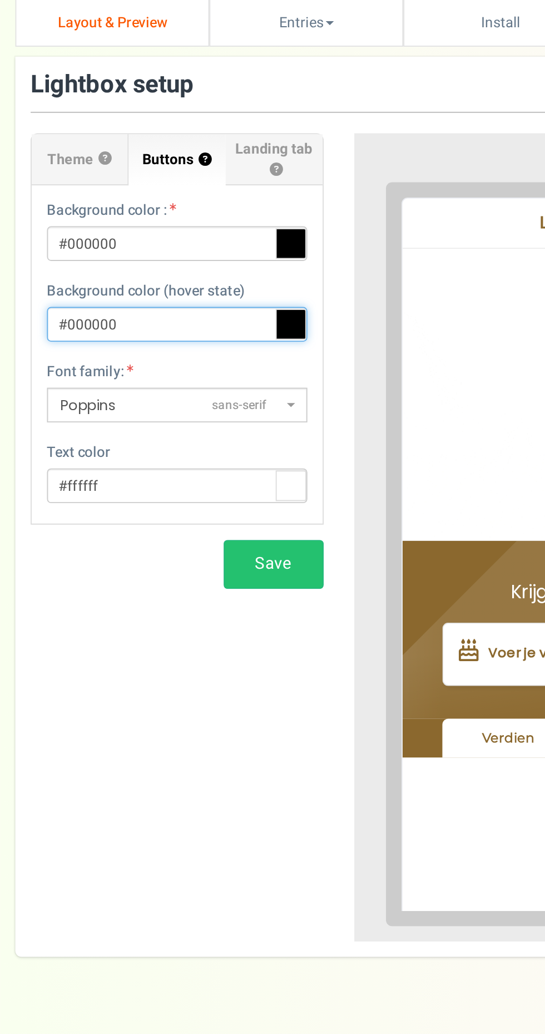
click at [157, 294] on input "#000000" at bounding box center [97, 290] width 142 height 19
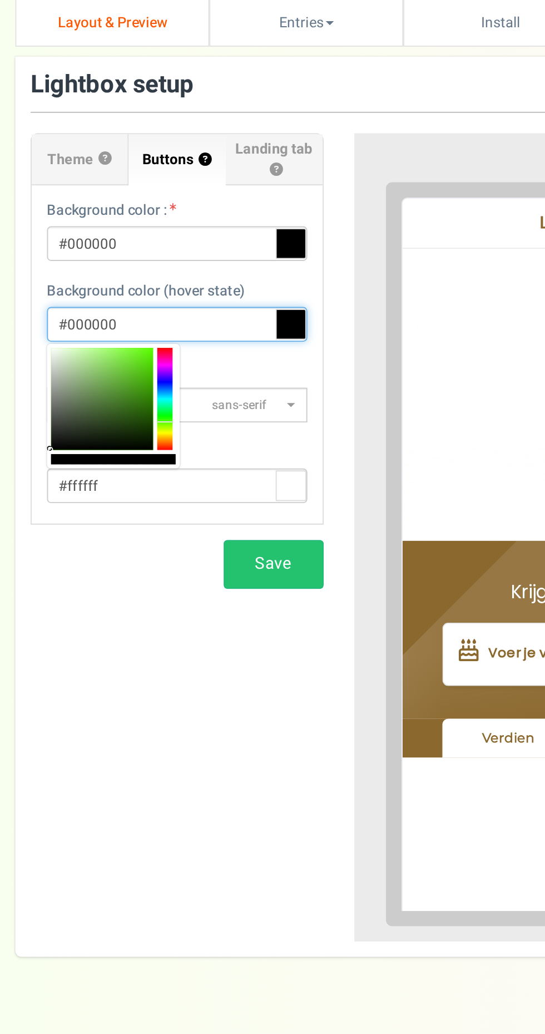
click at [96, 354] on div at bounding box center [62, 335] width 72 height 68
click at [95, 357] on div at bounding box center [62, 335] width 72 height 68
click at [95, 356] on div at bounding box center [62, 335] width 72 height 68
click at [98, 352] on div "Signup Button Text account aanmaken Background color : #000000 Background color…" at bounding box center [96, 301] width 159 height 173
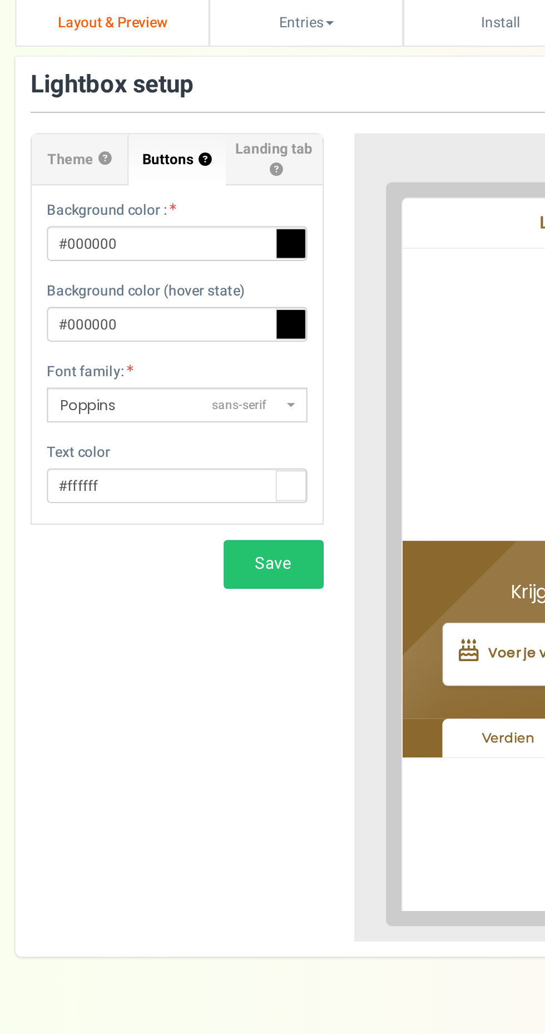
click at [161, 292] on icon at bounding box center [158, 290] width 17 height 17
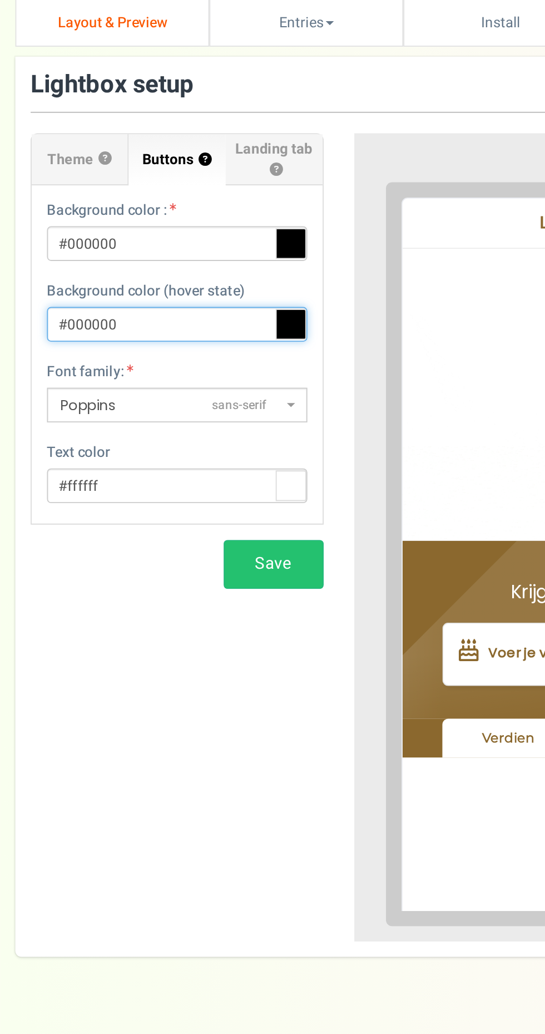
click at [161, 292] on input "#000000" at bounding box center [97, 290] width 142 height 19
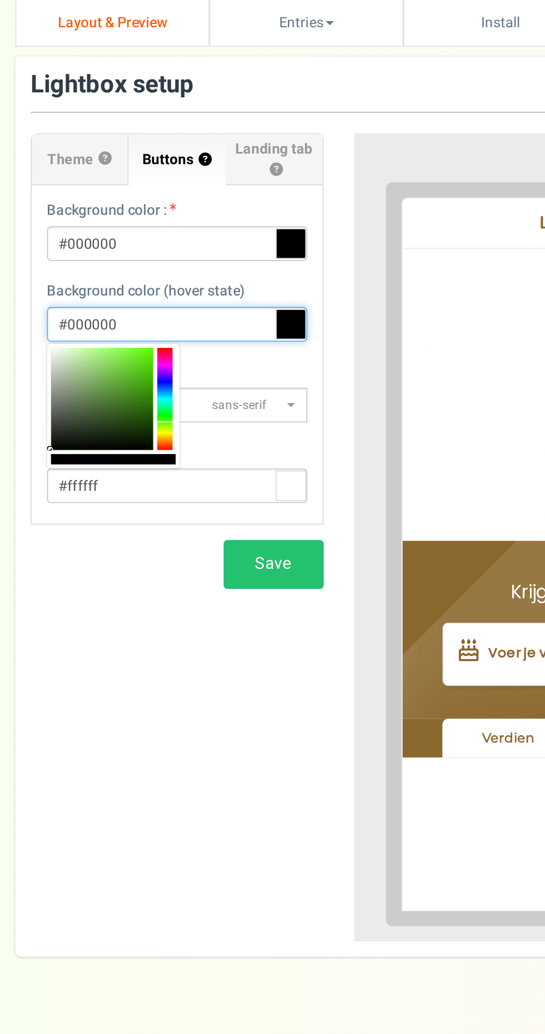
click at [96, 356] on div at bounding box center [62, 335] width 72 height 68
click at [95, 357] on div at bounding box center [62, 335] width 72 height 68
click at [95, 354] on div at bounding box center [62, 335] width 72 height 68
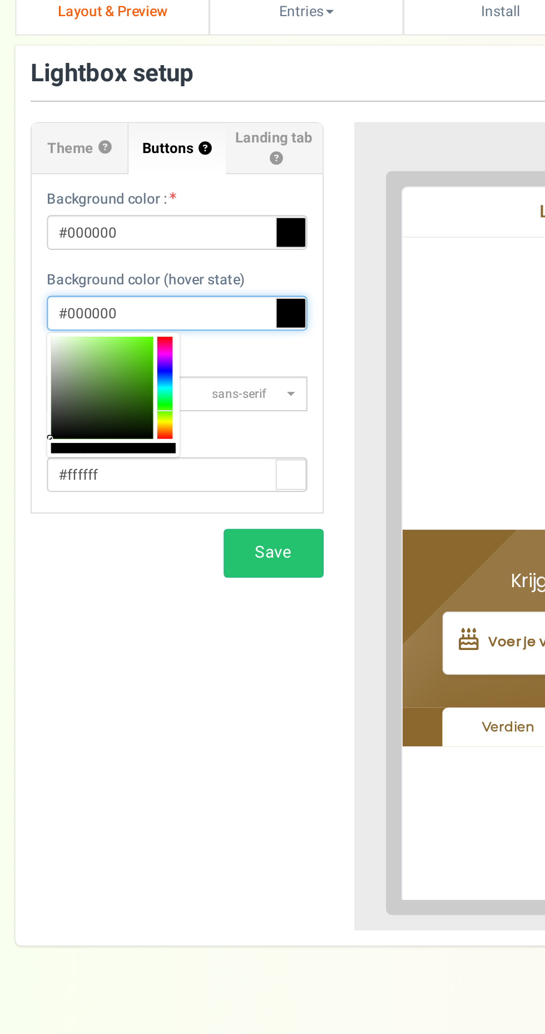
click at [90, 354] on div at bounding box center [90, 331] width 8 height 56
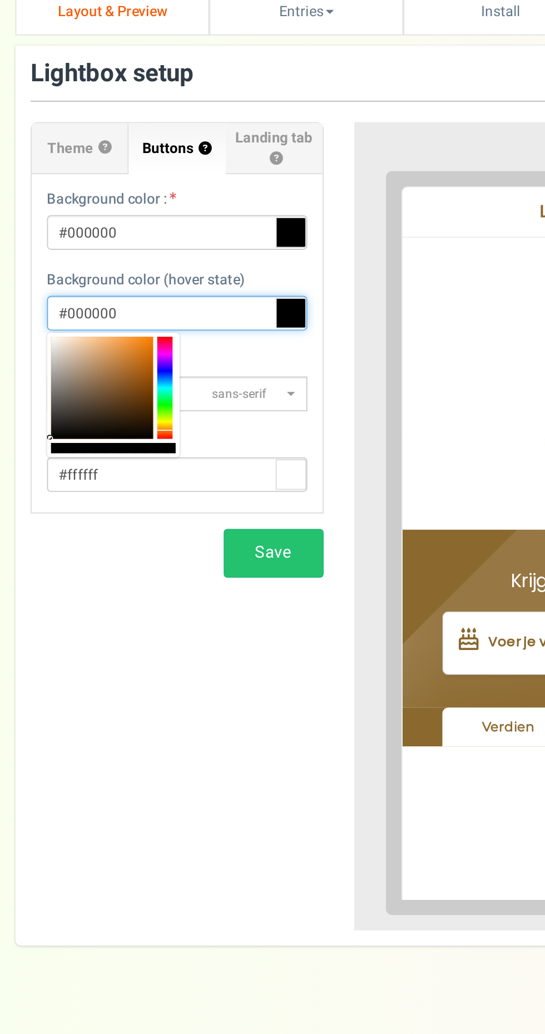
click at [90, 351] on div at bounding box center [90, 331] width 8 height 56
click at [75, 322] on div at bounding box center [56, 331] width 56 height 56
type input "#a78b1b"
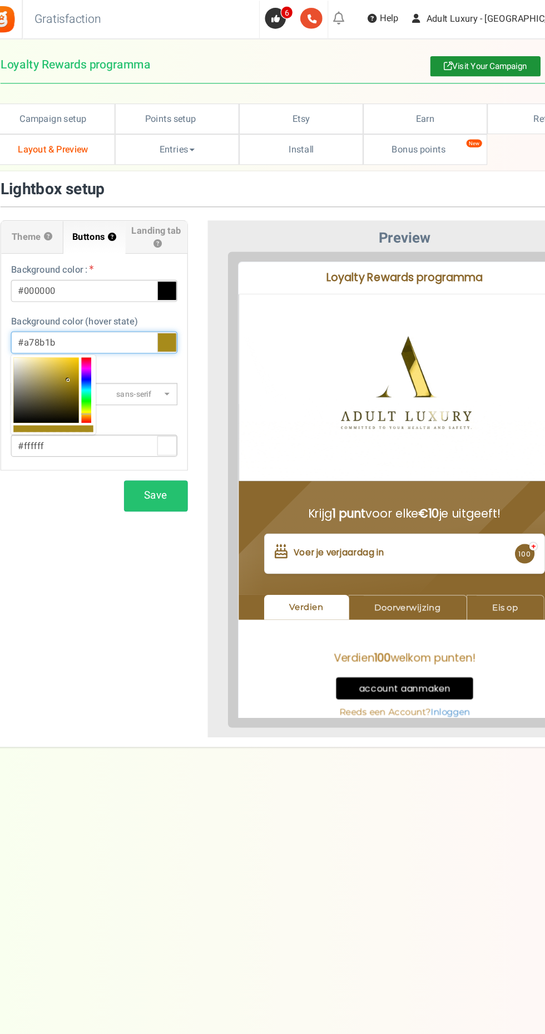
scroll to position [3, 0]
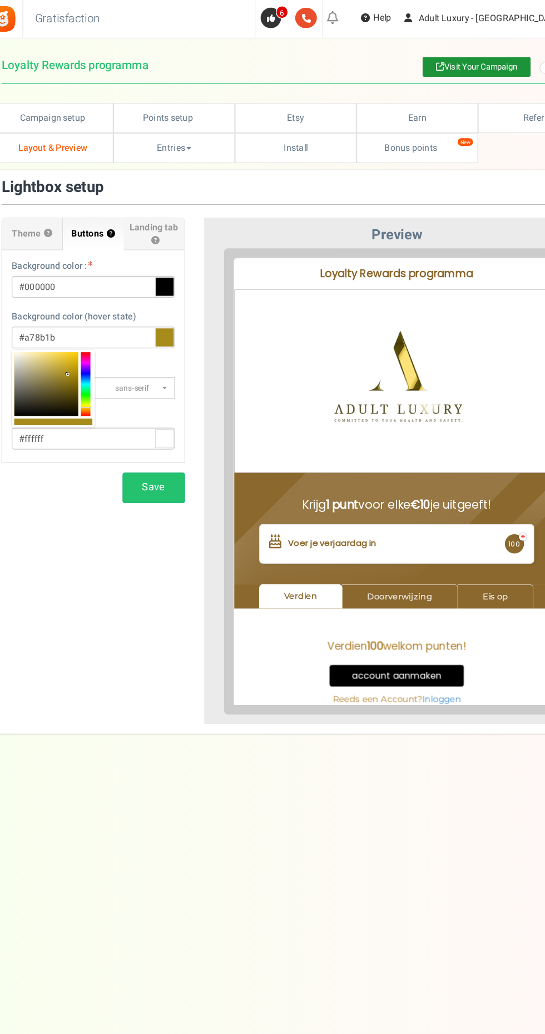
click at [163, 250] on icon at bounding box center [158, 249] width 17 height 17
click at [163, 250] on input "#000000" at bounding box center [97, 249] width 142 height 19
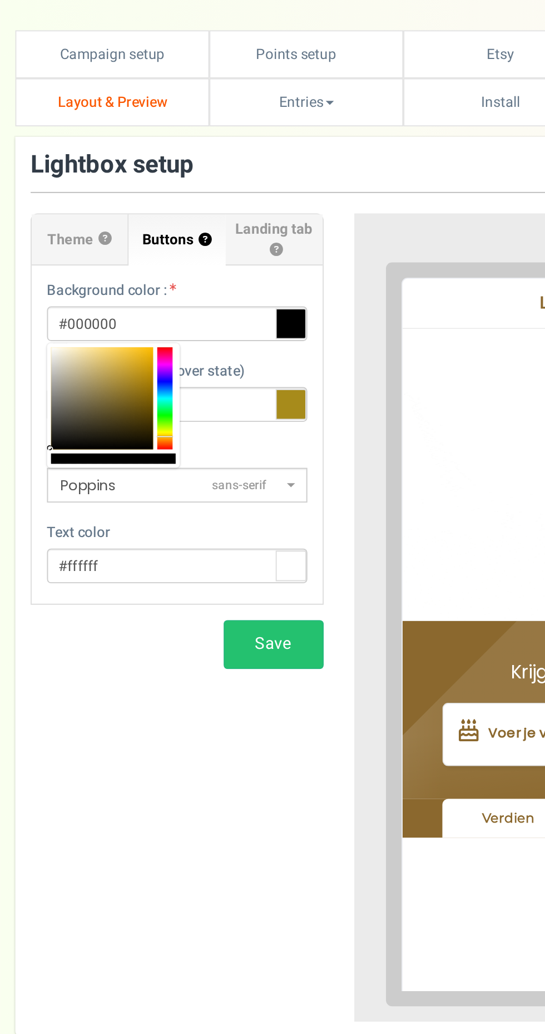
click at [154, 246] on icon at bounding box center [158, 249] width 17 height 17
click at [154, 246] on input "#000000" at bounding box center [97, 249] width 142 height 19
click at [130, 294] on input "#a78b1b" at bounding box center [97, 293] width 142 height 19
paste input "a78b1b"
click at [70, 285] on div at bounding box center [56, 290] width 56 height 56
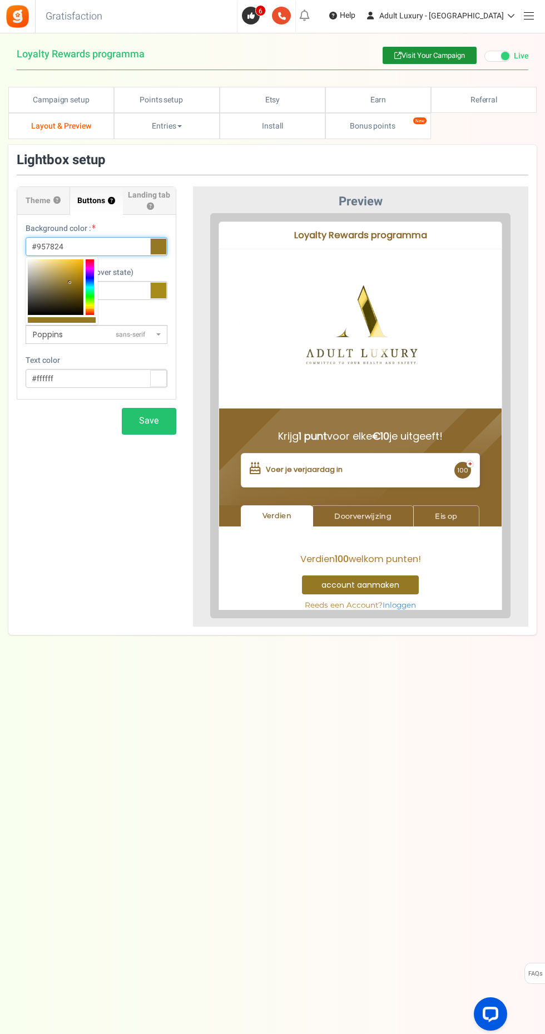
scroll to position [8, 0]
type input "#957824"
click at [158, 418] on button "Save" at bounding box center [149, 421] width 55 height 26
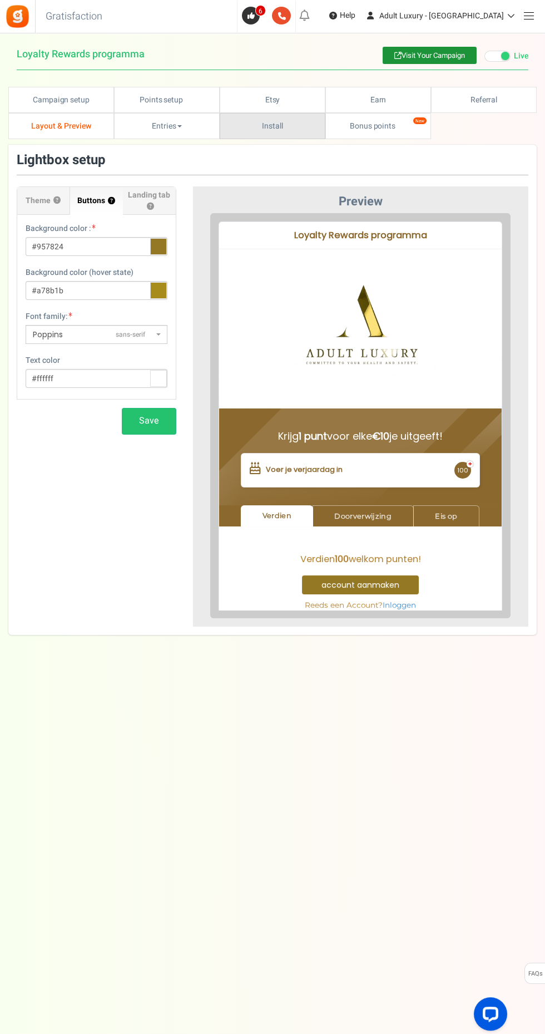
click at [274, 123] on link "Install" at bounding box center [273, 126] width 106 height 26
